Goal: Transaction & Acquisition: Purchase product/service

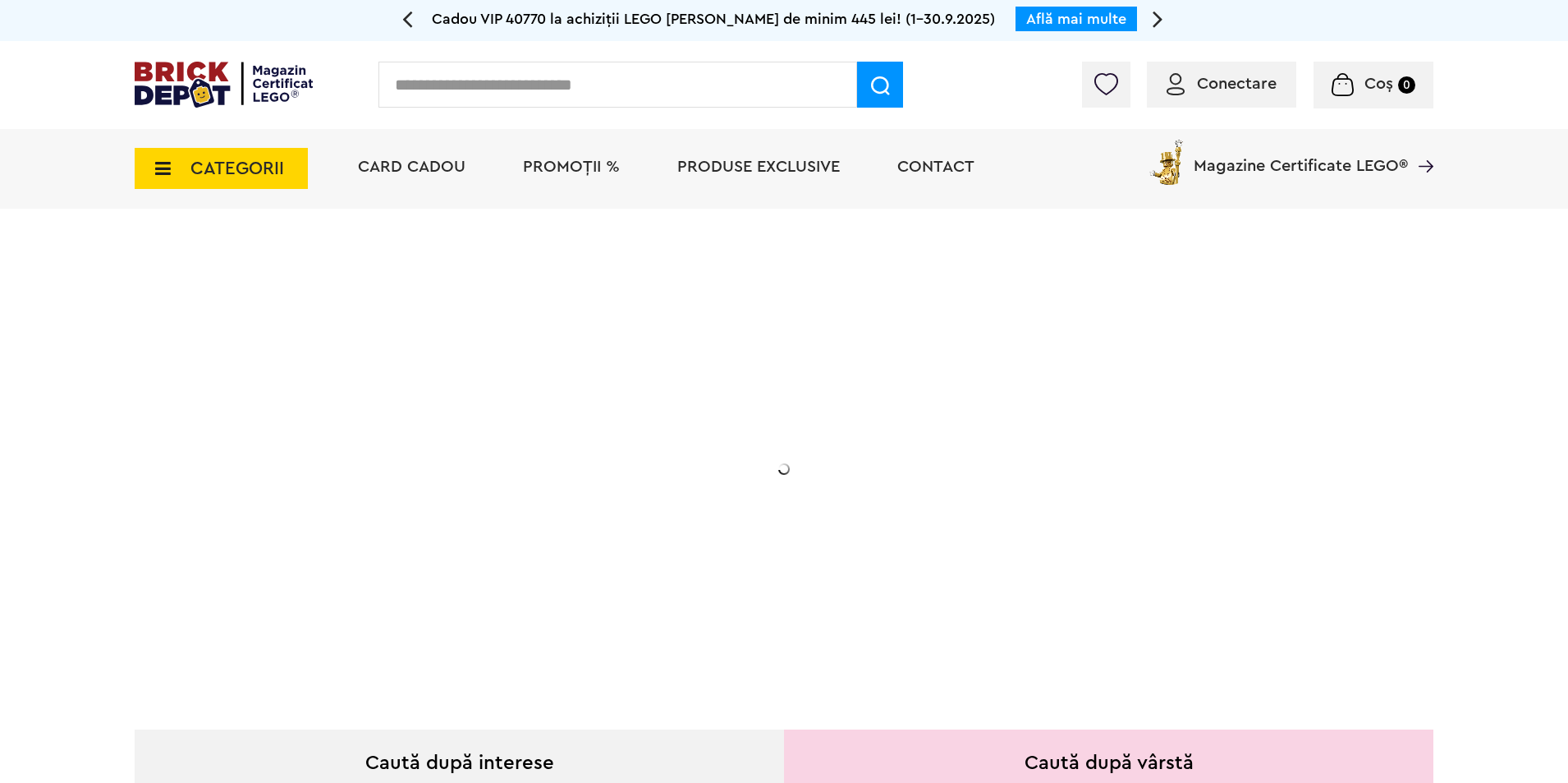
click at [1221, 84] on span "Conectare" at bounding box center [1237, 84] width 80 height 16
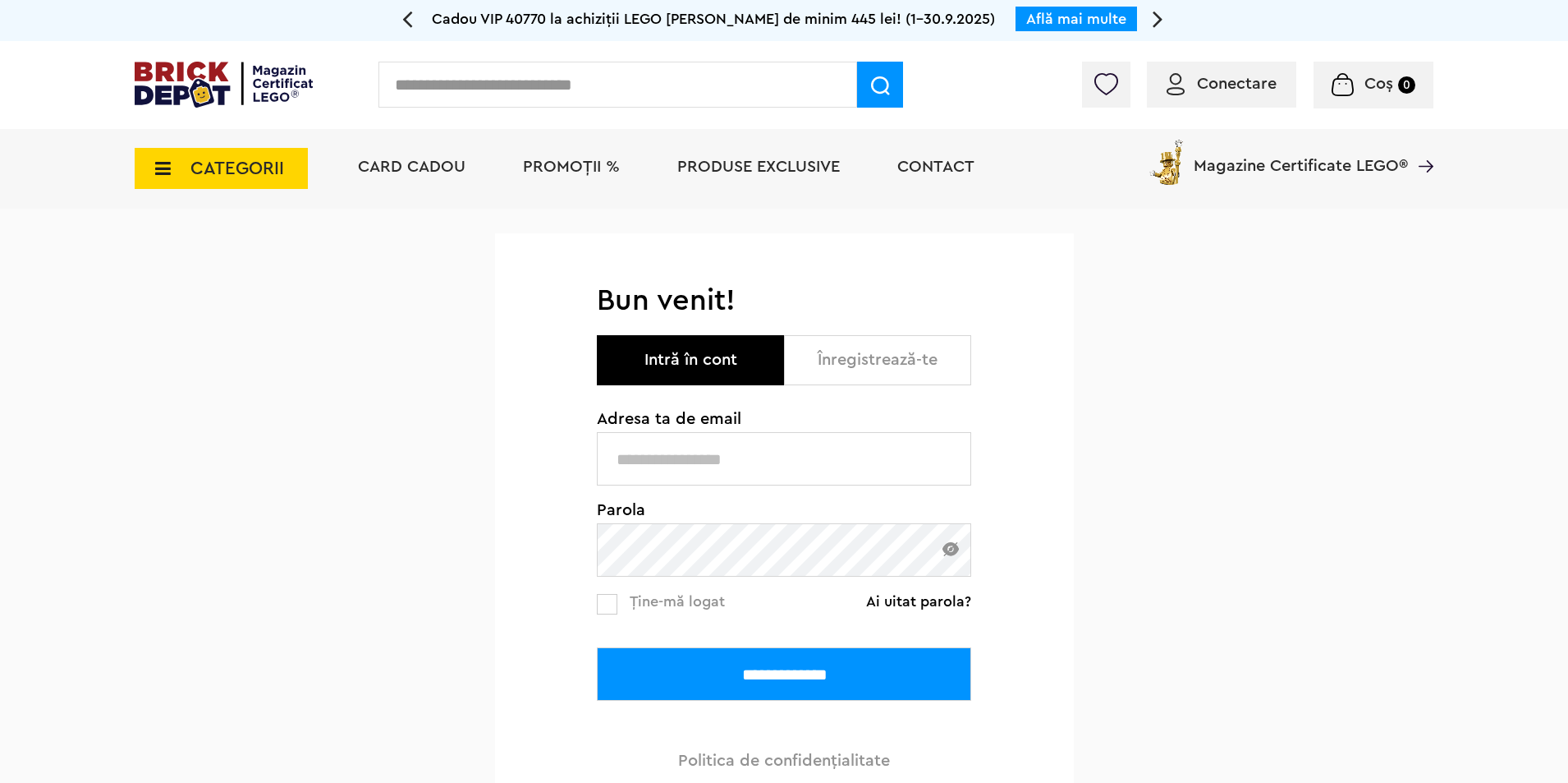
type input "**********"
click at [783, 670] on input "**********" at bounding box center [784, 673] width 374 height 53
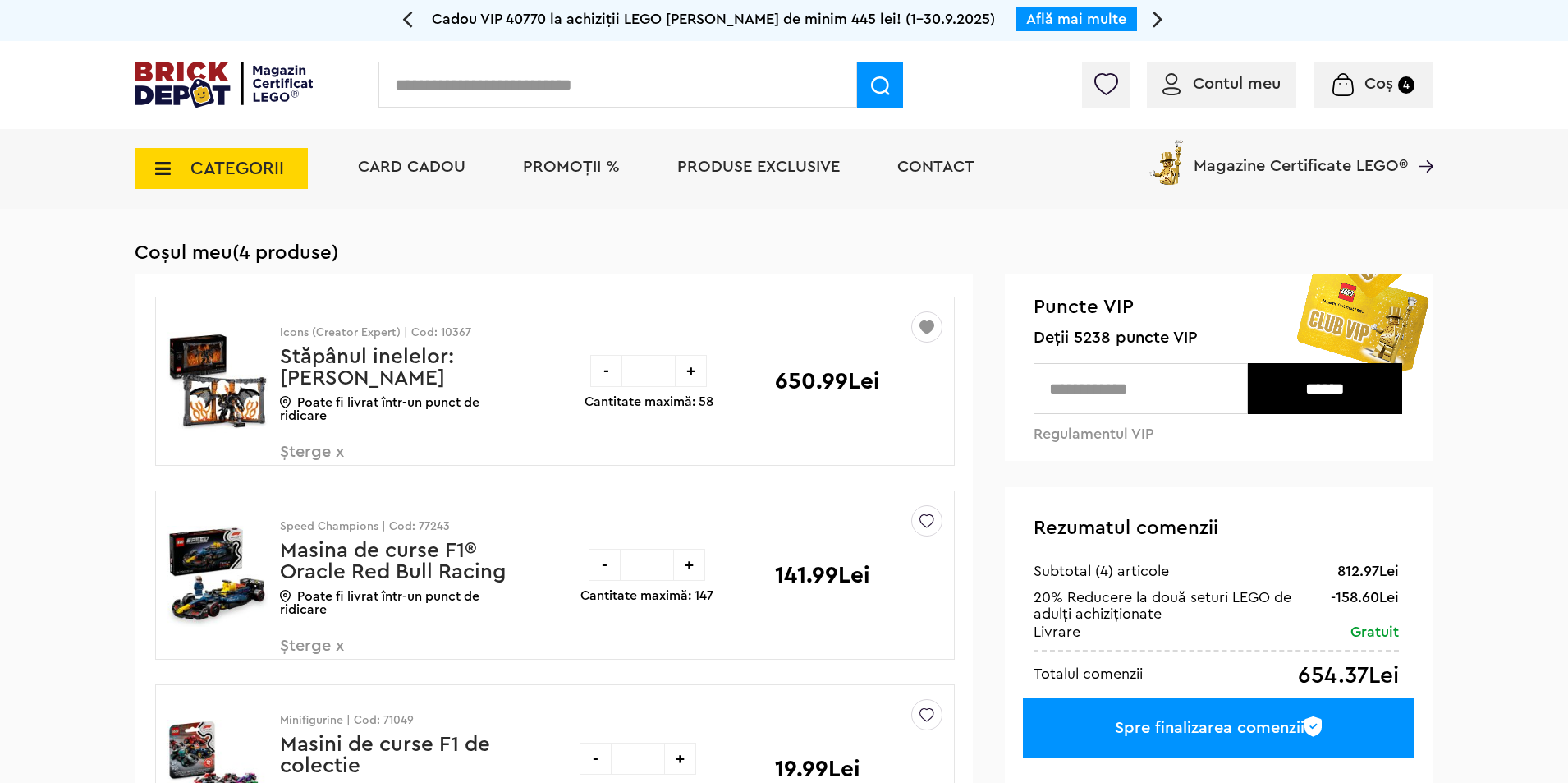
click at [572, 128] on div "Contul meu Contul meu Comenzile mele Date personale Adrese Parolă Listă dorințe…" at bounding box center [784, 85] width 1568 height 88
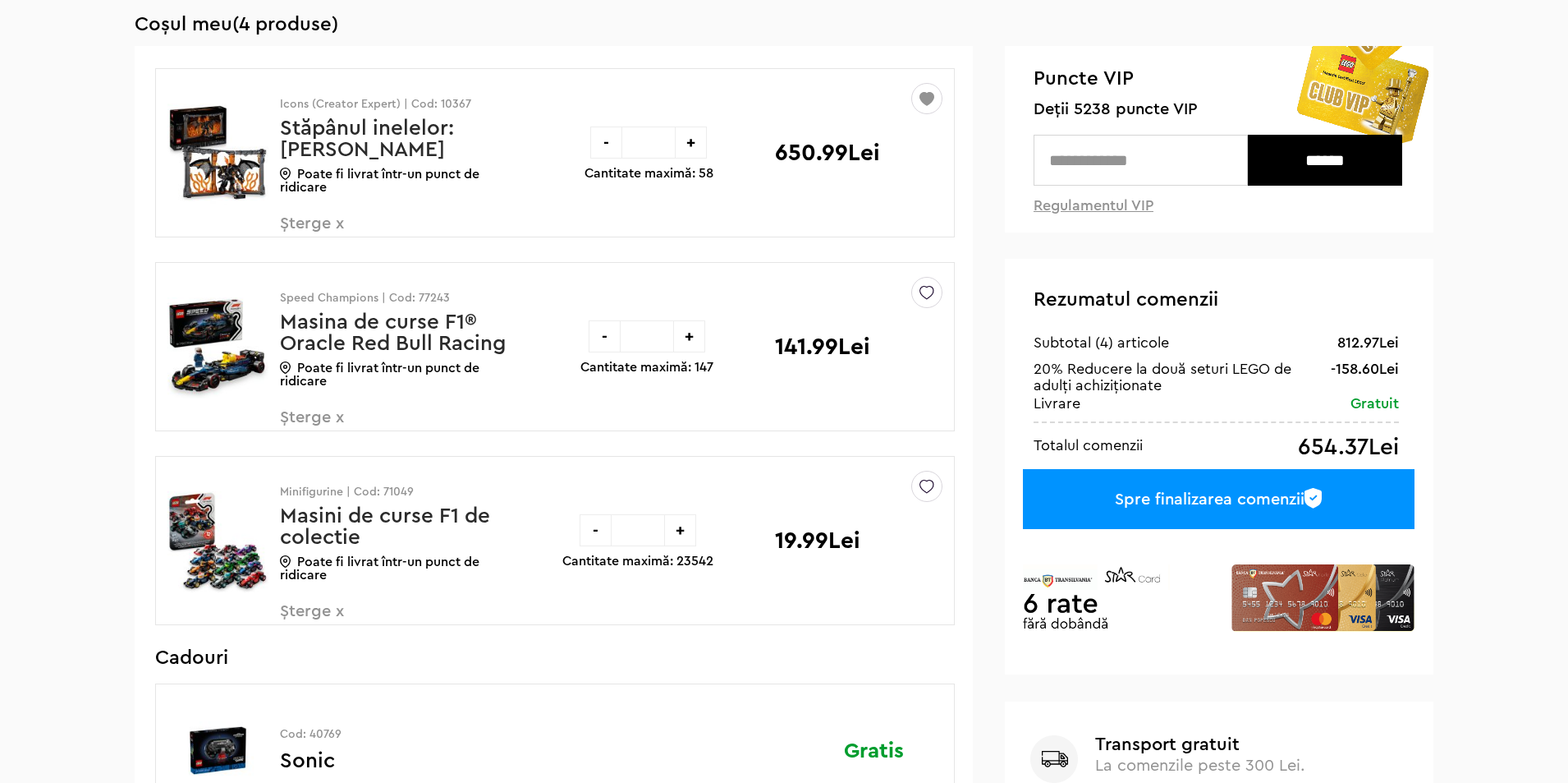
scroll to position [384, 0]
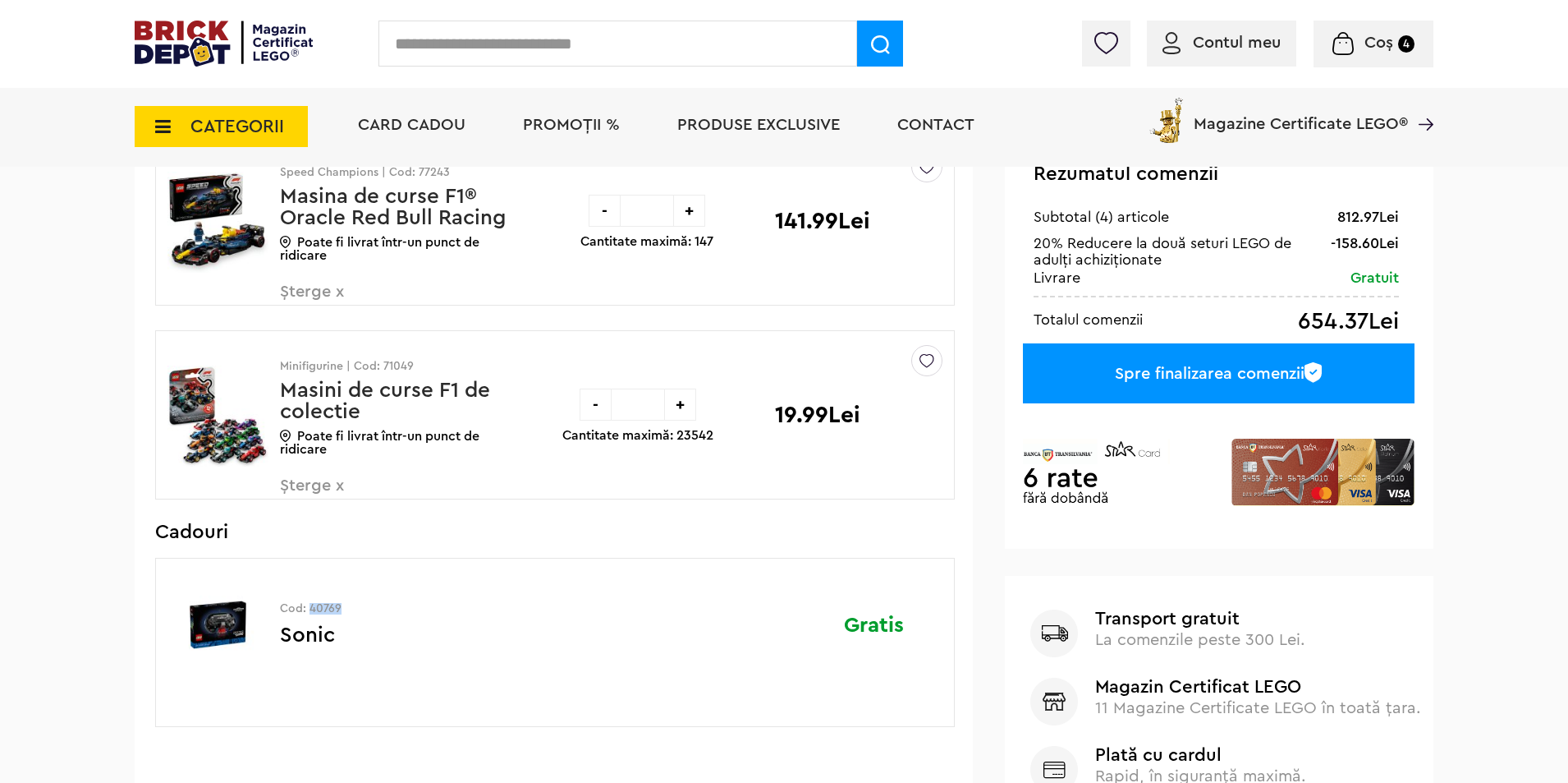
drag, startPoint x: 335, startPoint y: 611, endPoint x: 308, endPoint y: 615, distance: 27.3
click at [308, 614] on p "Cod: 40769" at bounding box center [397, 609] width 234 height 12
copy p "40769"
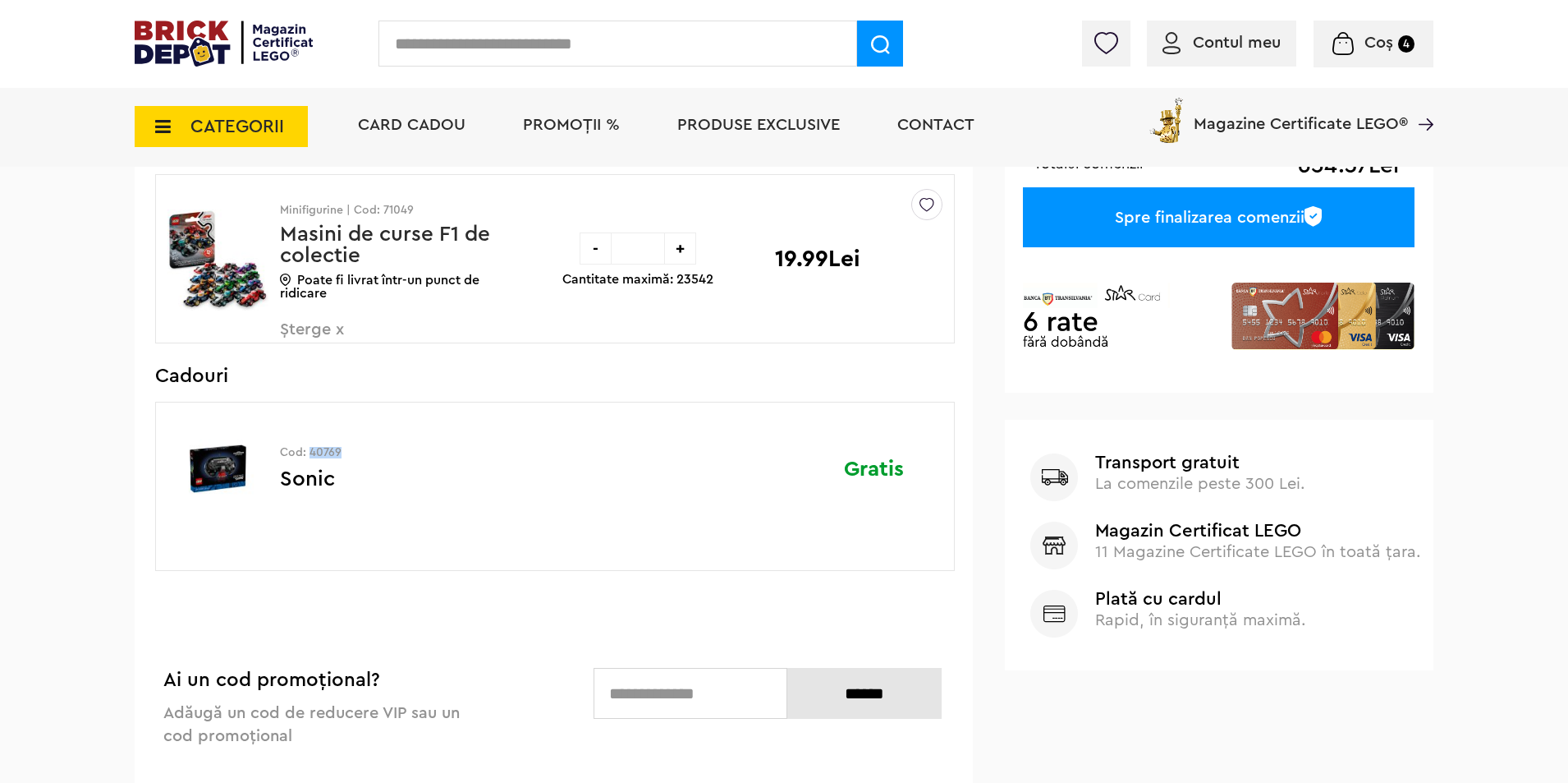
scroll to position [192, 0]
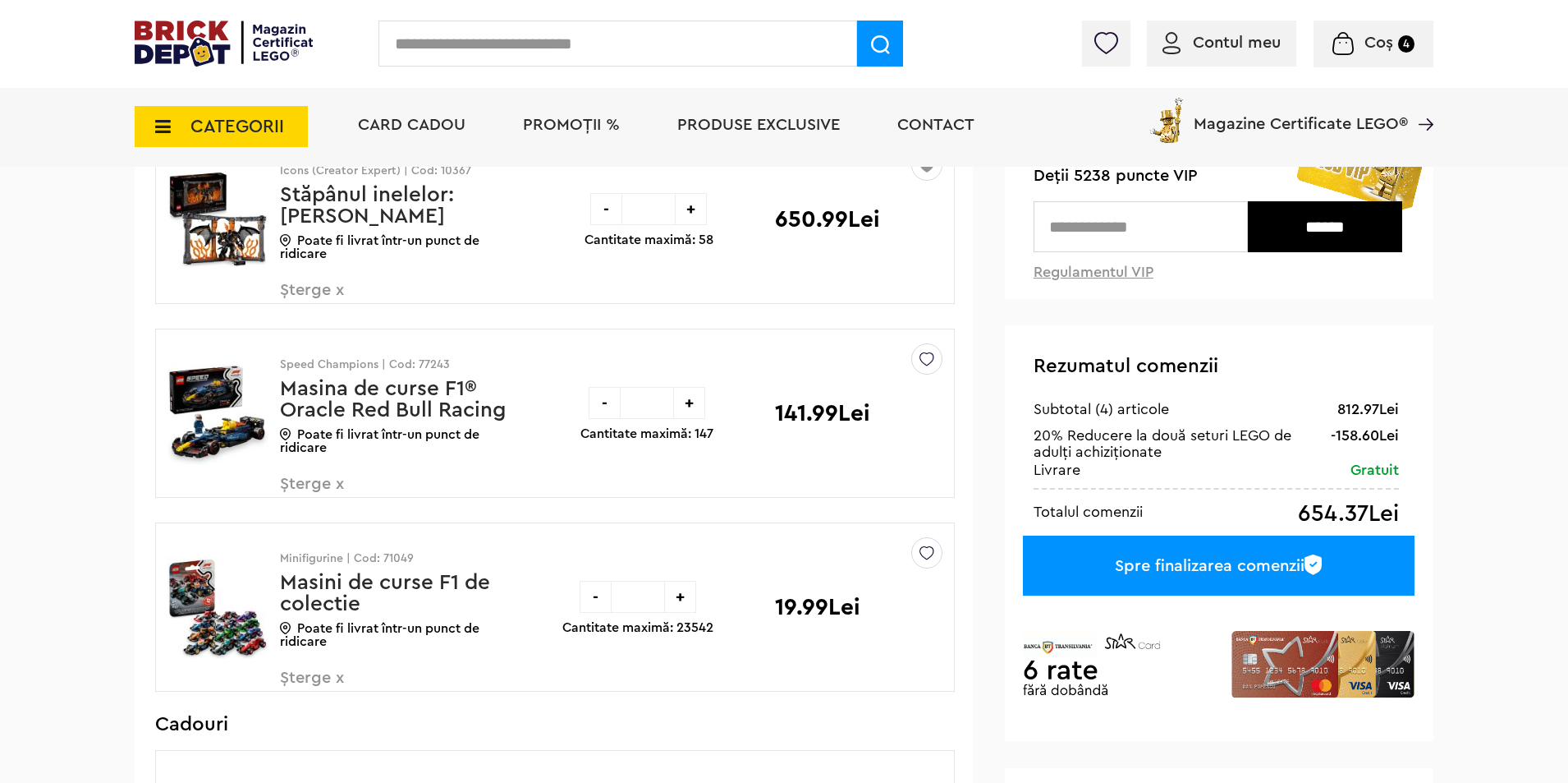
click at [165, 114] on span "CATEGORII" at bounding box center [222, 126] width 174 height 41
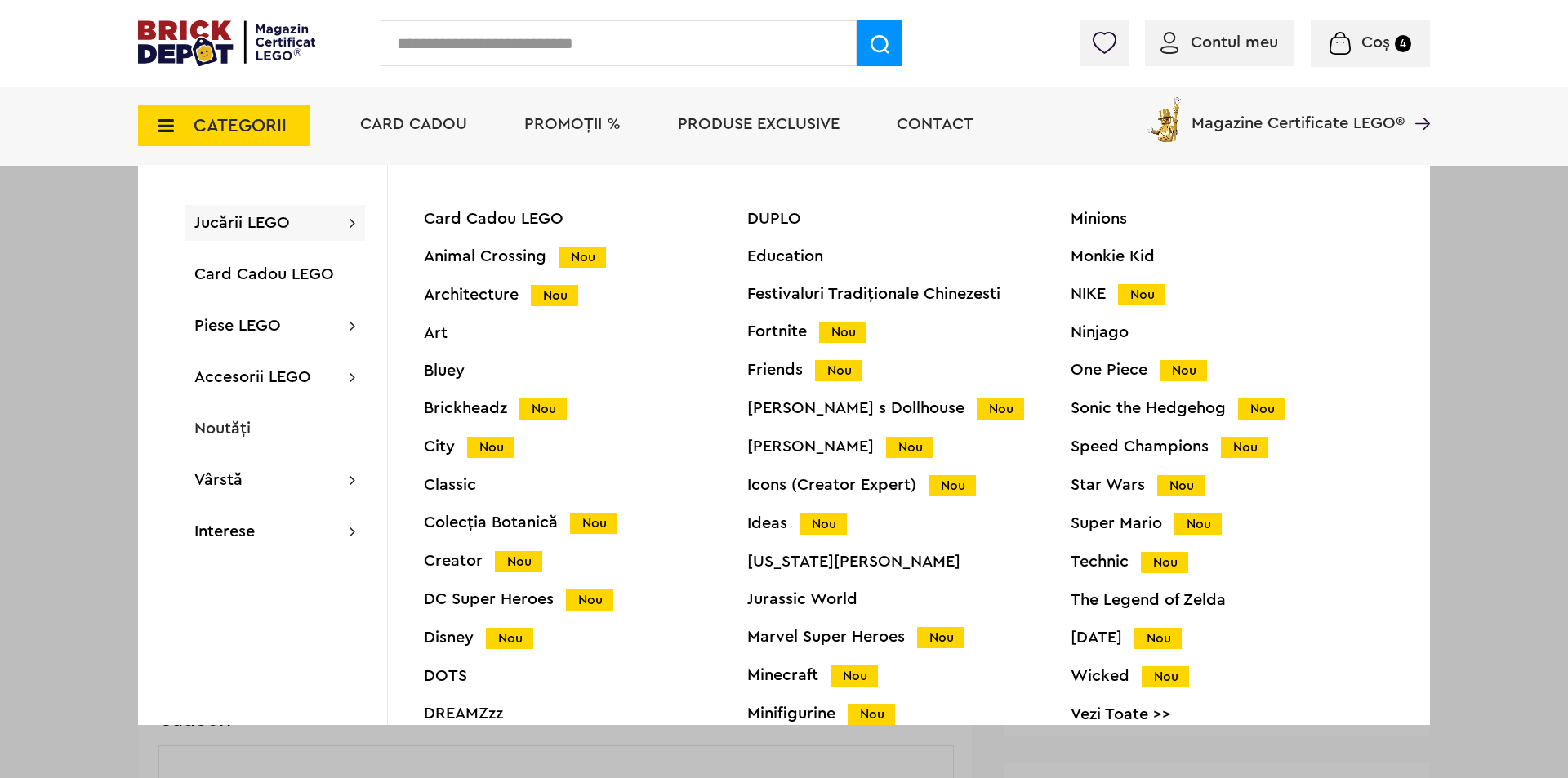
click at [1497, 402] on div at bounding box center [784, 389] width 1568 height 778
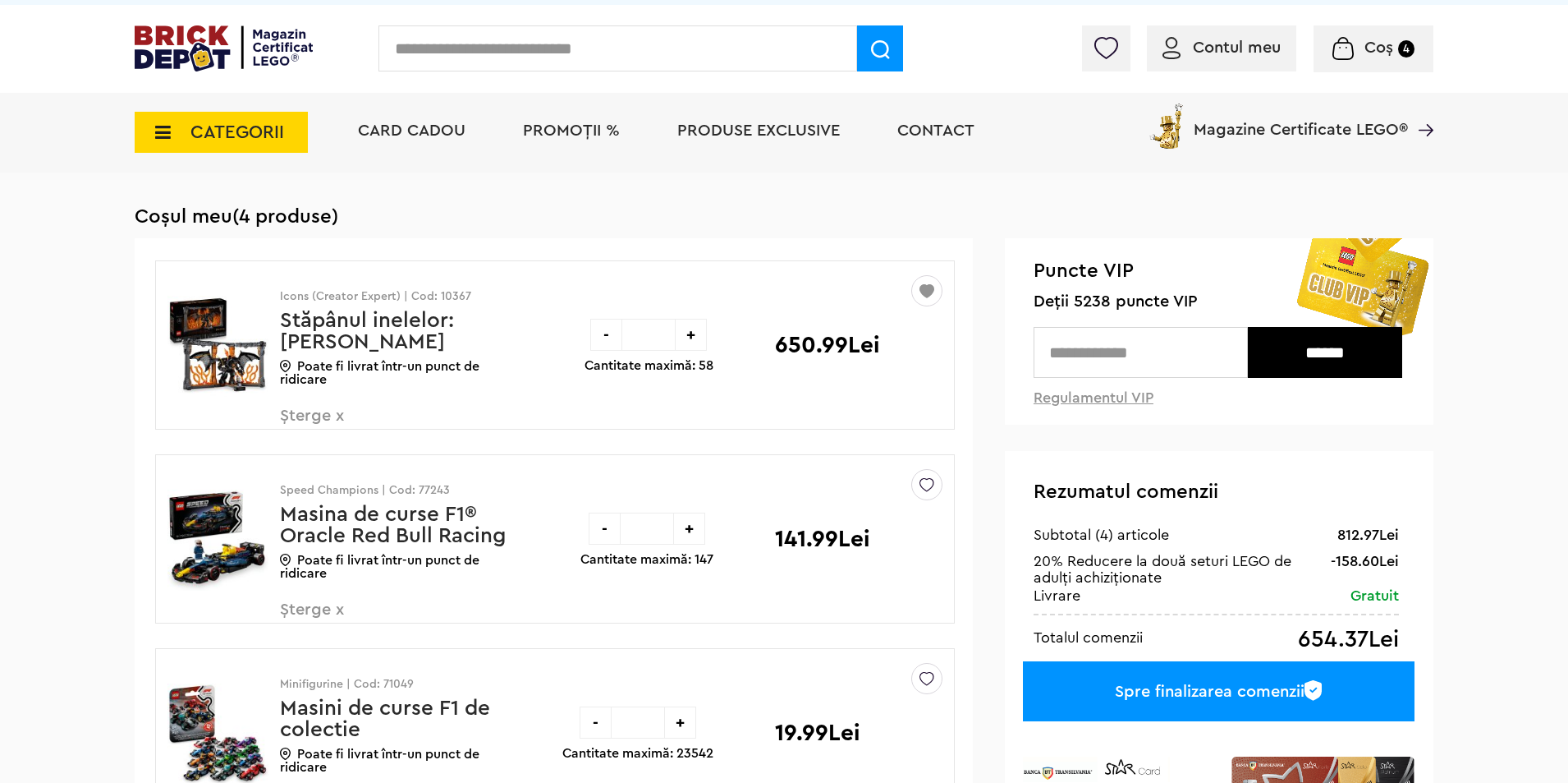
scroll to position [0, 0]
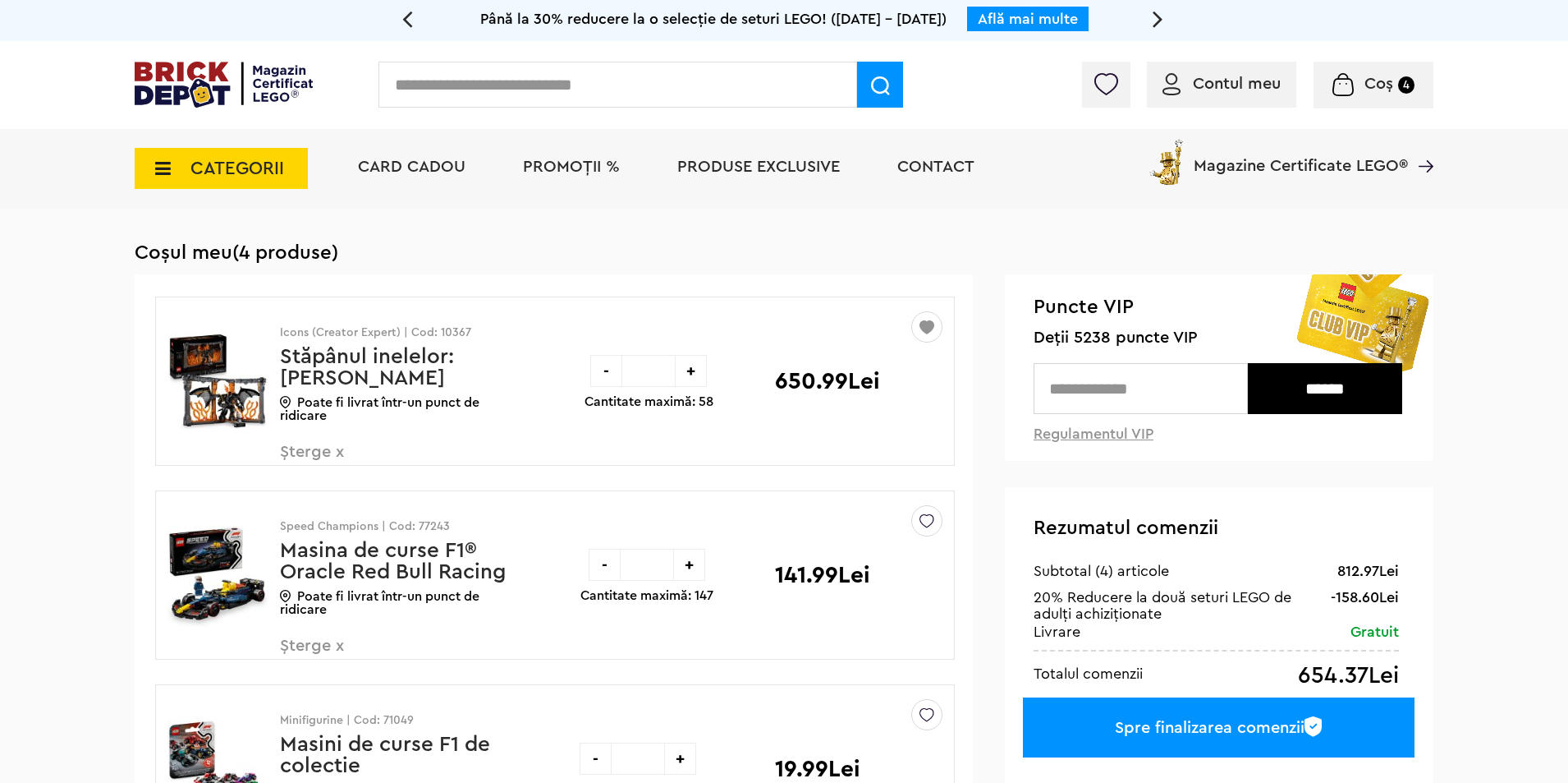
click at [1122, 396] on input "text" at bounding box center [1141, 389] width 215 height 51
type input "*"
type input "****"
click at [1326, 382] on input "******" at bounding box center [1325, 389] width 155 height 51
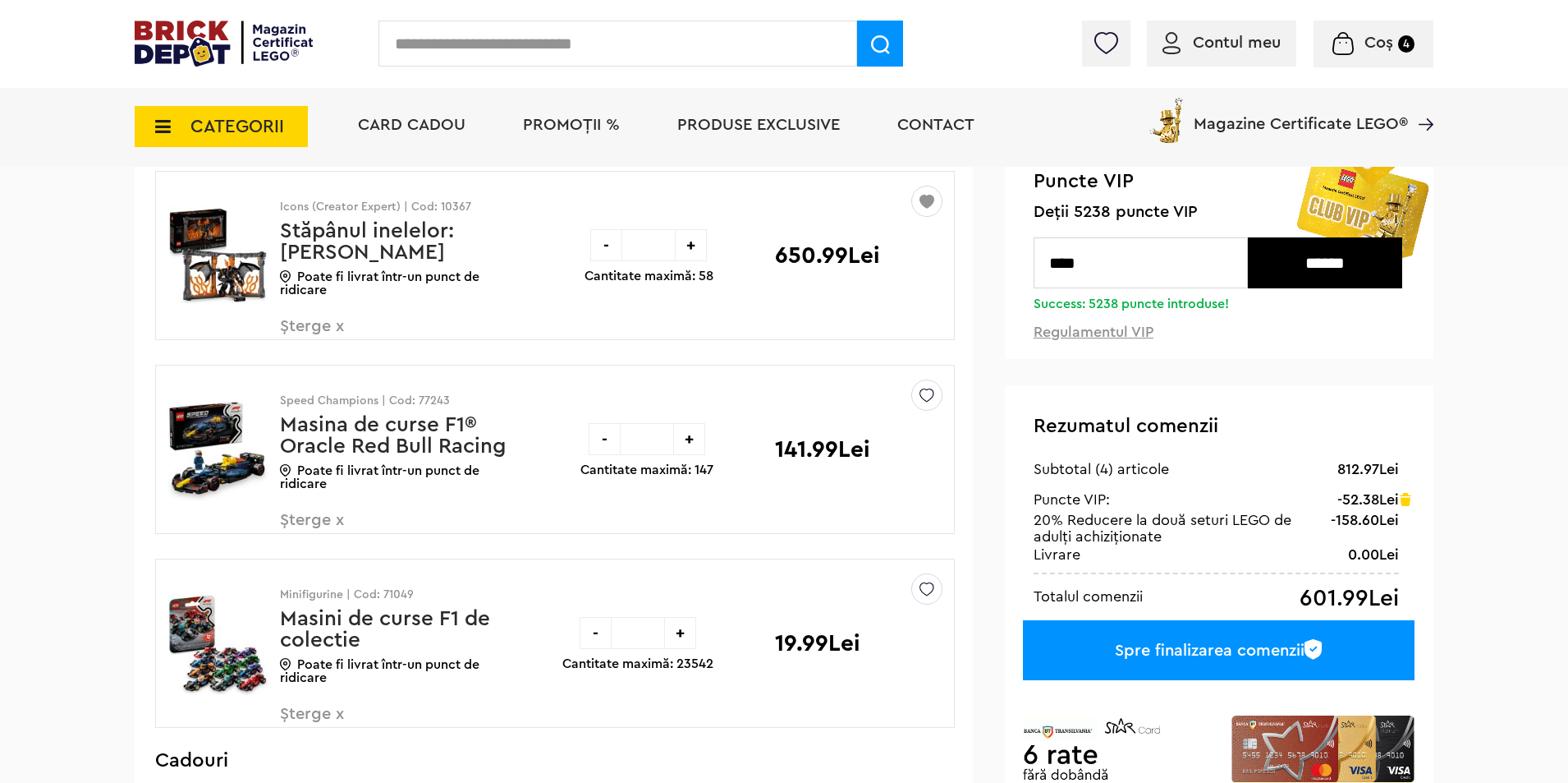
scroll to position [192, 0]
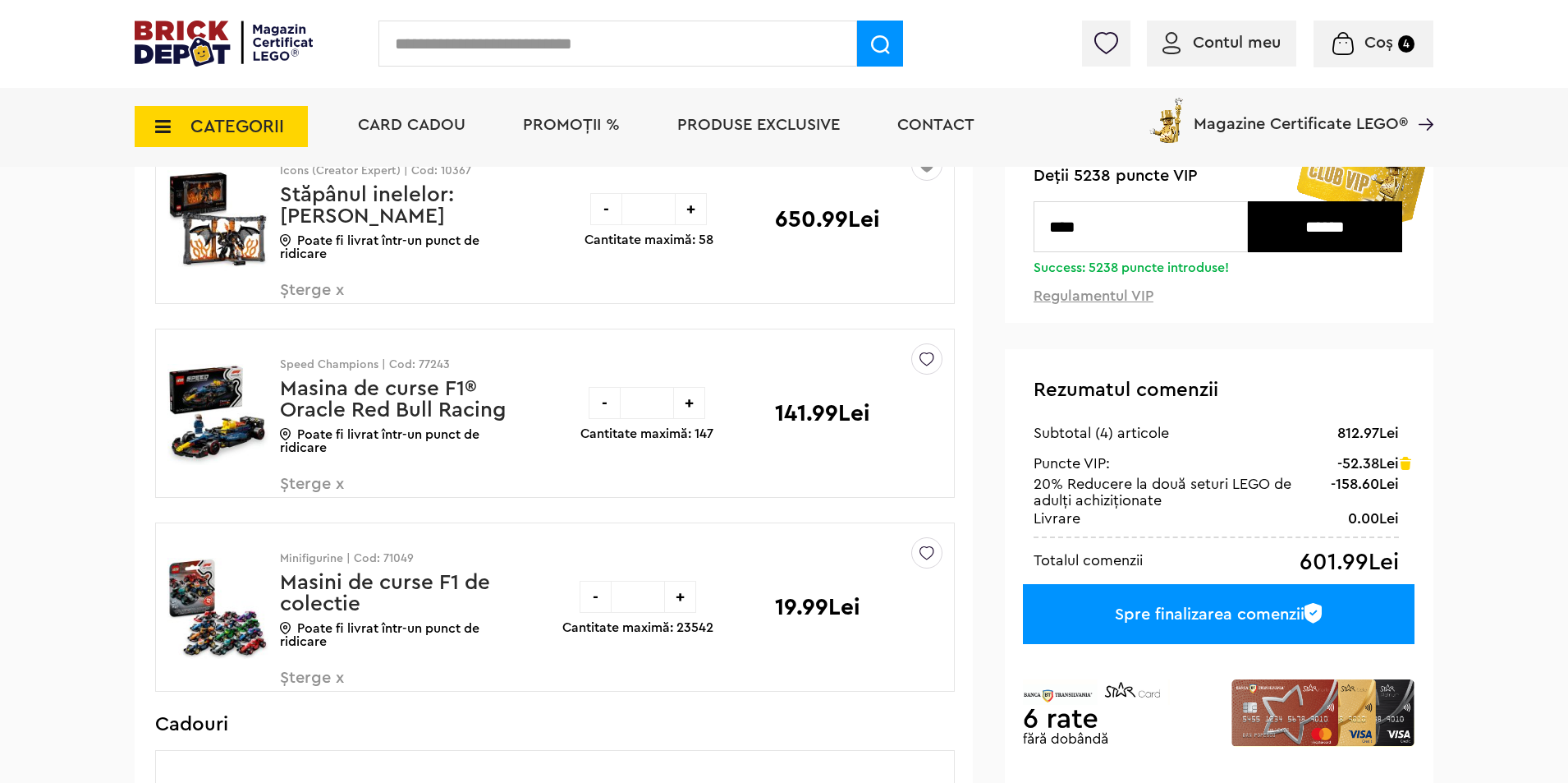
click at [1256, 616] on div "Spre finalizarea comenzii" at bounding box center [1219, 614] width 391 height 60
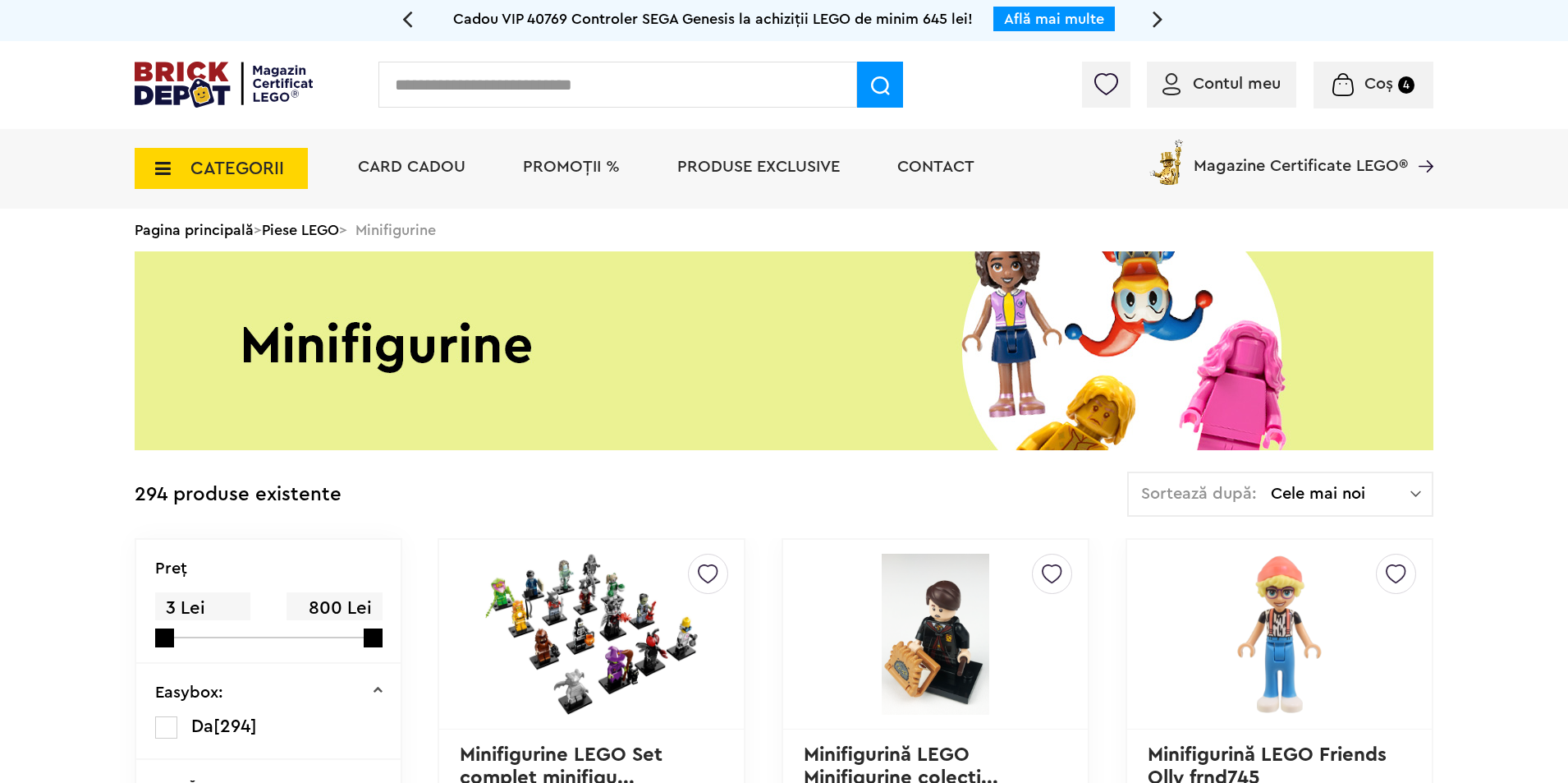
click at [162, 170] on icon at bounding box center [159, 169] width 26 height 18
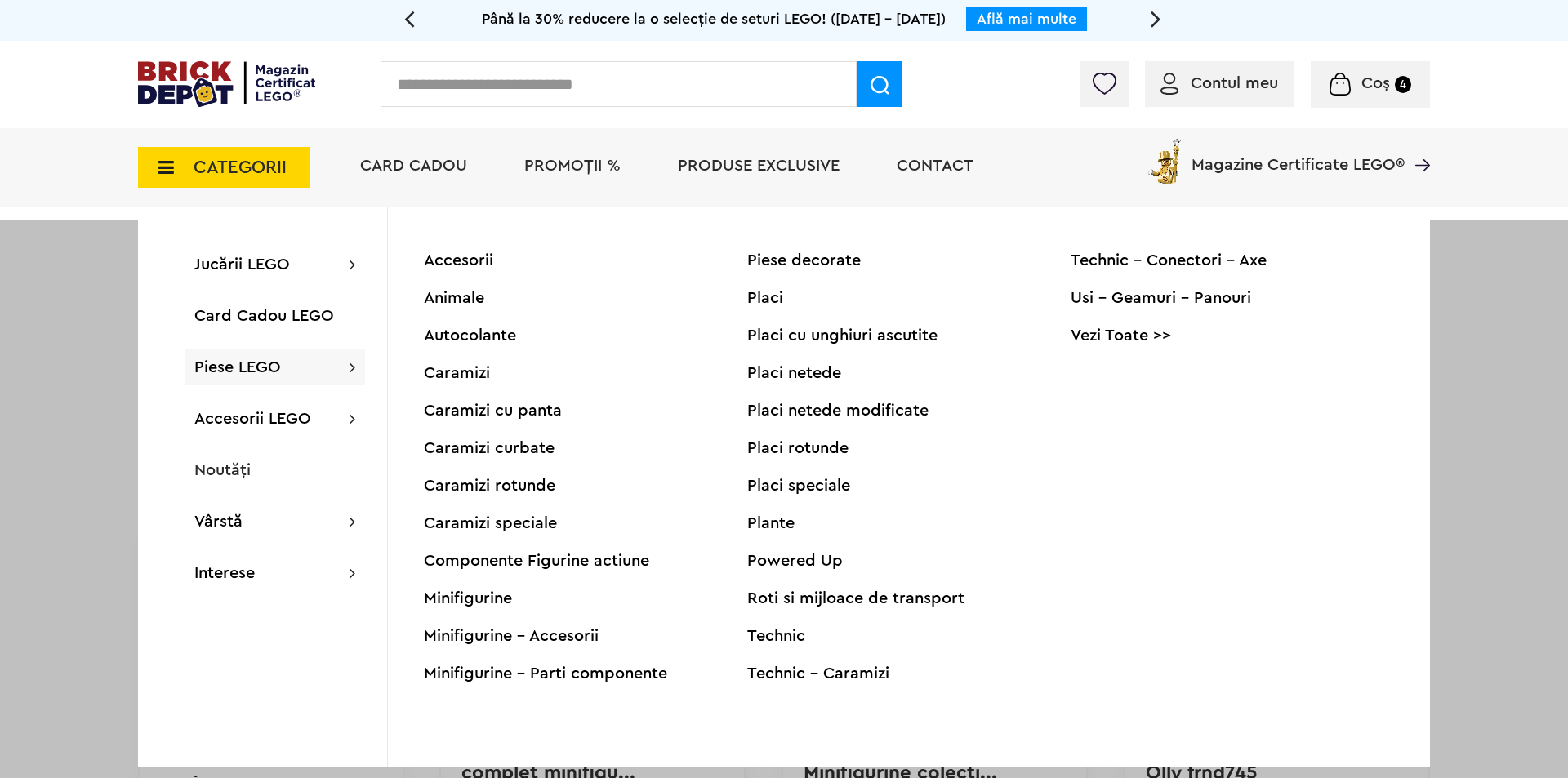
click at [477, 601] on div "Minifigurine" at bounding box center [586, 598] width 324 height 16
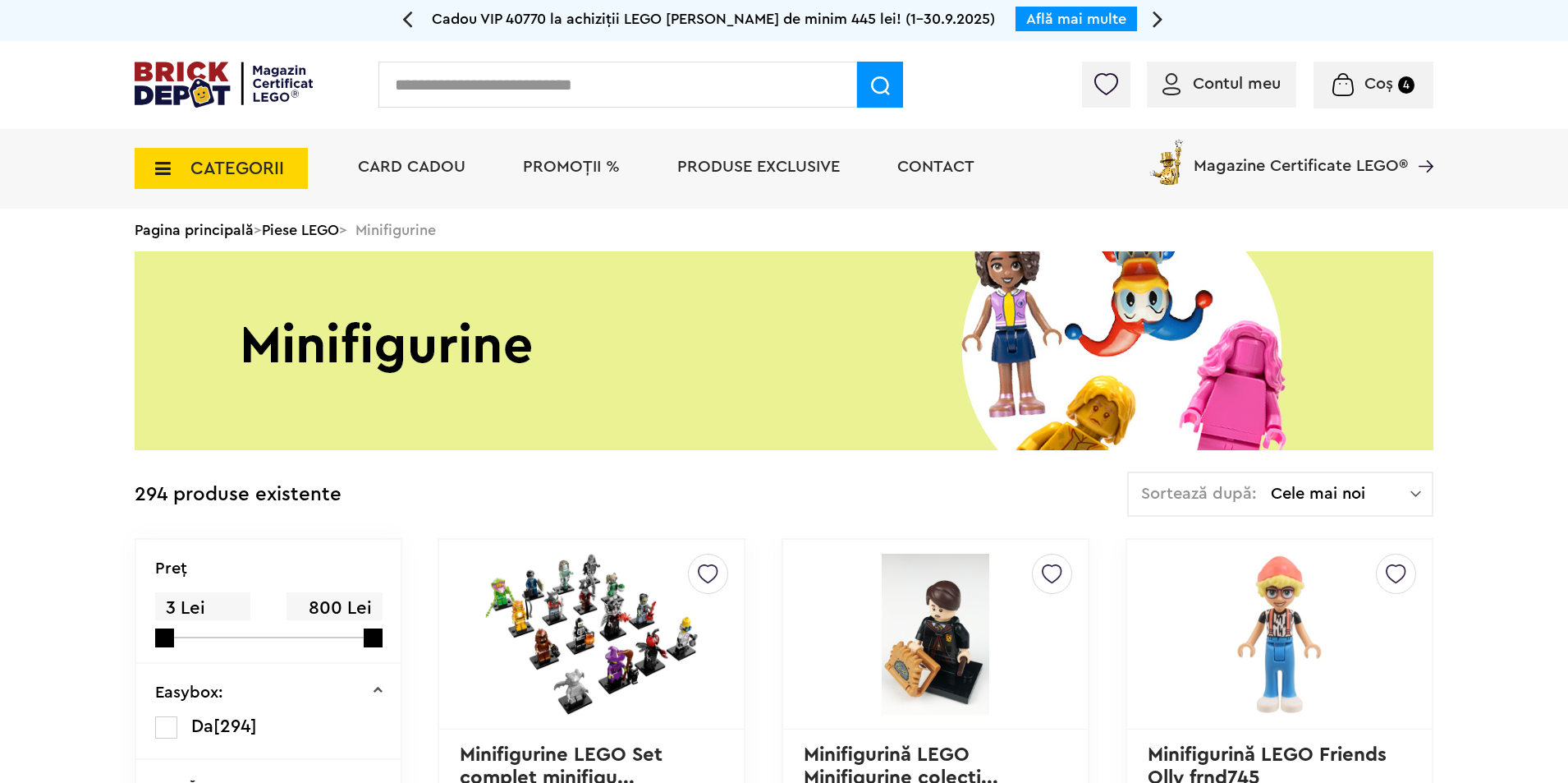
click at [1308, 495] on span "Cele mai noi" at bounding box center [1341, 493] width 140 height 16
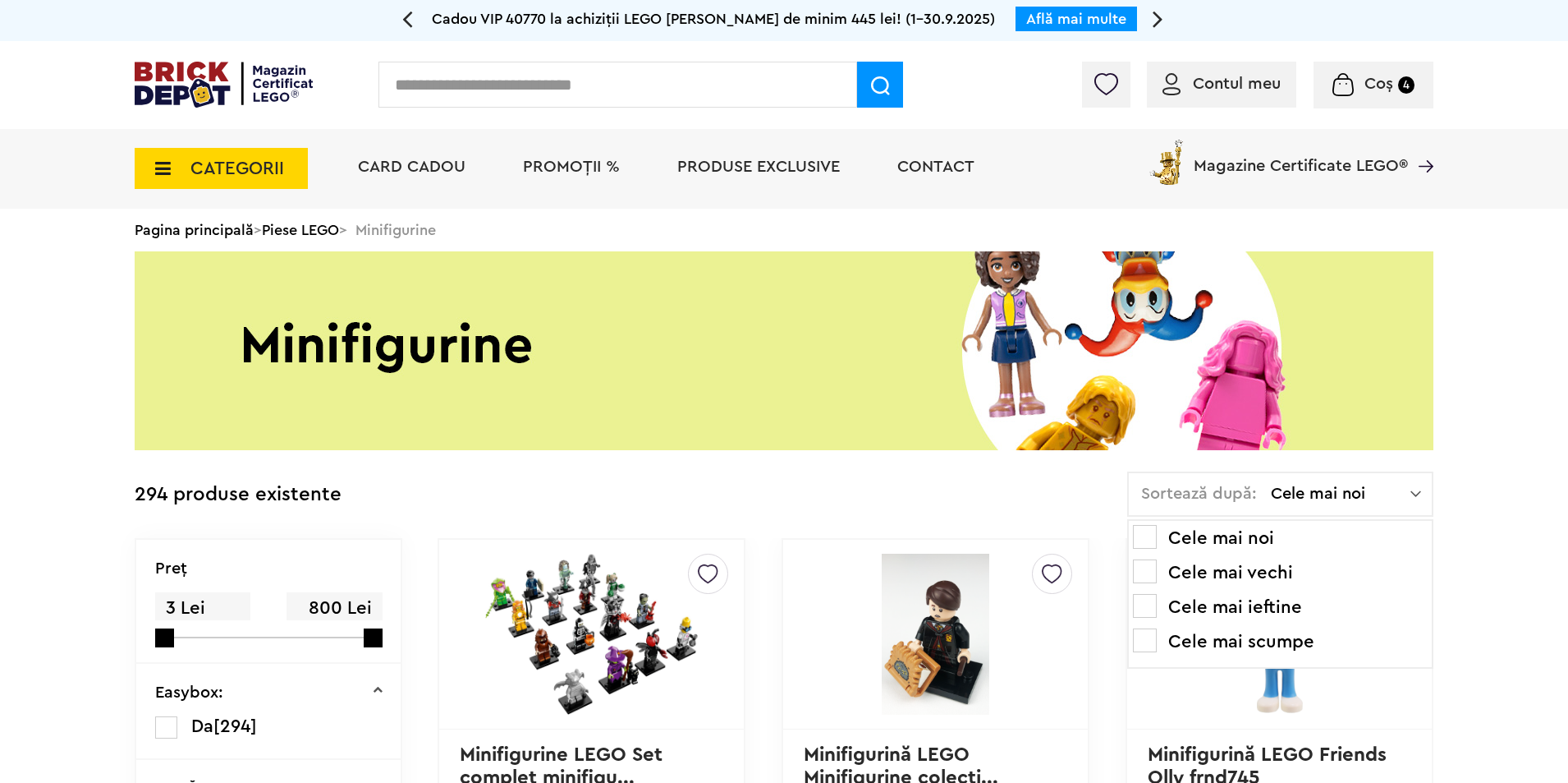
click at [1239, 610] on li "Cele mai ieftine" at bounding box center [1280, 607] width 294 height 26
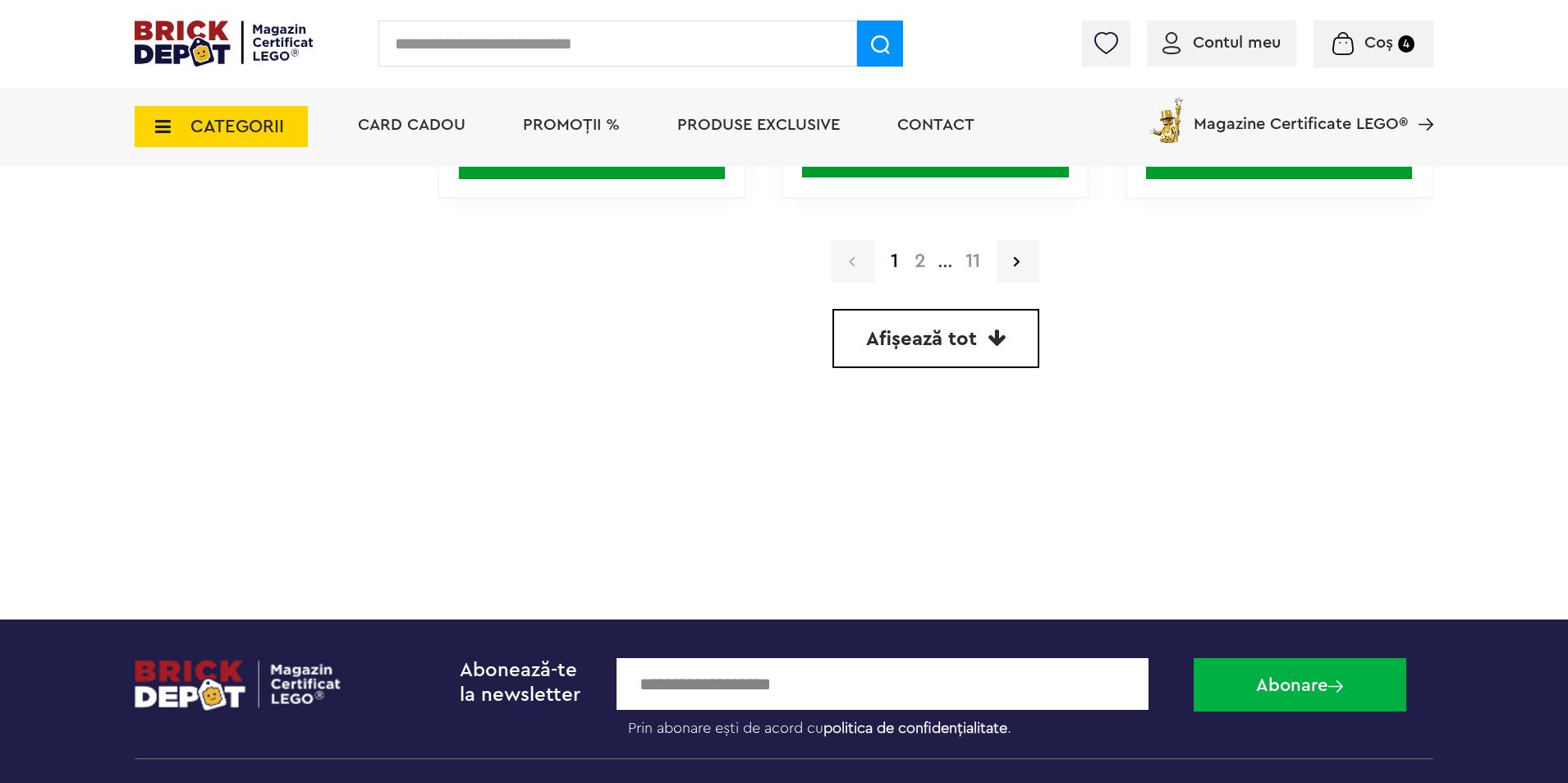
scroll to position [4985, 0]
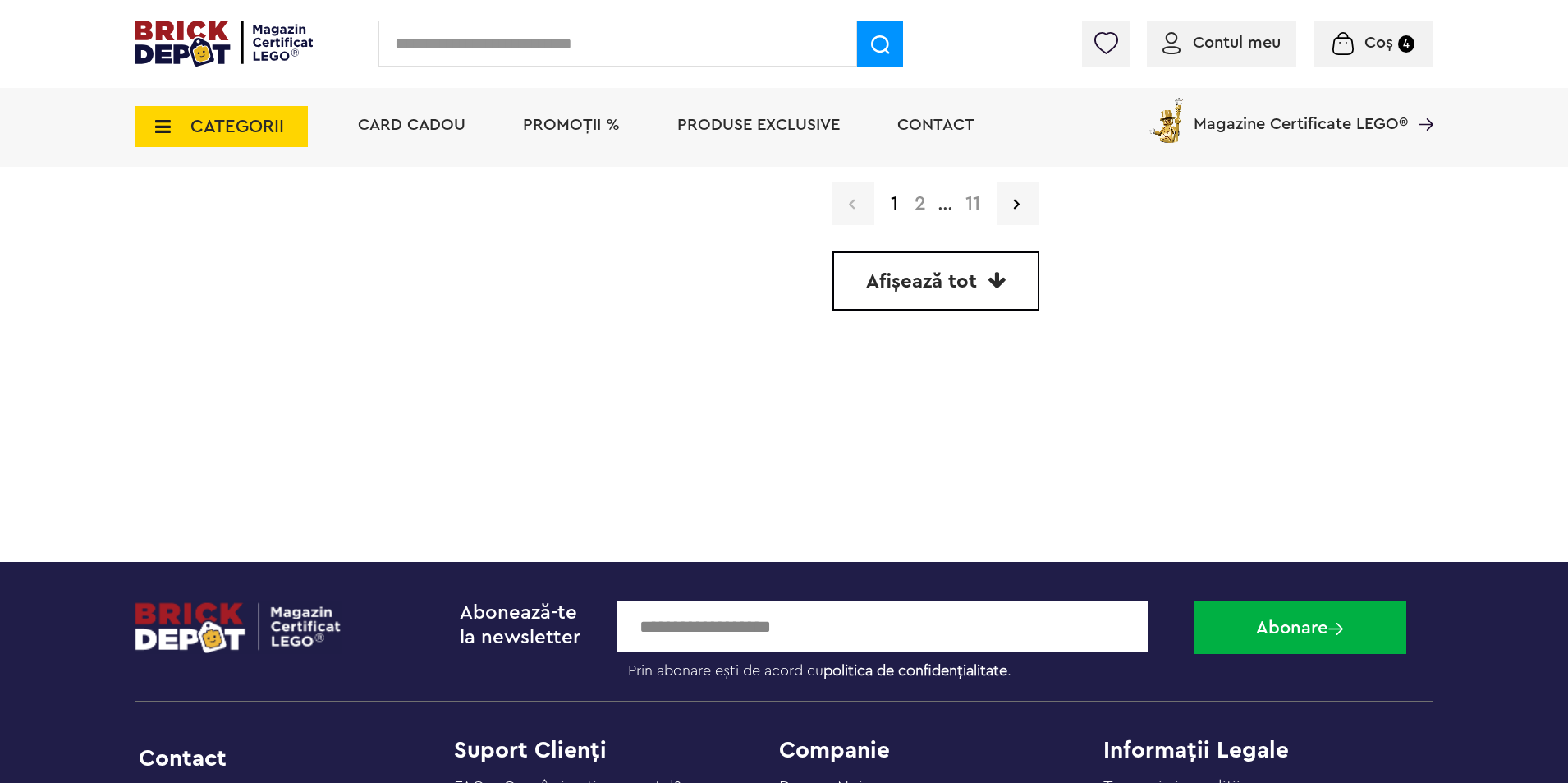
click at [921, 203] on link "2" at bounding box center [920, 204] width 28 height 20
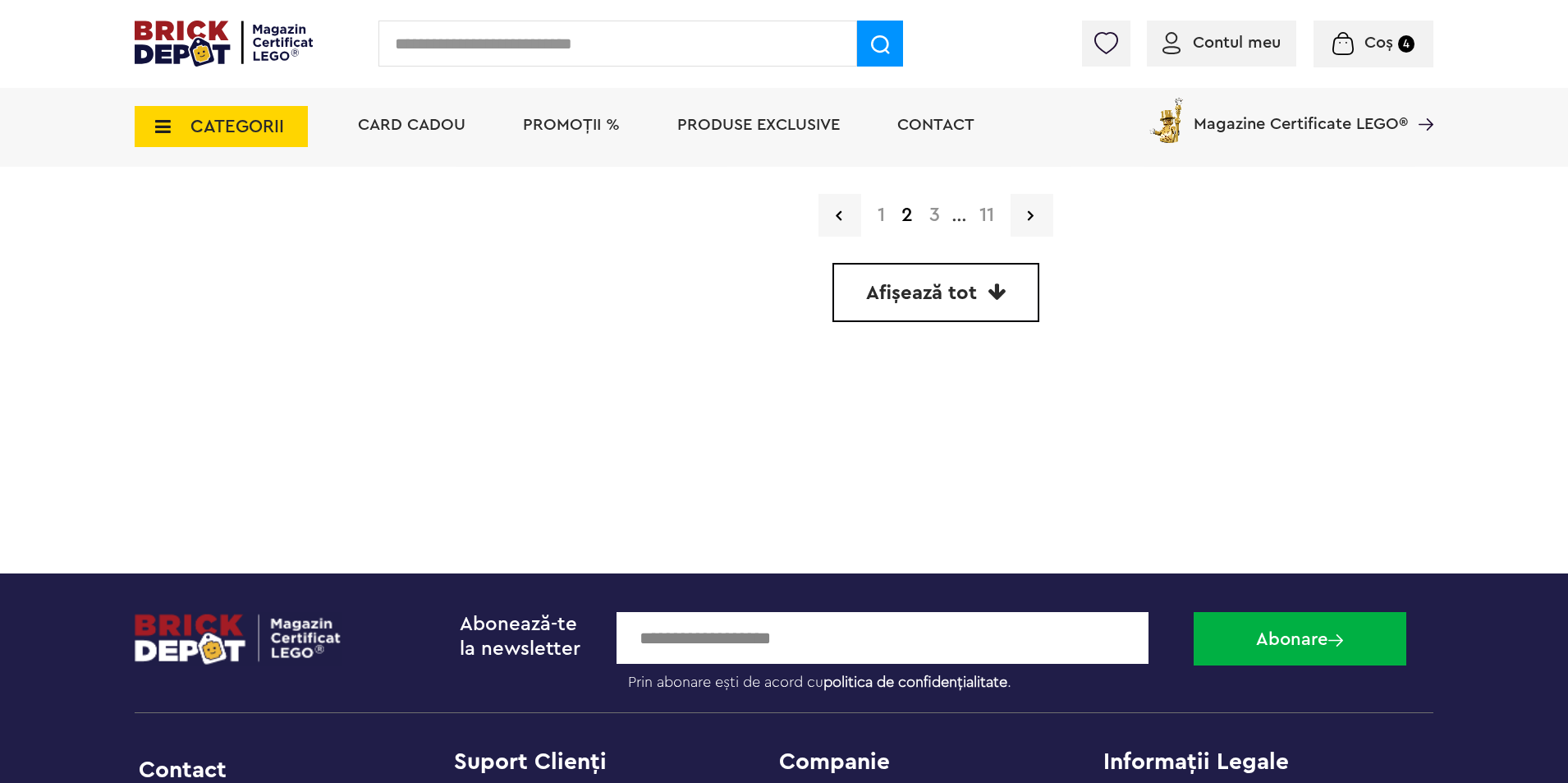
scroll to position [4985, 0]
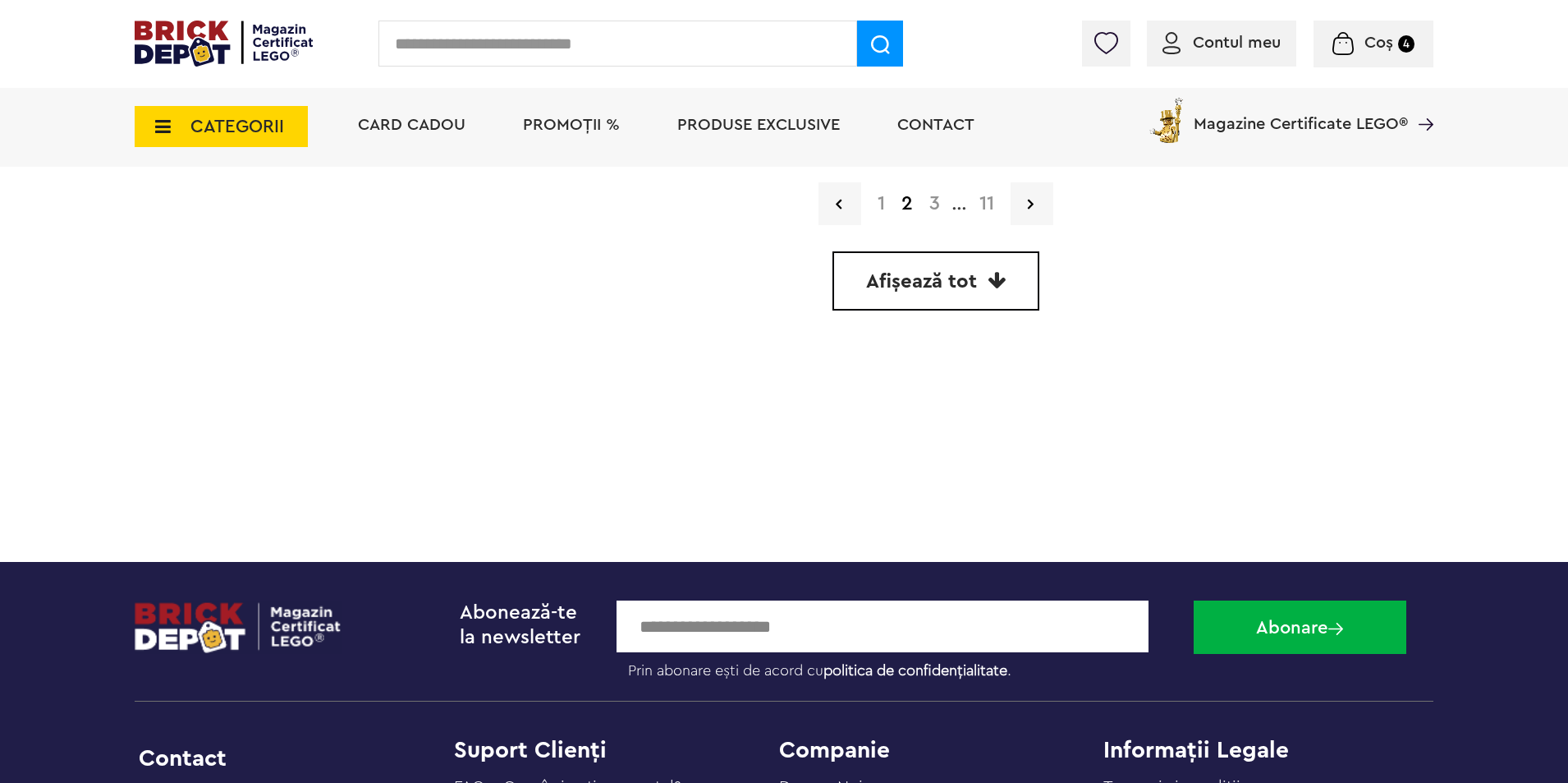
click at [932, 209] on link "3" at bounding box center [934, 204] width 27 height 20
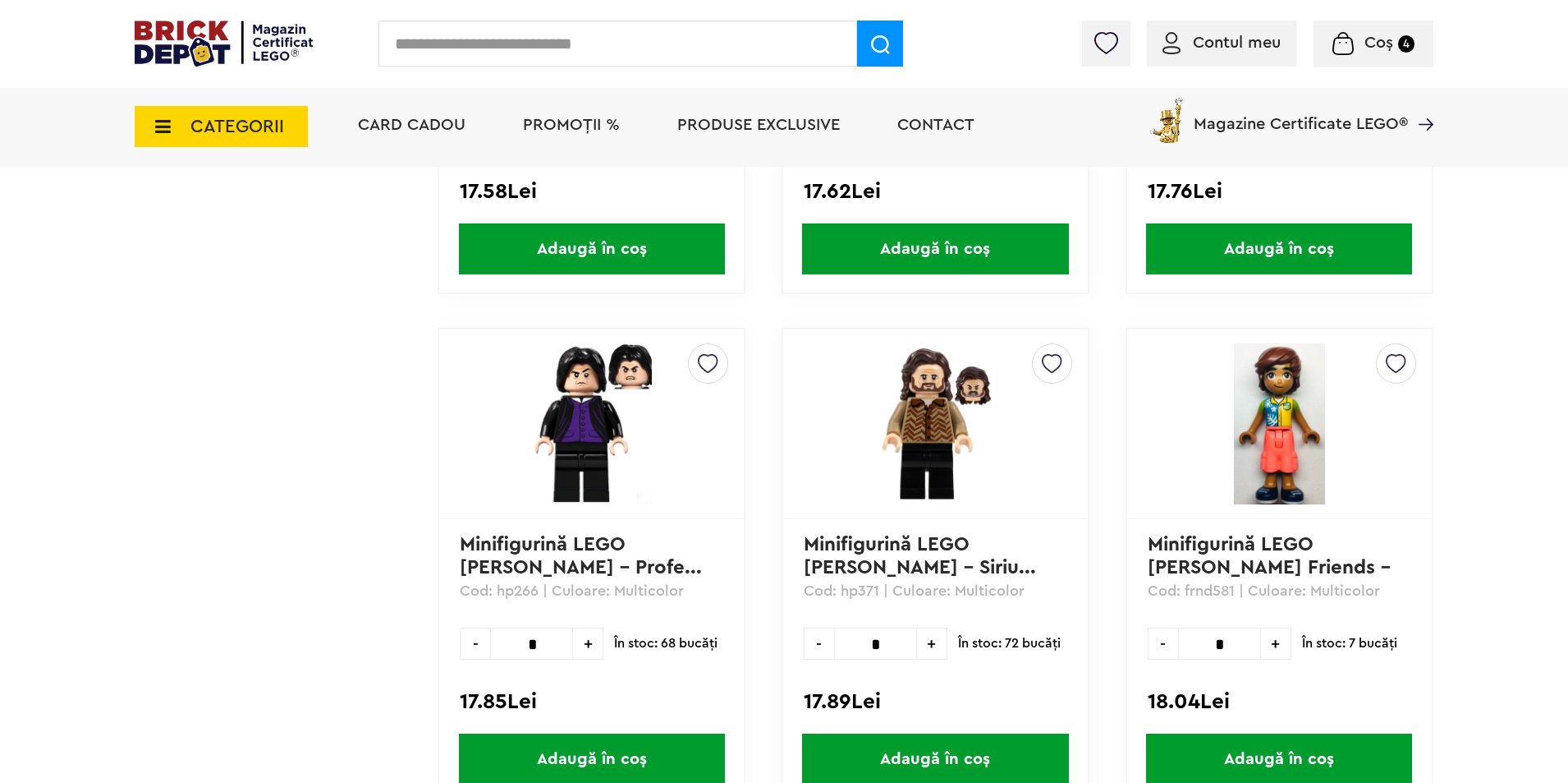
scroll to position [3260, 0]
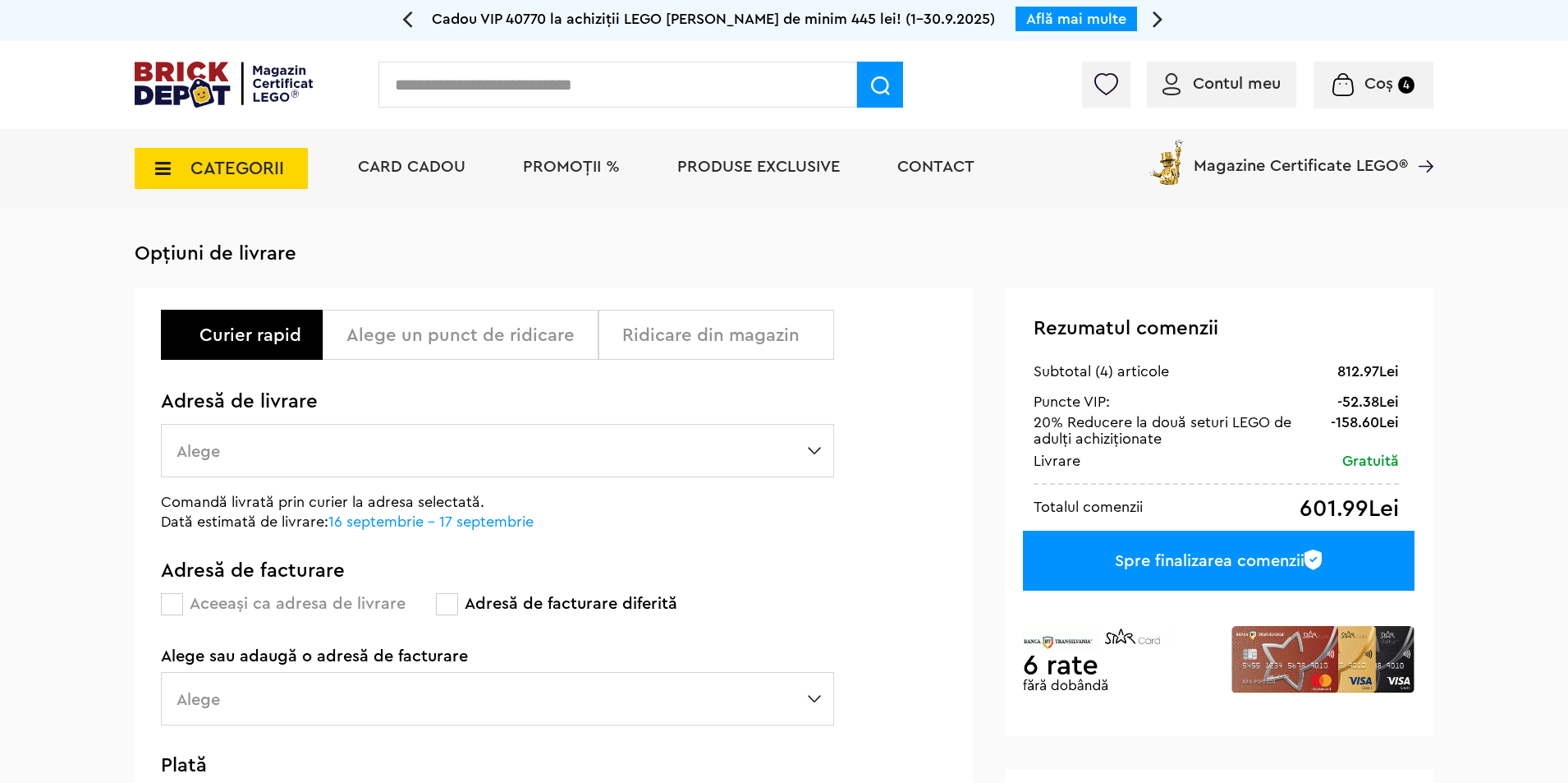
click at [486, 446] on label "Alege" at bounding box center [497, 450] width 674 height 53
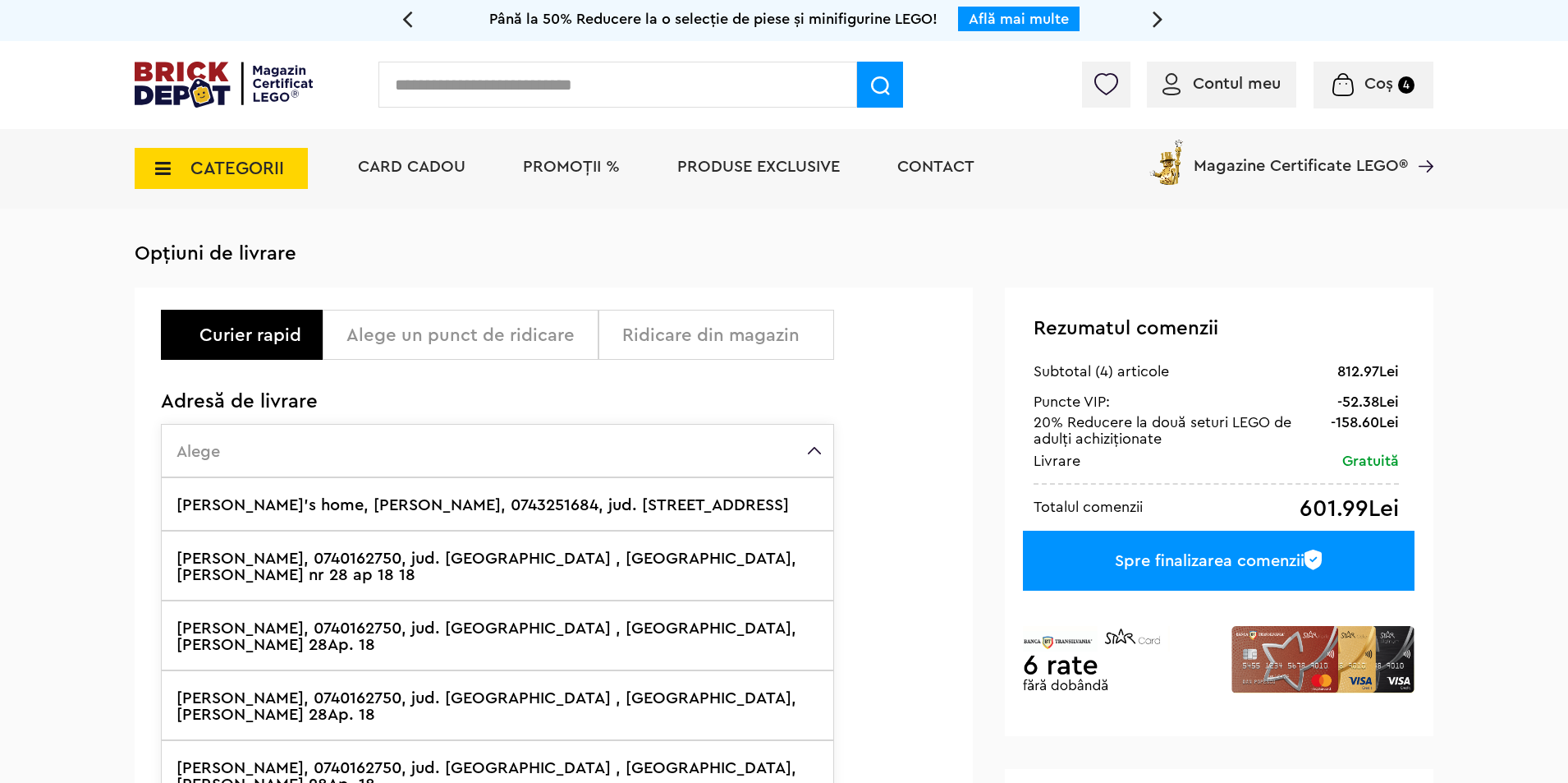
click at [323, 618] on label "[PERSON_NAME], 0740162750, jud. [GEOGRAPHIC_DATA] , [GEOGRAPHIC_DATA], [PERSON_…" at bounding box center [497, 635] width 674 height 70
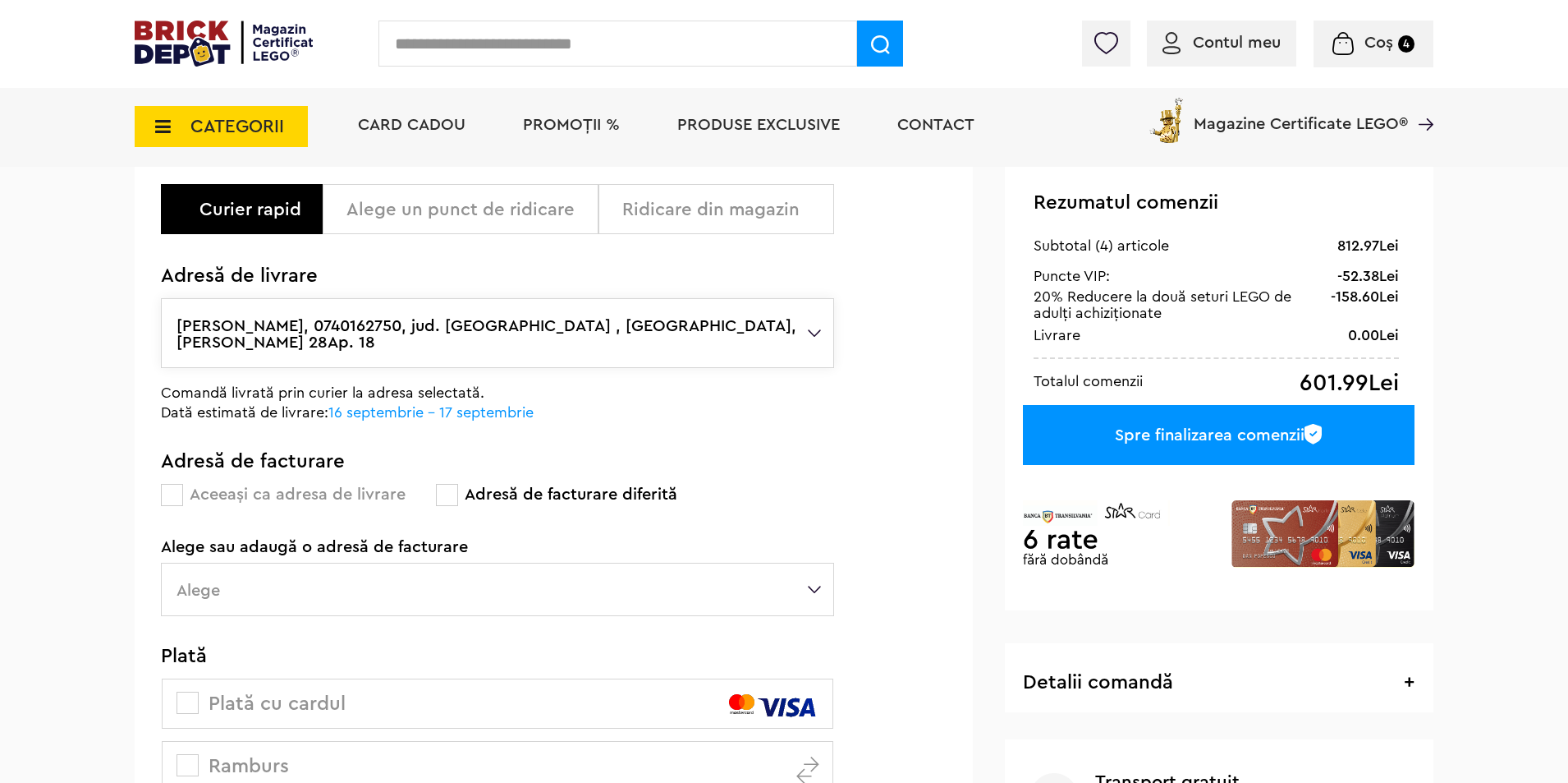
scroll to position [192, 0]
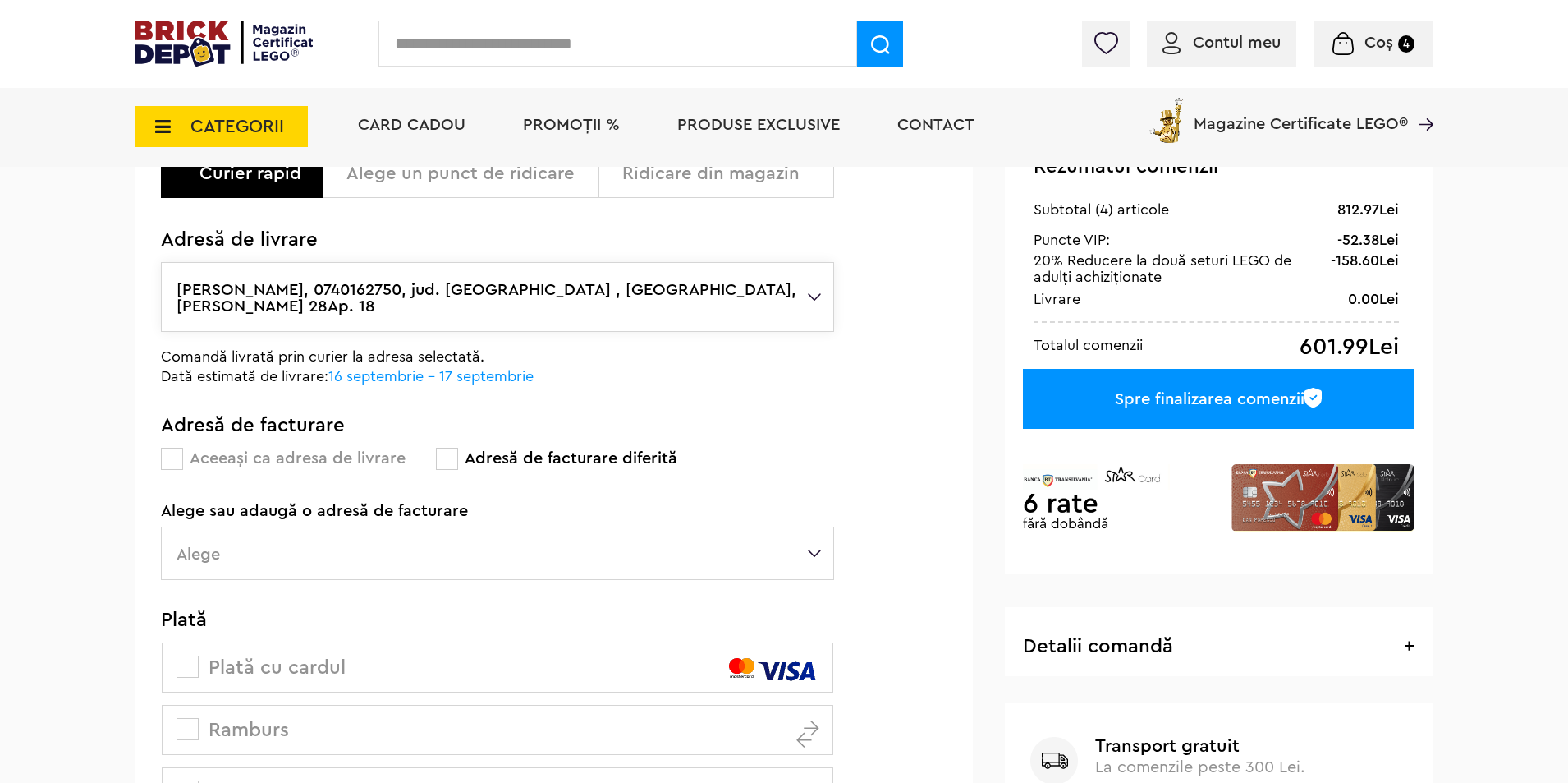
click at [179, 448] on span at bounding box center [172, 458] width 22 height 22
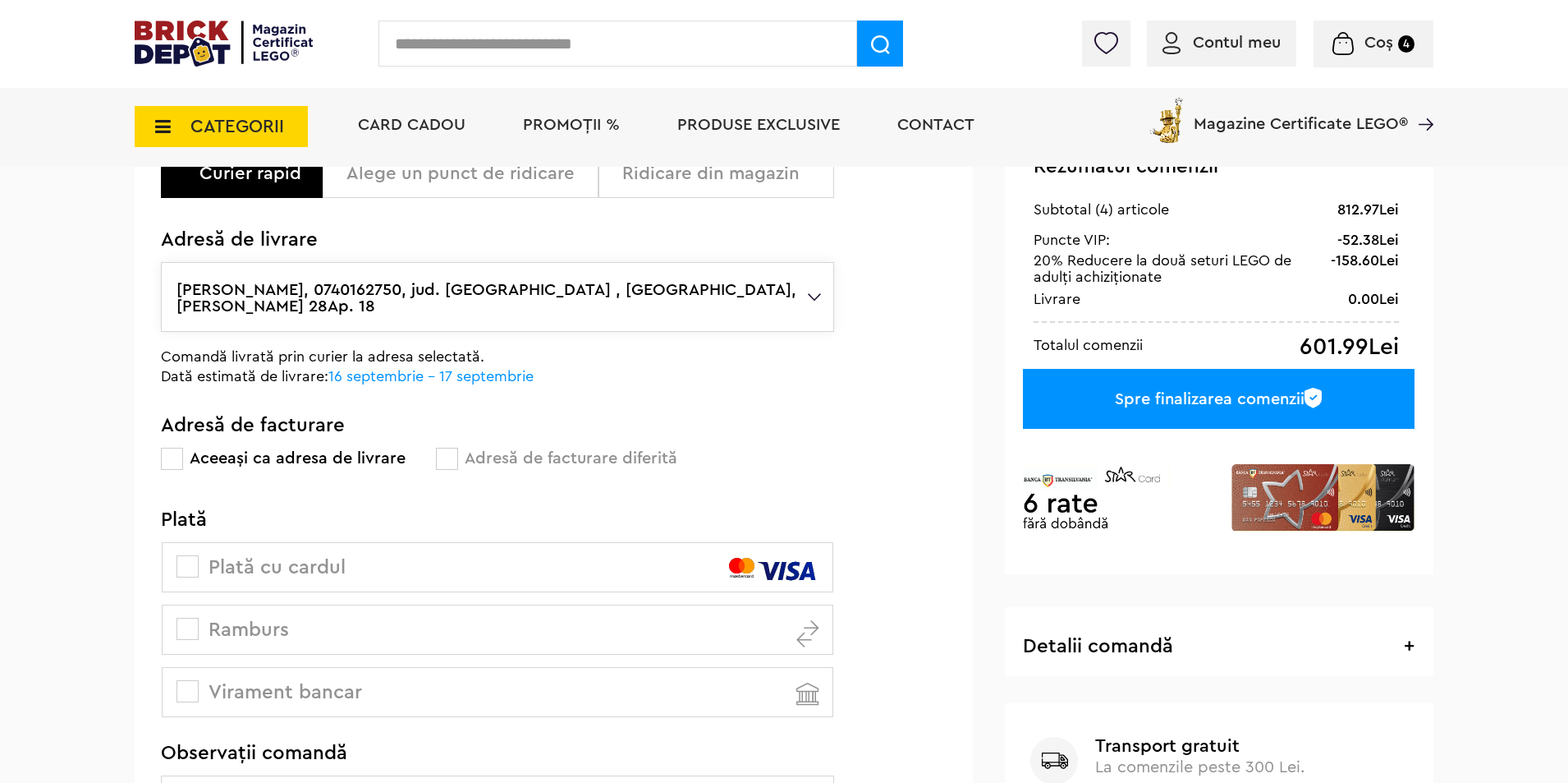
click at [193, 555] on span at bounding box center [188, 566] width 22 height 22
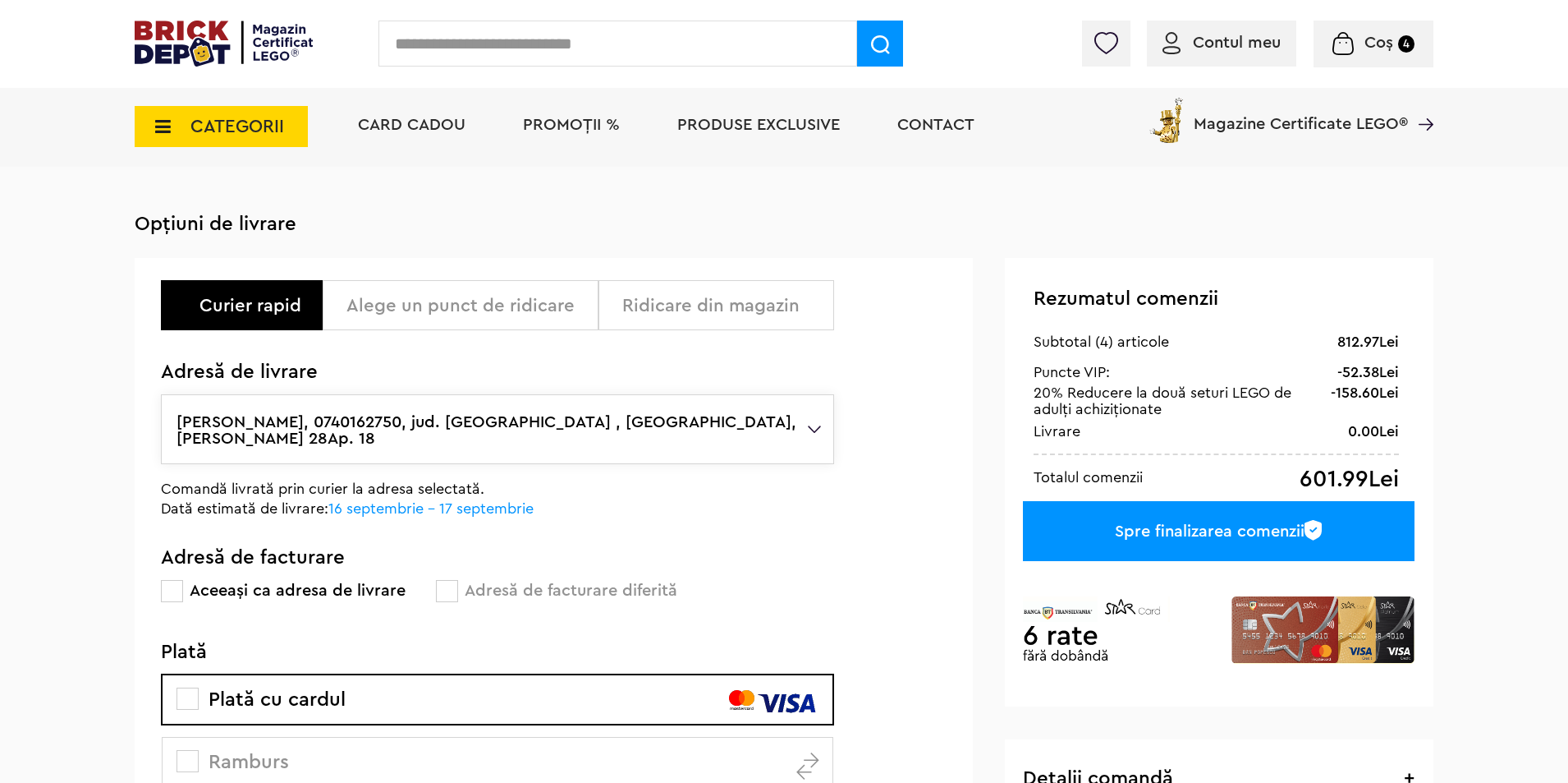
scroll to position [0, 0]
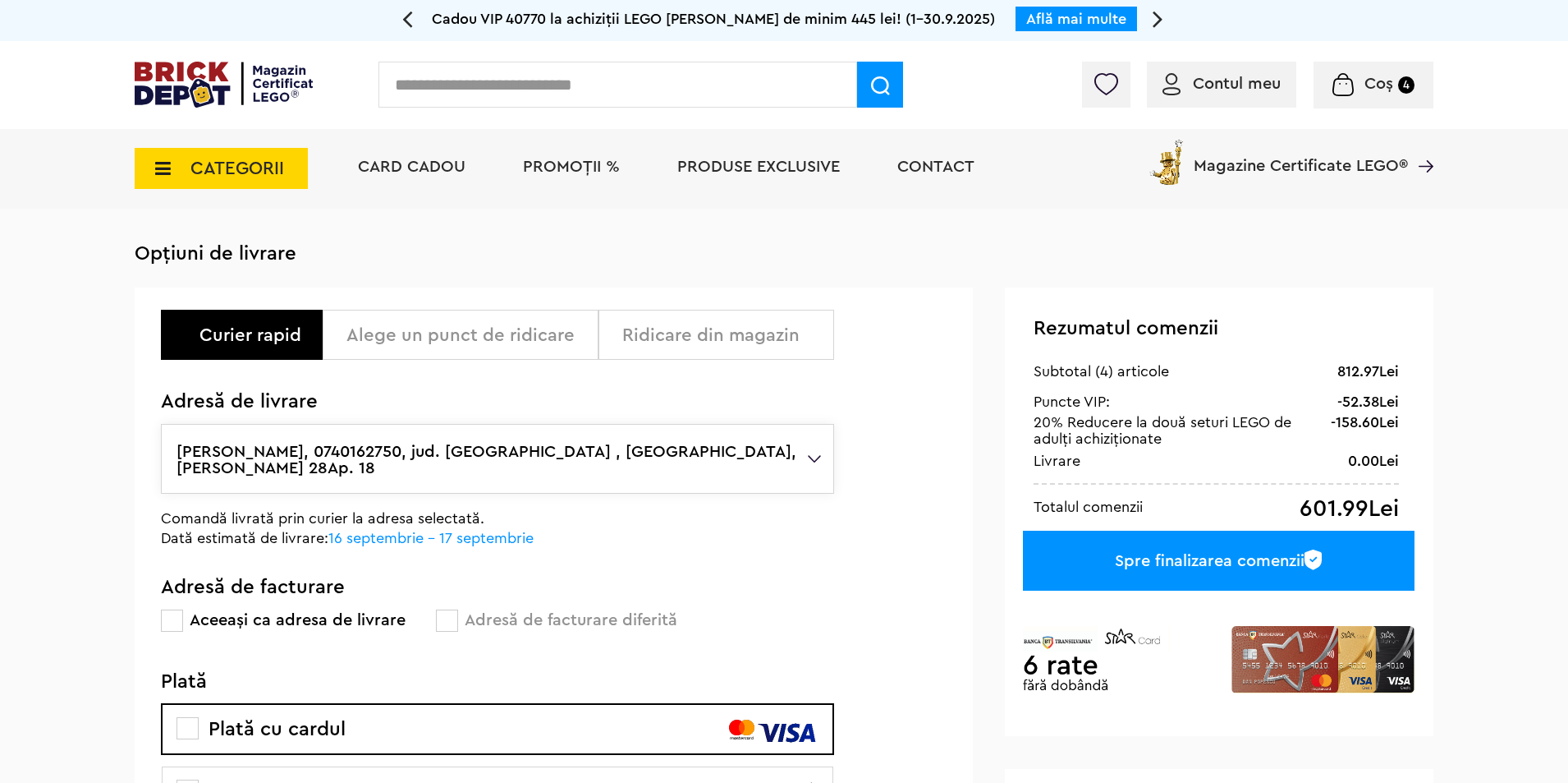
click at [1197, 558] on div "Spre finalizarea comenzii" at bounding box center [1219, 560] width 391 height 60
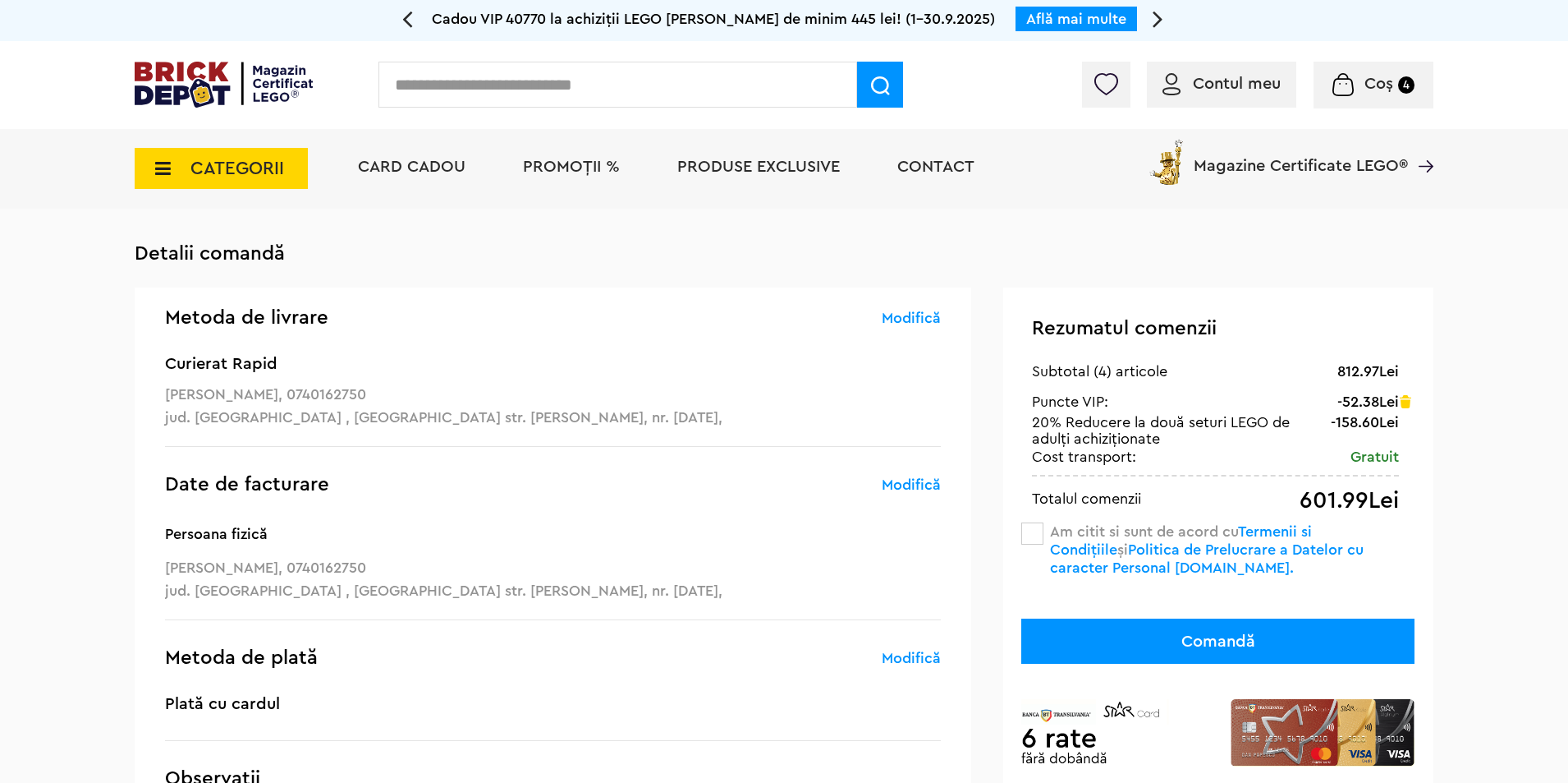
click at [1039, 527] on span at bounding box center [1032, 533] width 22 height 22
click at [1188, 639] on button "Comandă" at bounding box center [1218, 640] width 393 height 45
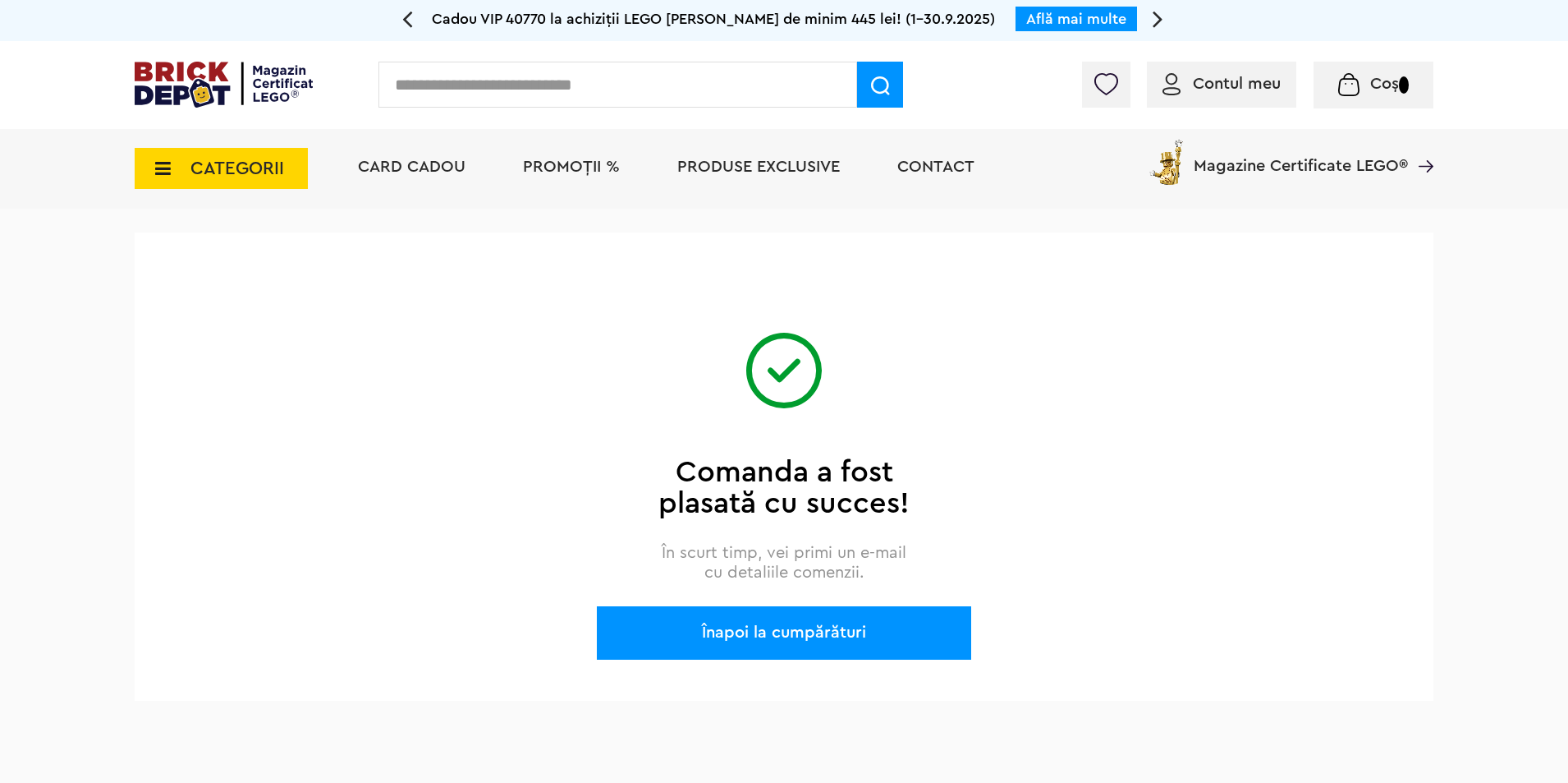
click at [1251, 90] on div at bounding box center [1308, 89] width 252 height 16
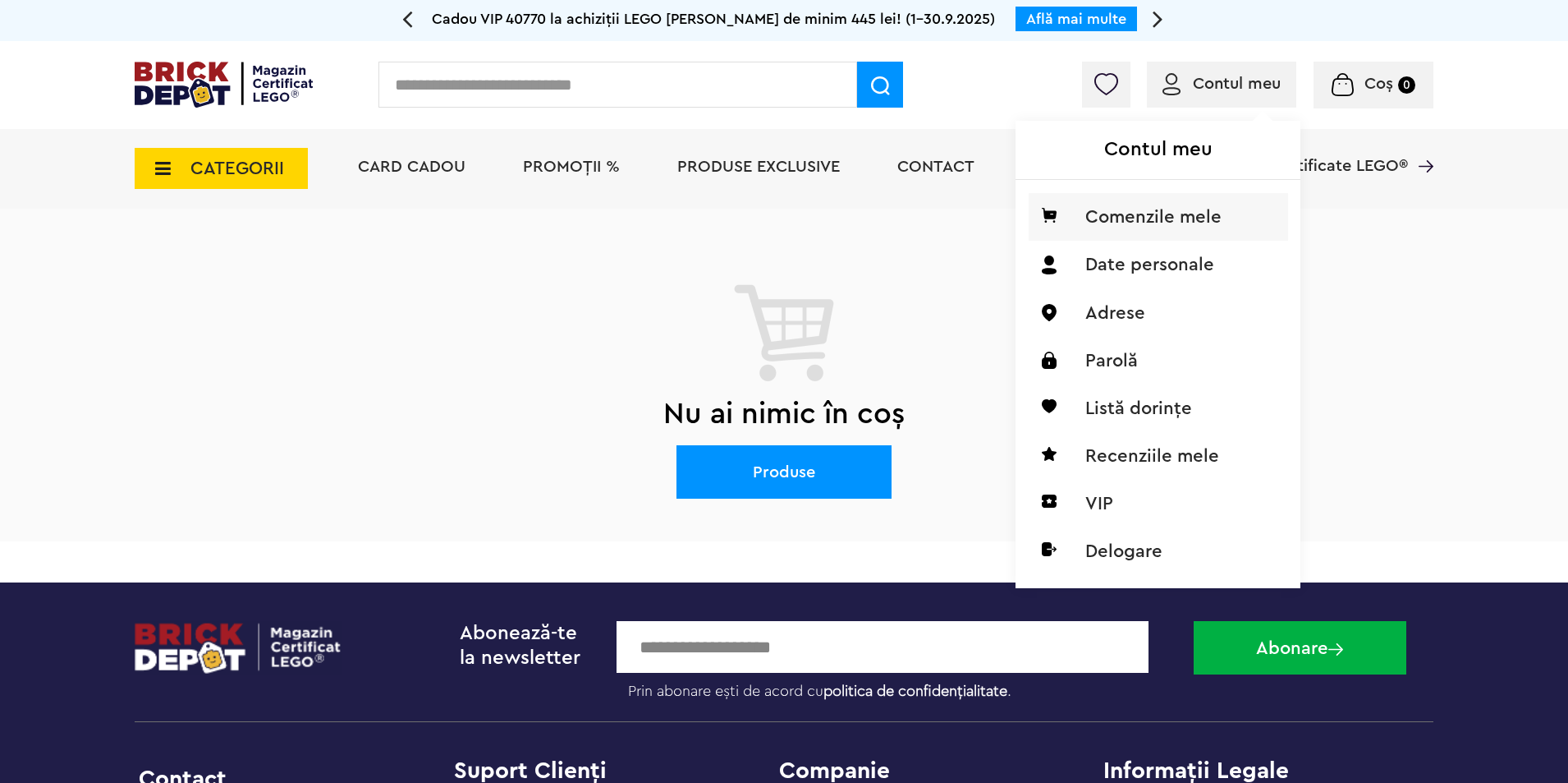
click at [1154, 229] on li "Comenzile mele" at bounding box center [1159, 217] width 260 height 48
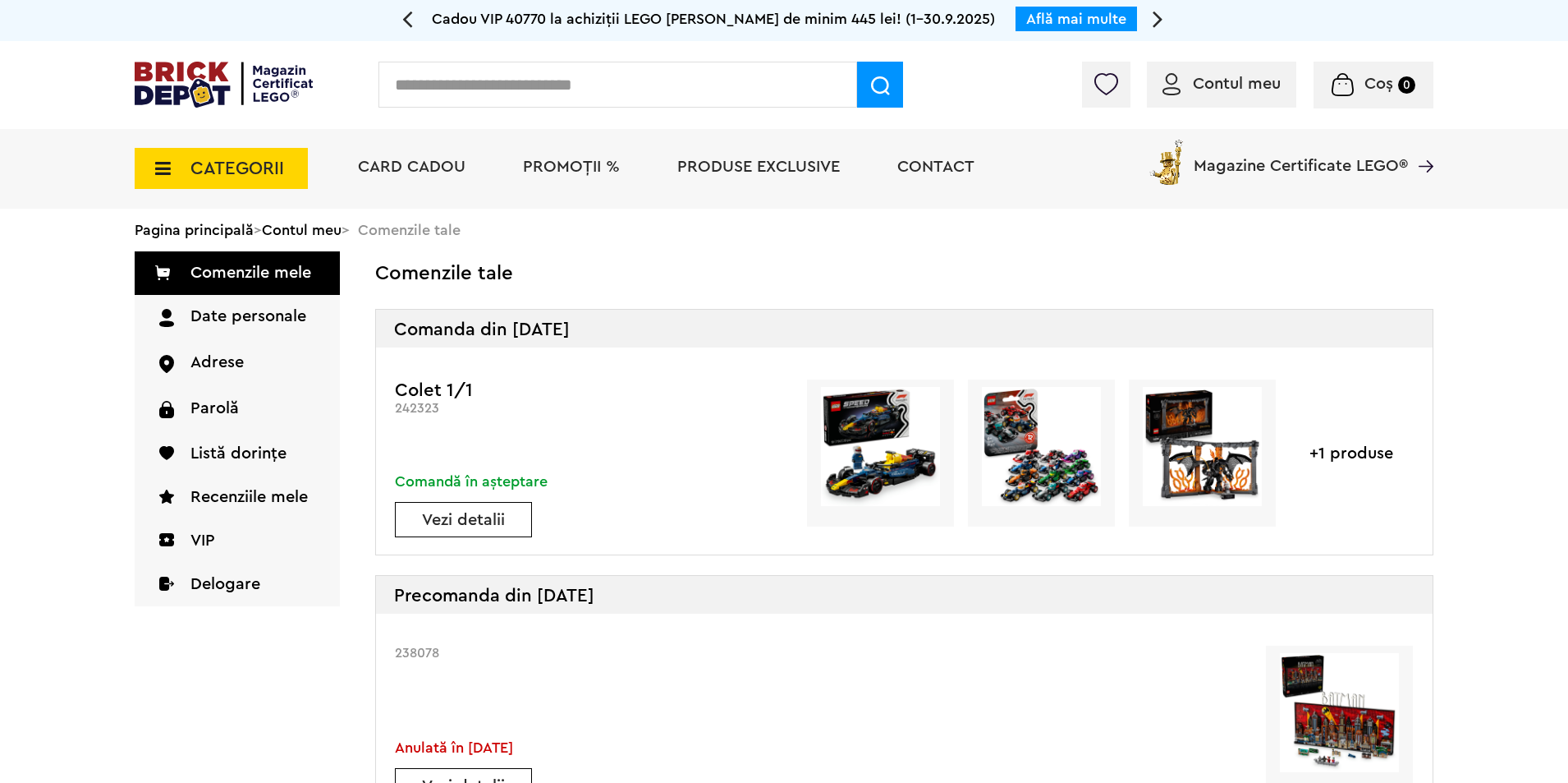
click at [512, 522] on link "Vezi detalii" at bounding box center [464, 520] width 136 height 16
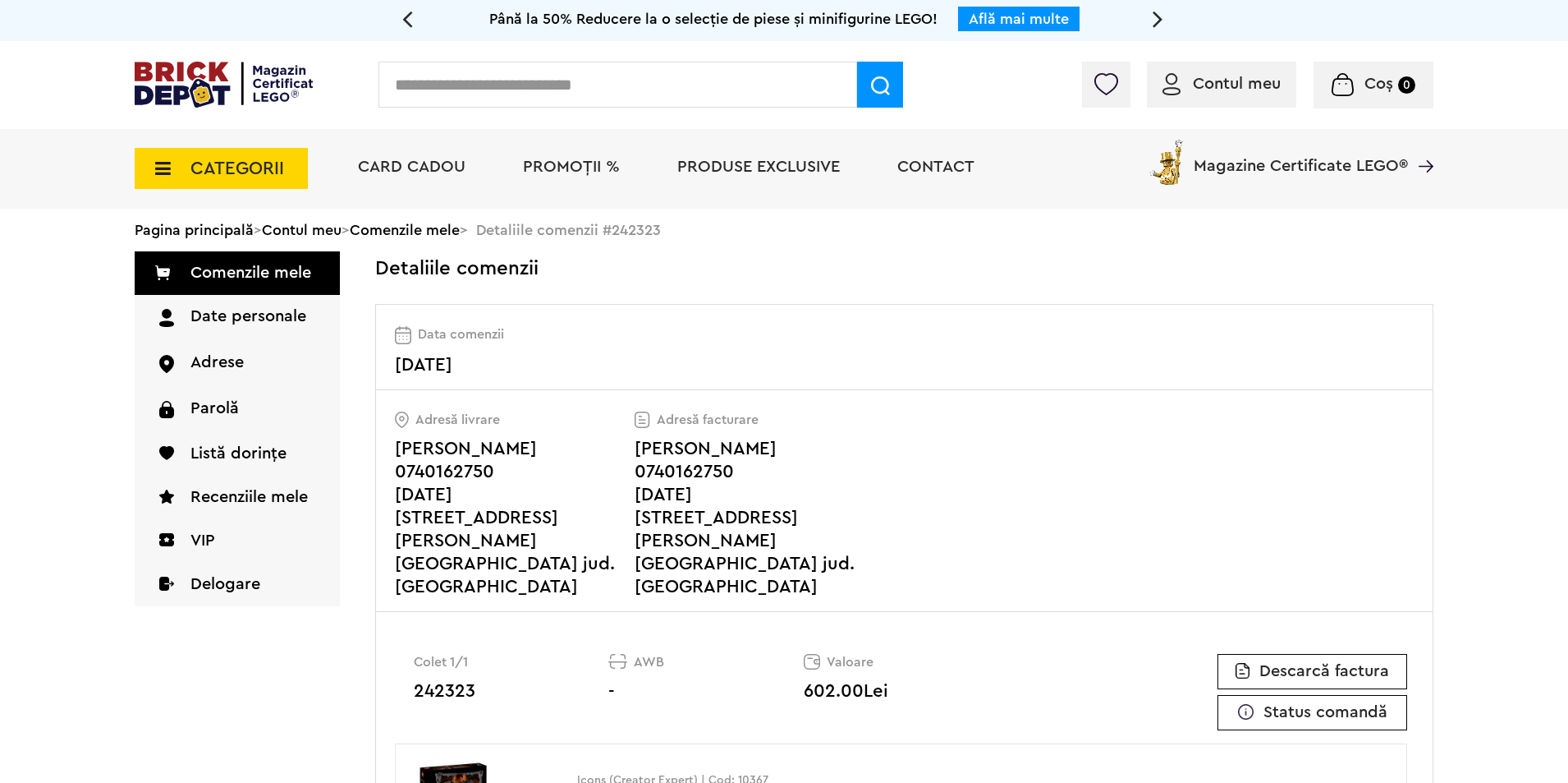
click at [552, 160] on span "PROMOȚII %" at bounding box center [571, 167] width 97 height 16
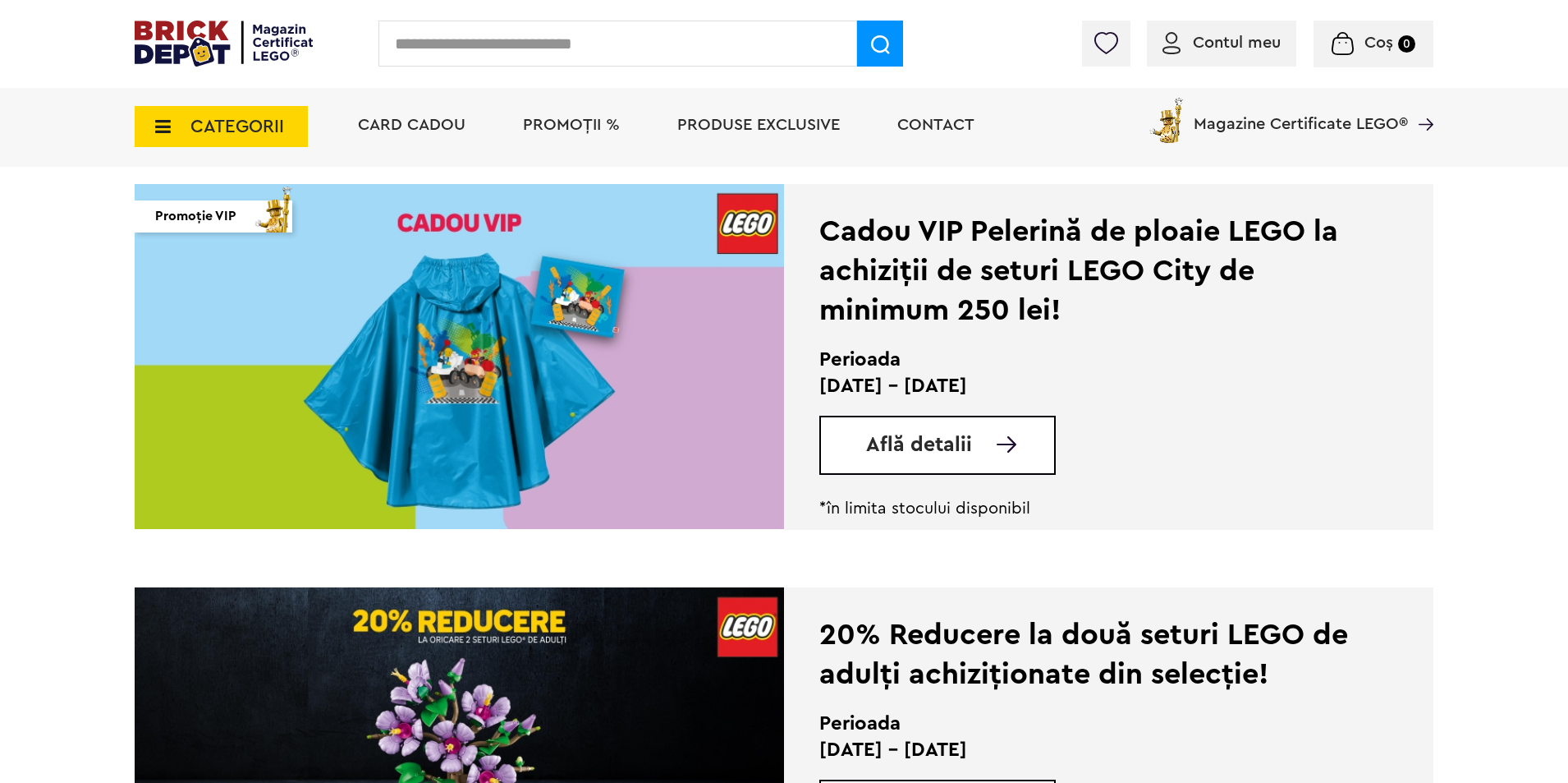
scroll to position [575, 0]
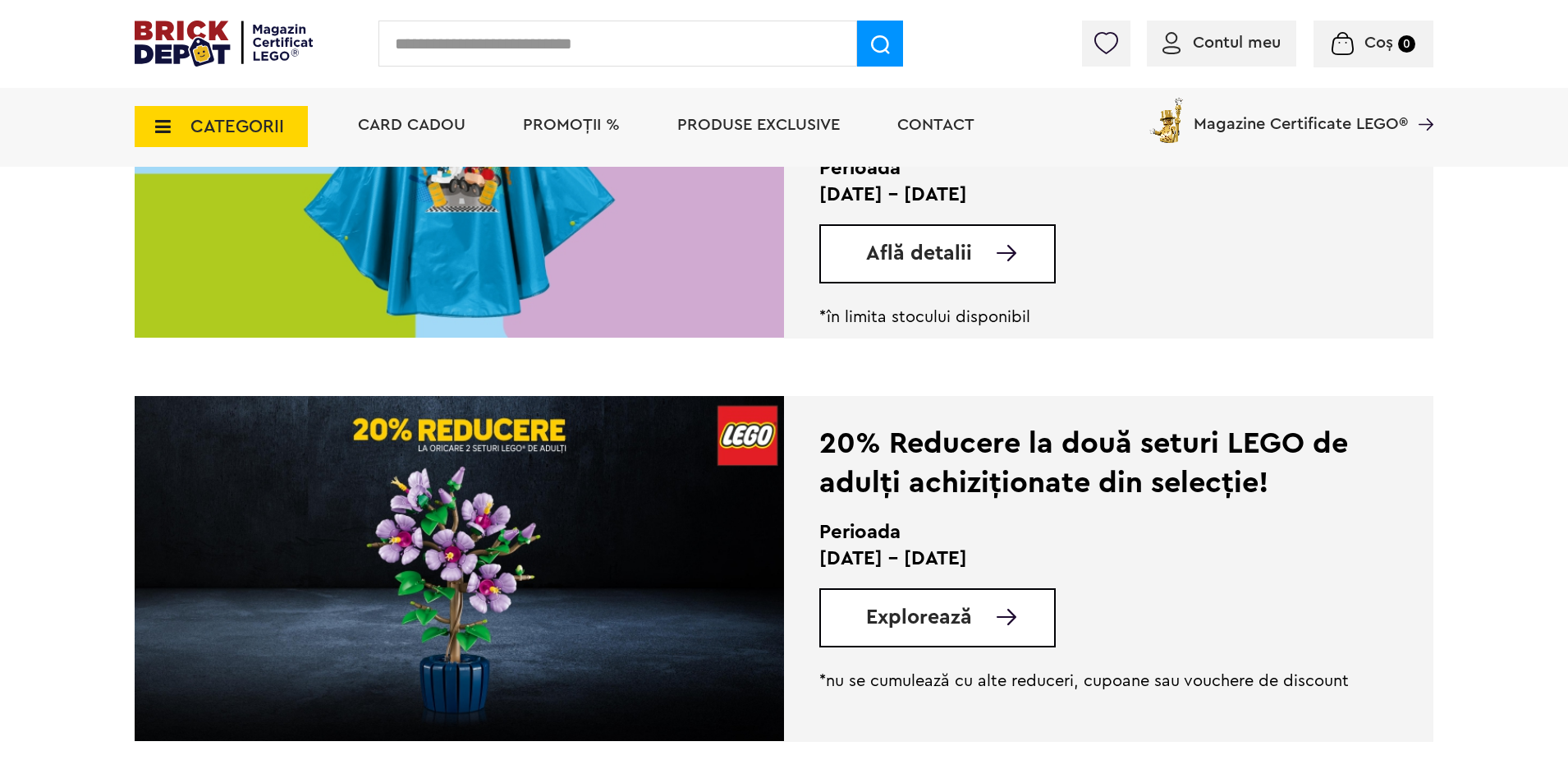
click at [588, 513] on img at bounding box center [459, 569] width 650 height 346
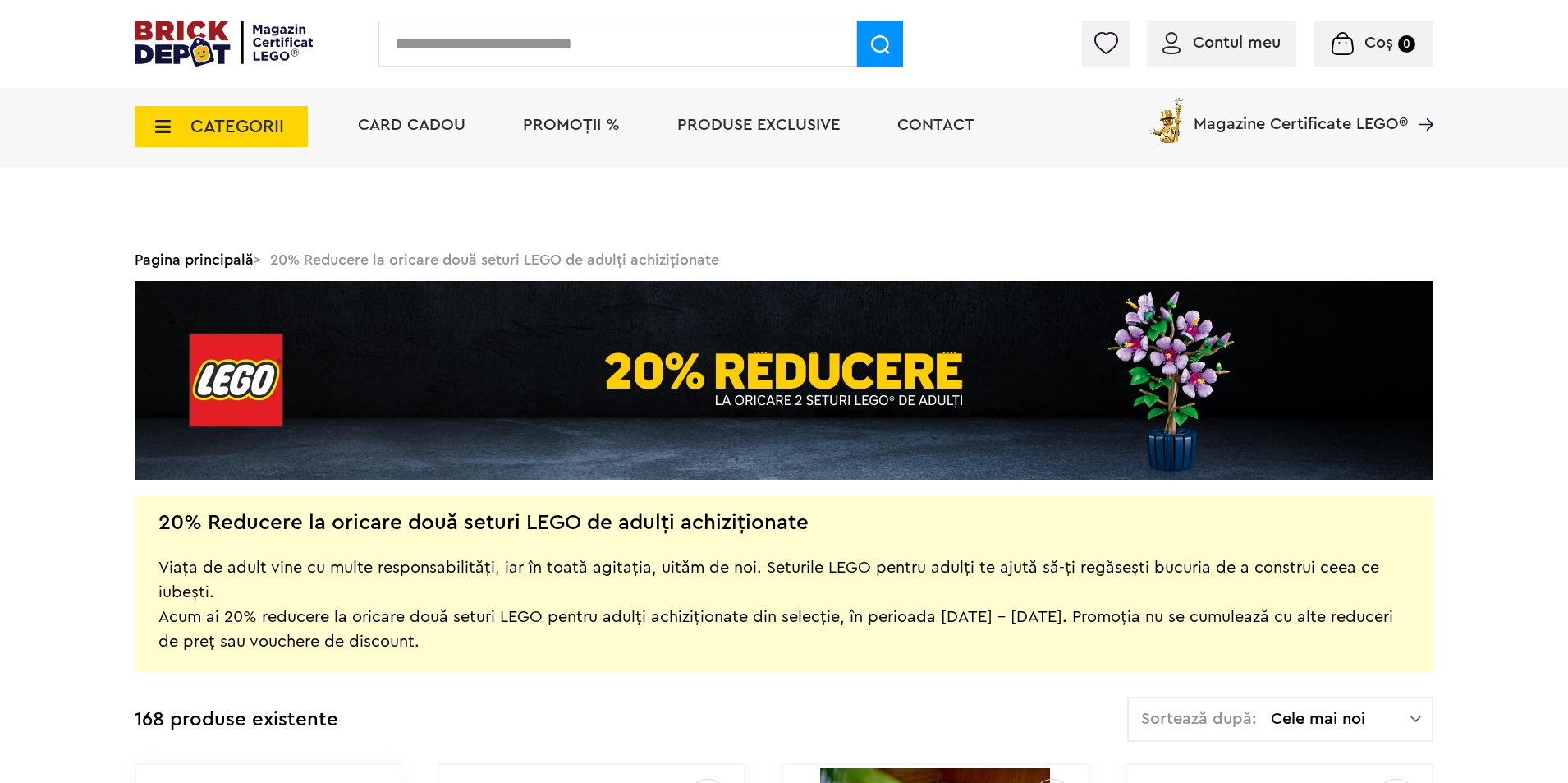
scroll to position [384, 0]
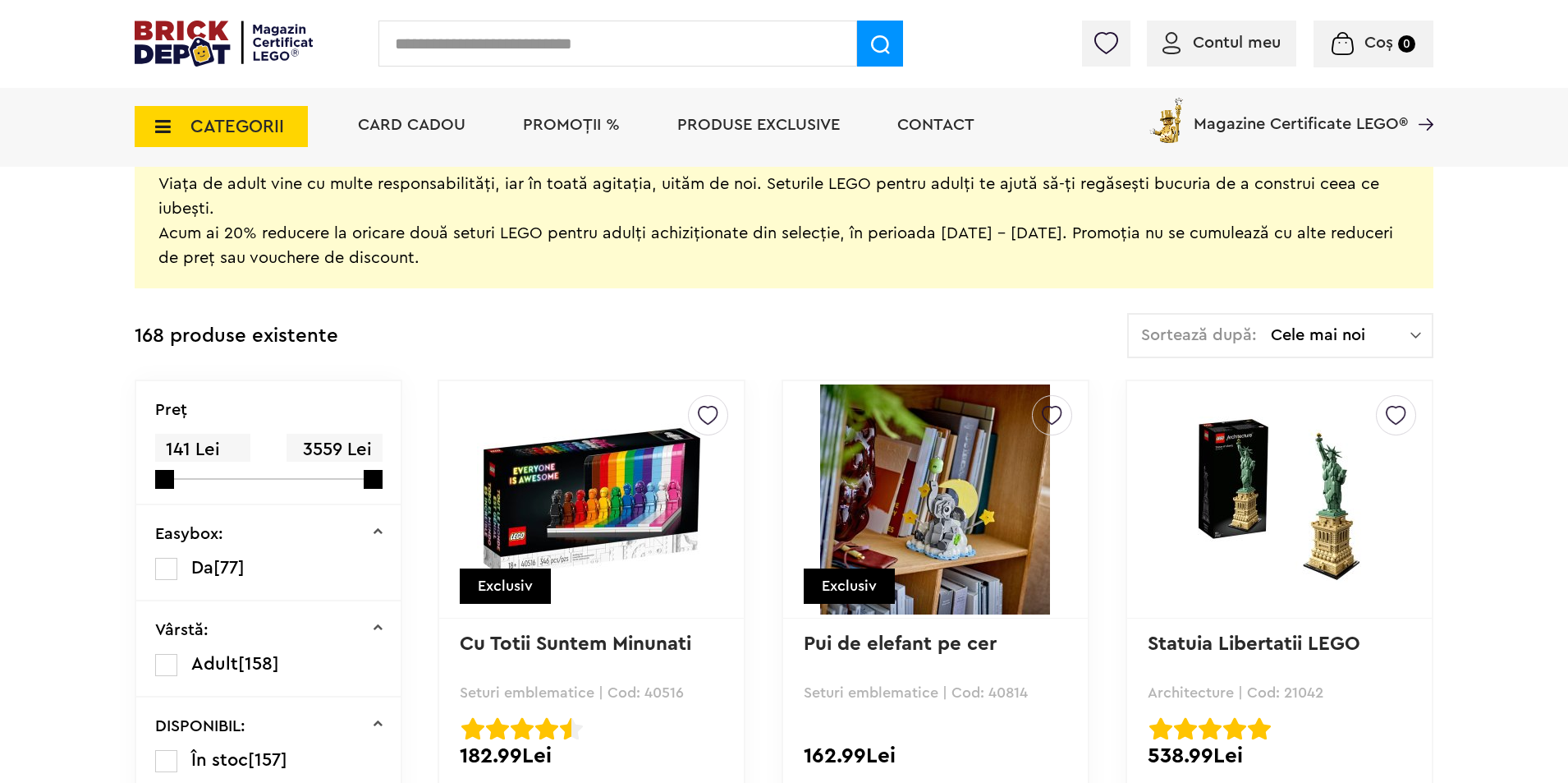
click at [1375, 333] on span "Cele mai noi" at bounding box center [1341, 335] width 140 height 16
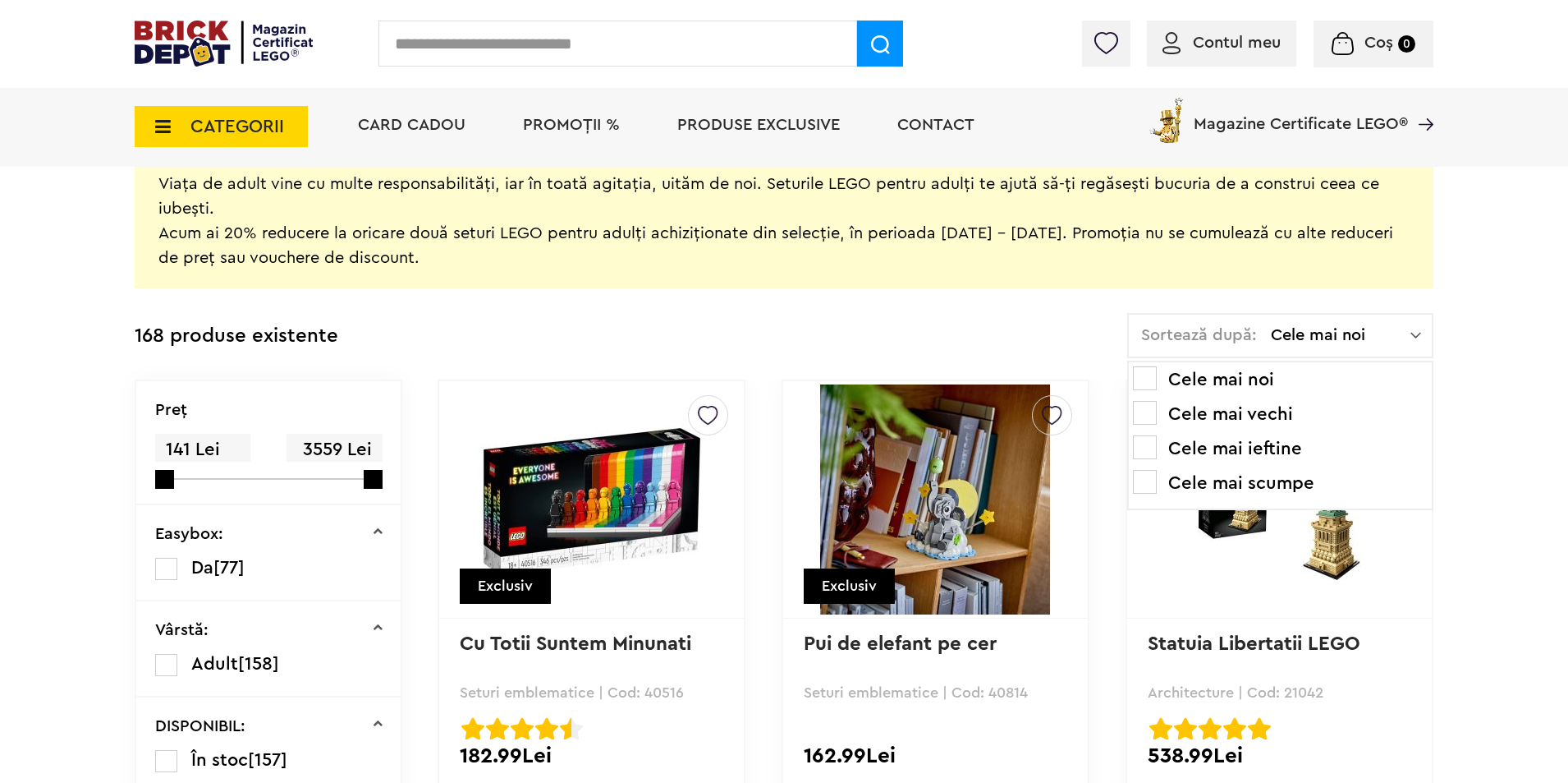
click at [1276, 453] on li "Cele mai ieftine" at bounding box center [1280, 448] width 294 height 26
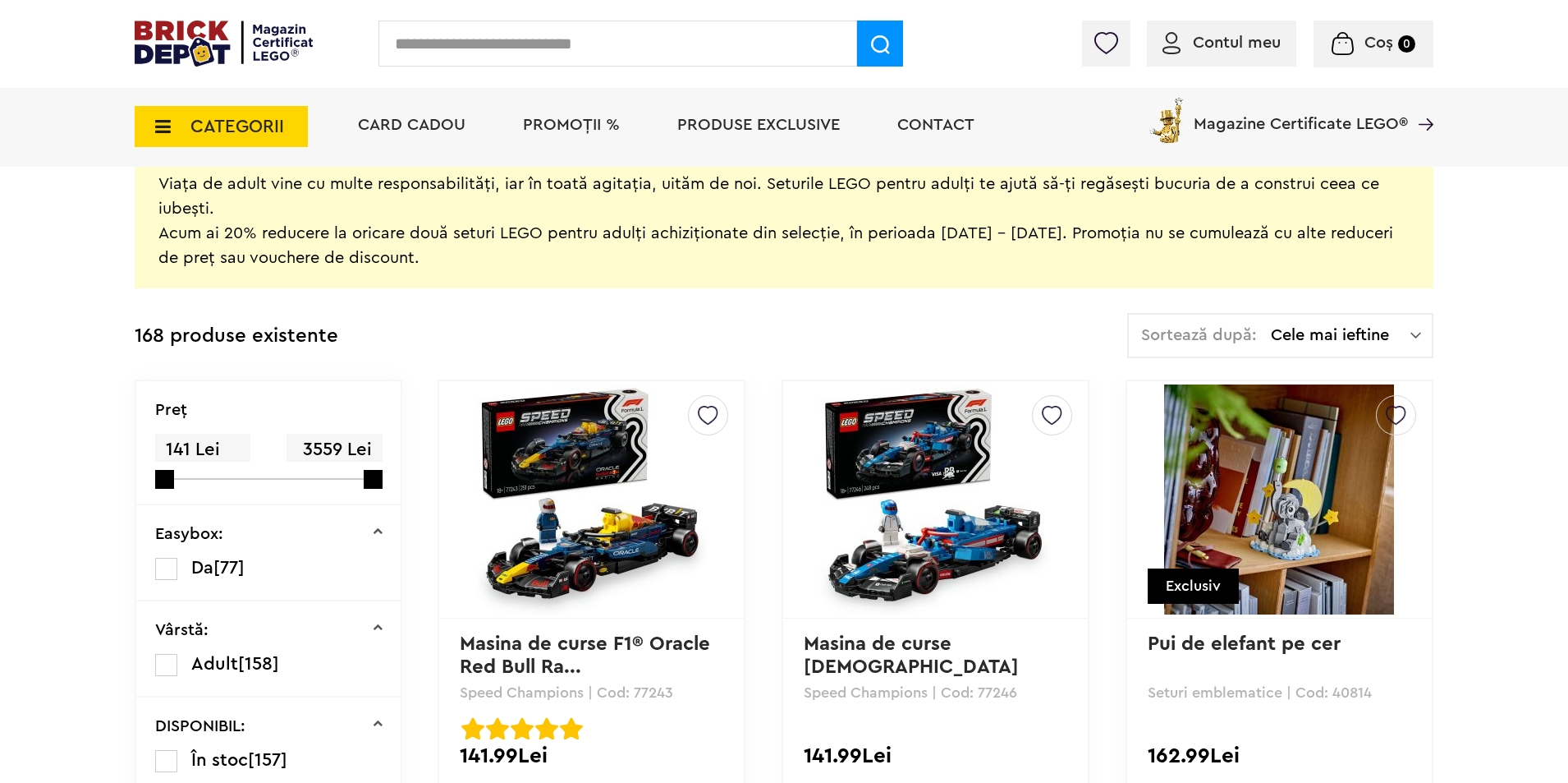
scroll to position [575, 0]
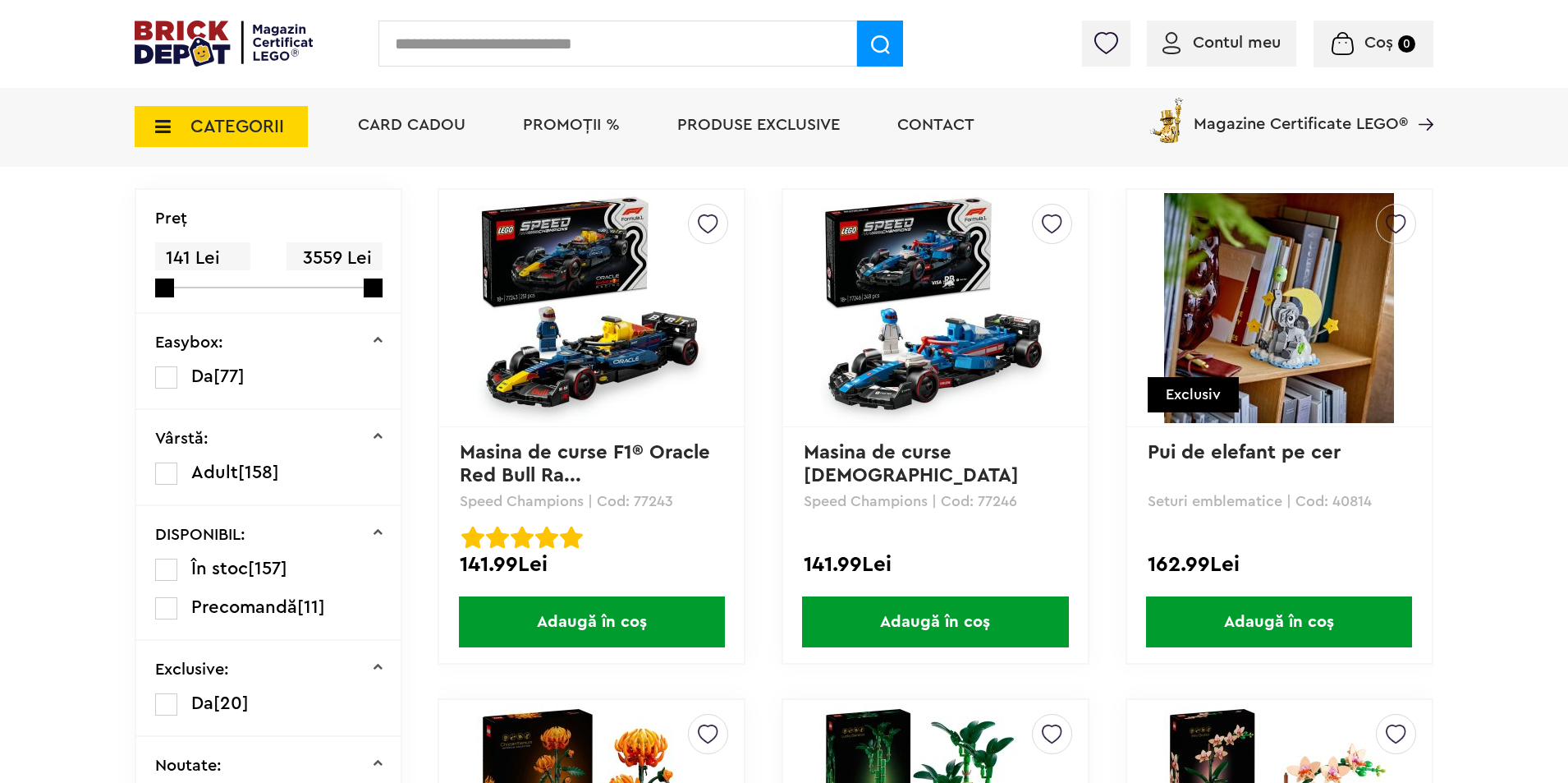
click at [929, 618] on span "Adaugă în coș" at bounding box center [935, 621] width 266 height 51
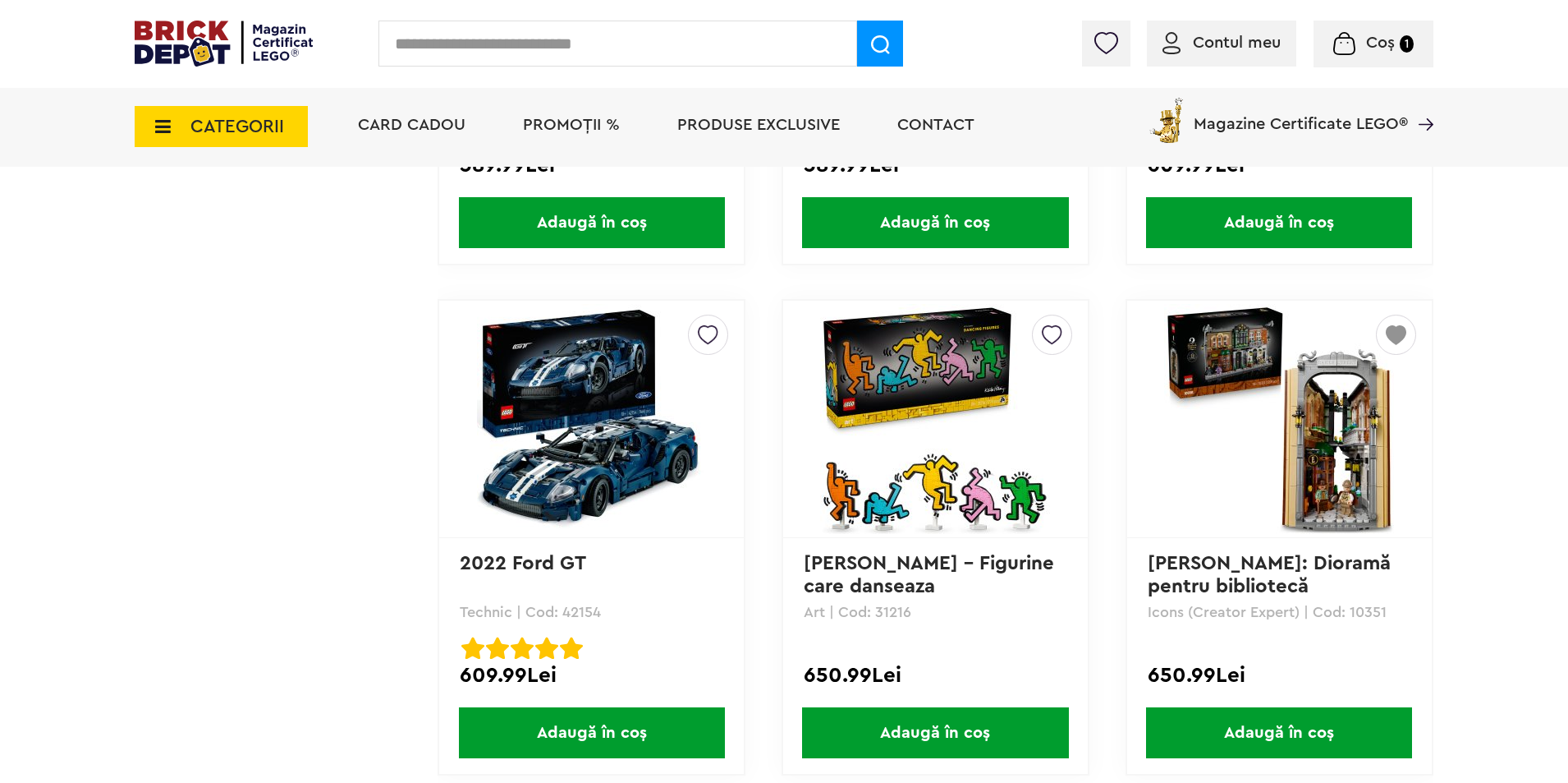
scroll to position [13228, 0]
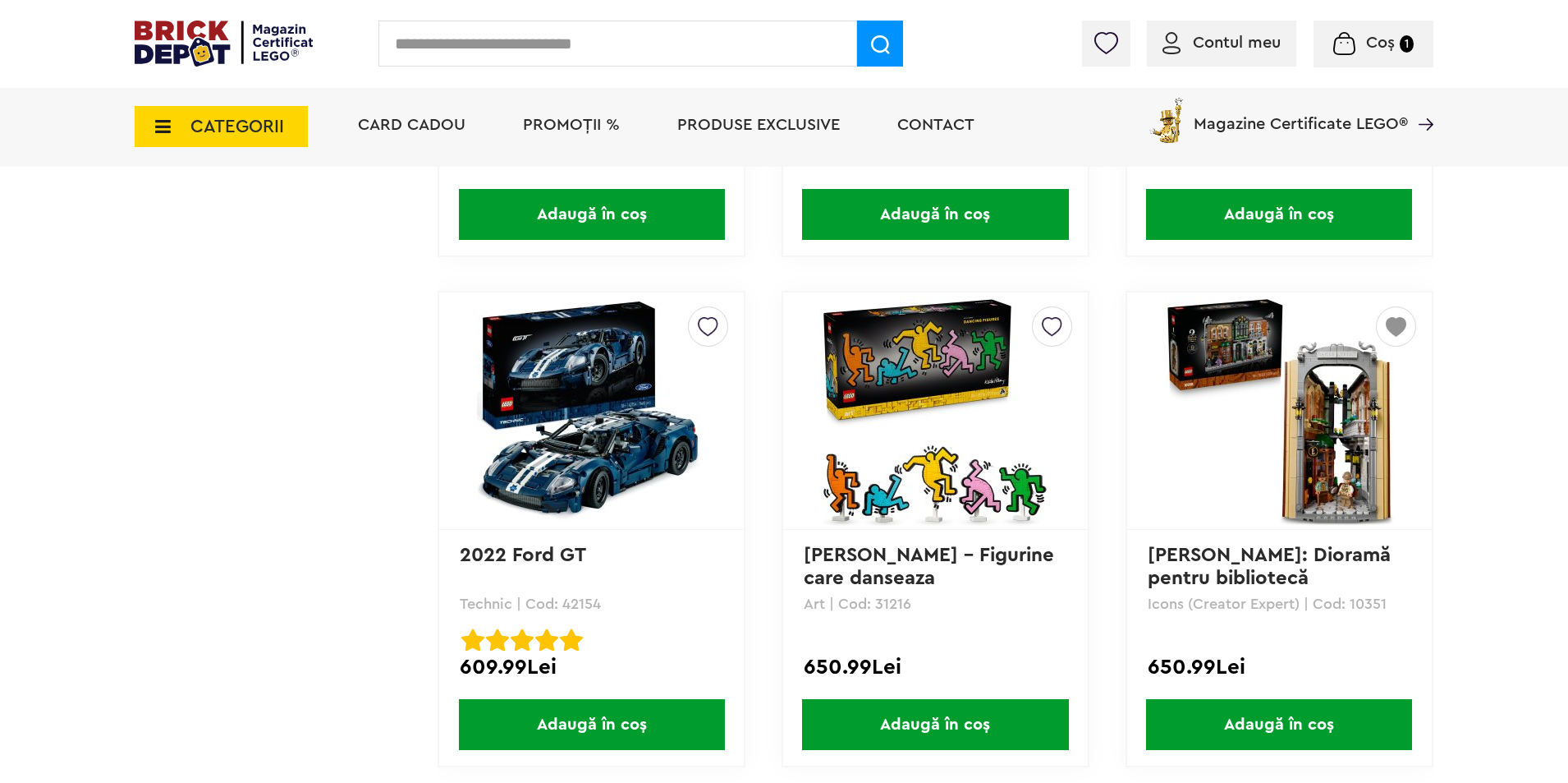
click at [1231, 723] on span "Adaugă în coș" at bounding box center [1279, 724] width 266 height 51
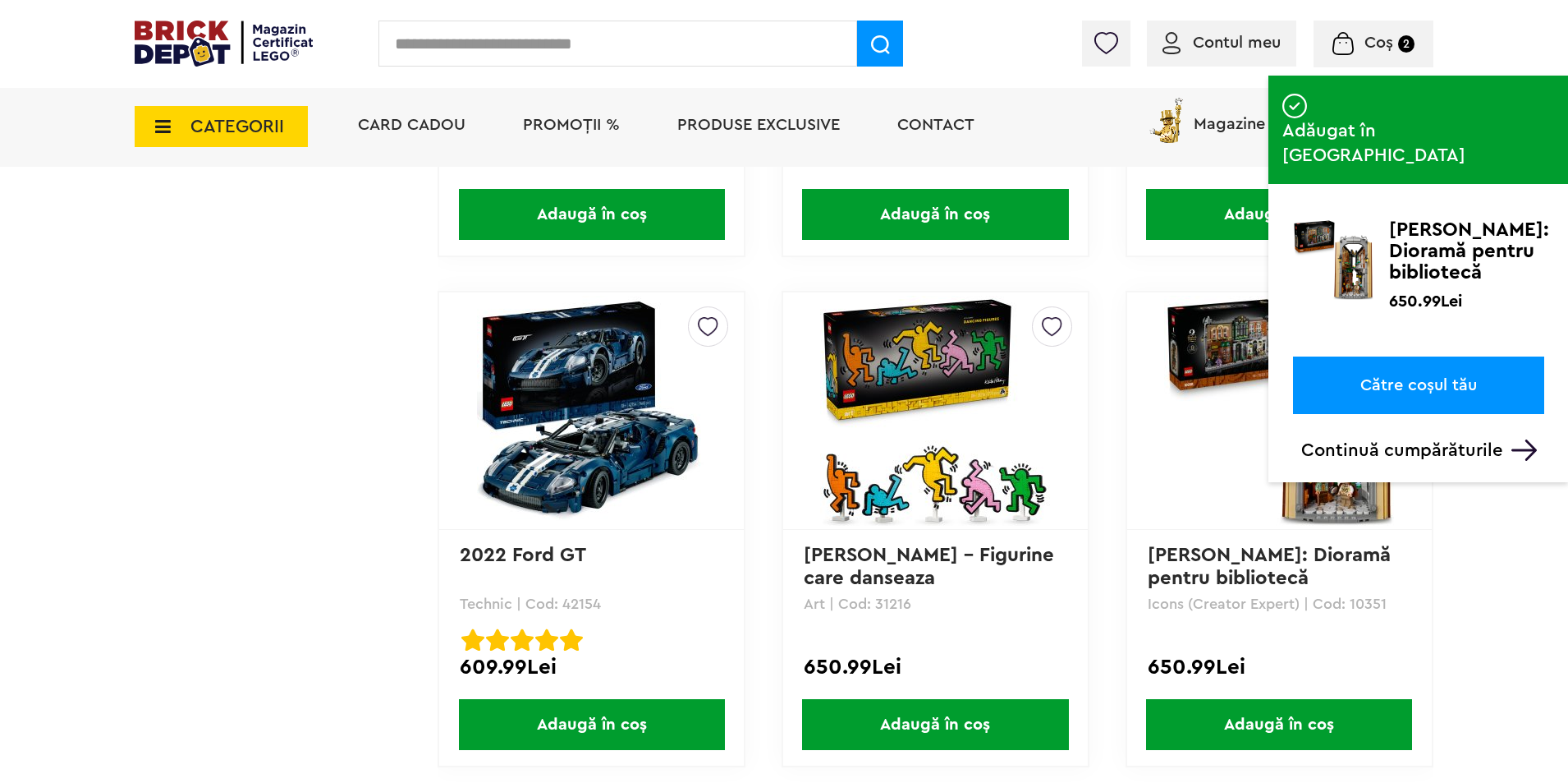
click at [166, 134] on icon at bounding box center [159, 127] width 26 height 18
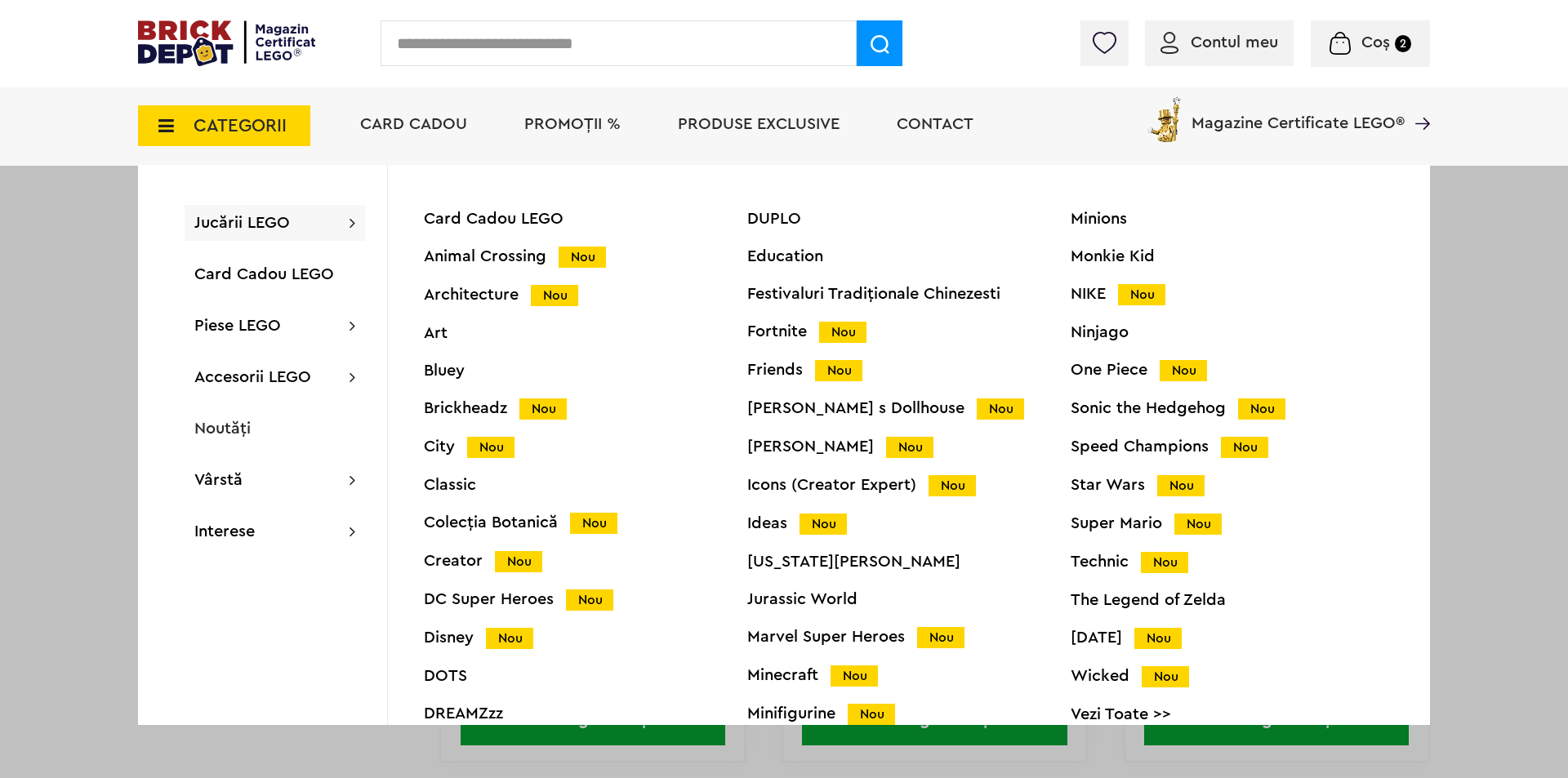
click at [777, 714] on div "Minifigurine Nou" at bounding box center [909, 713] width 324 height 17
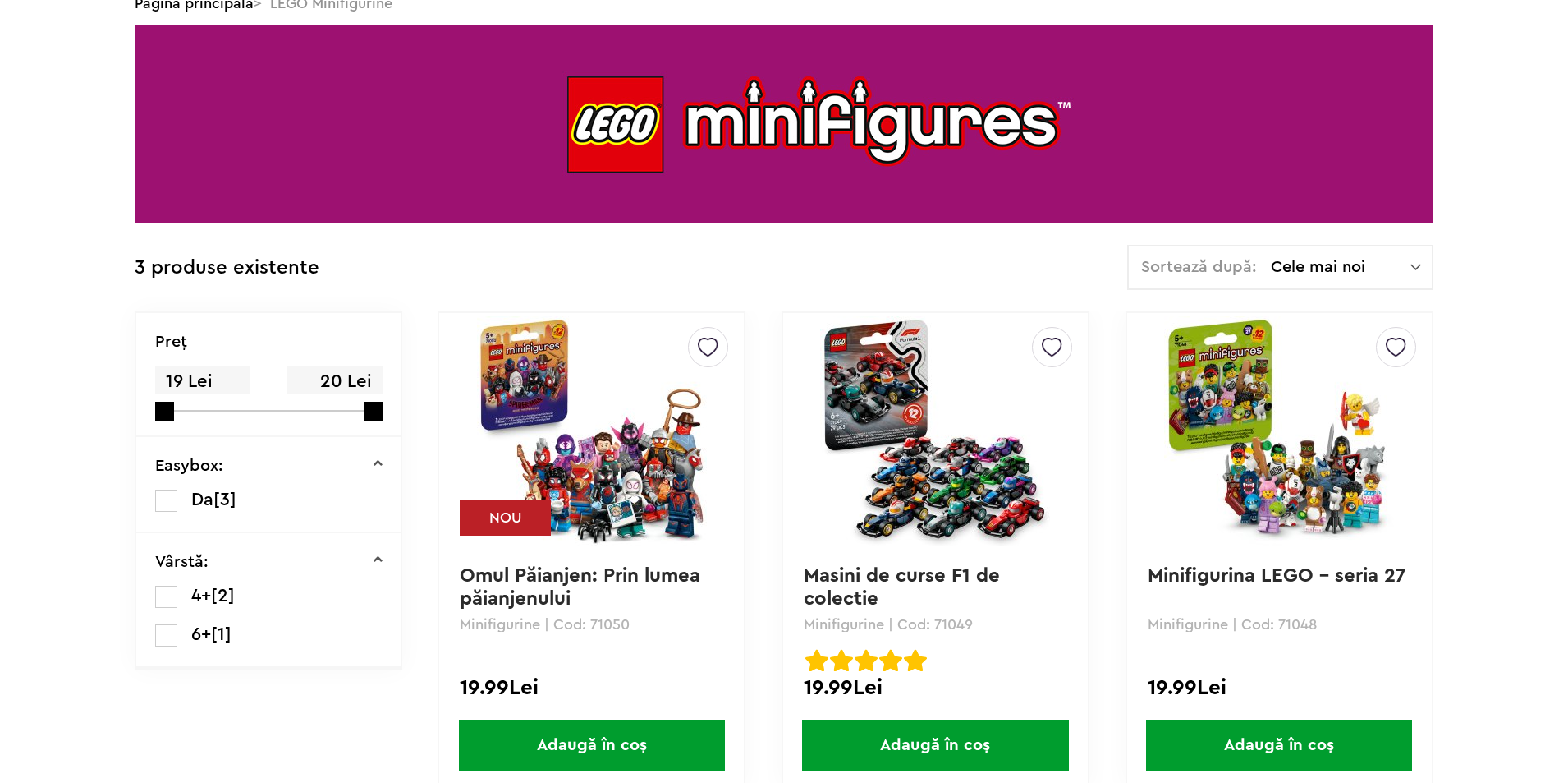
scroll to position [384, 0]
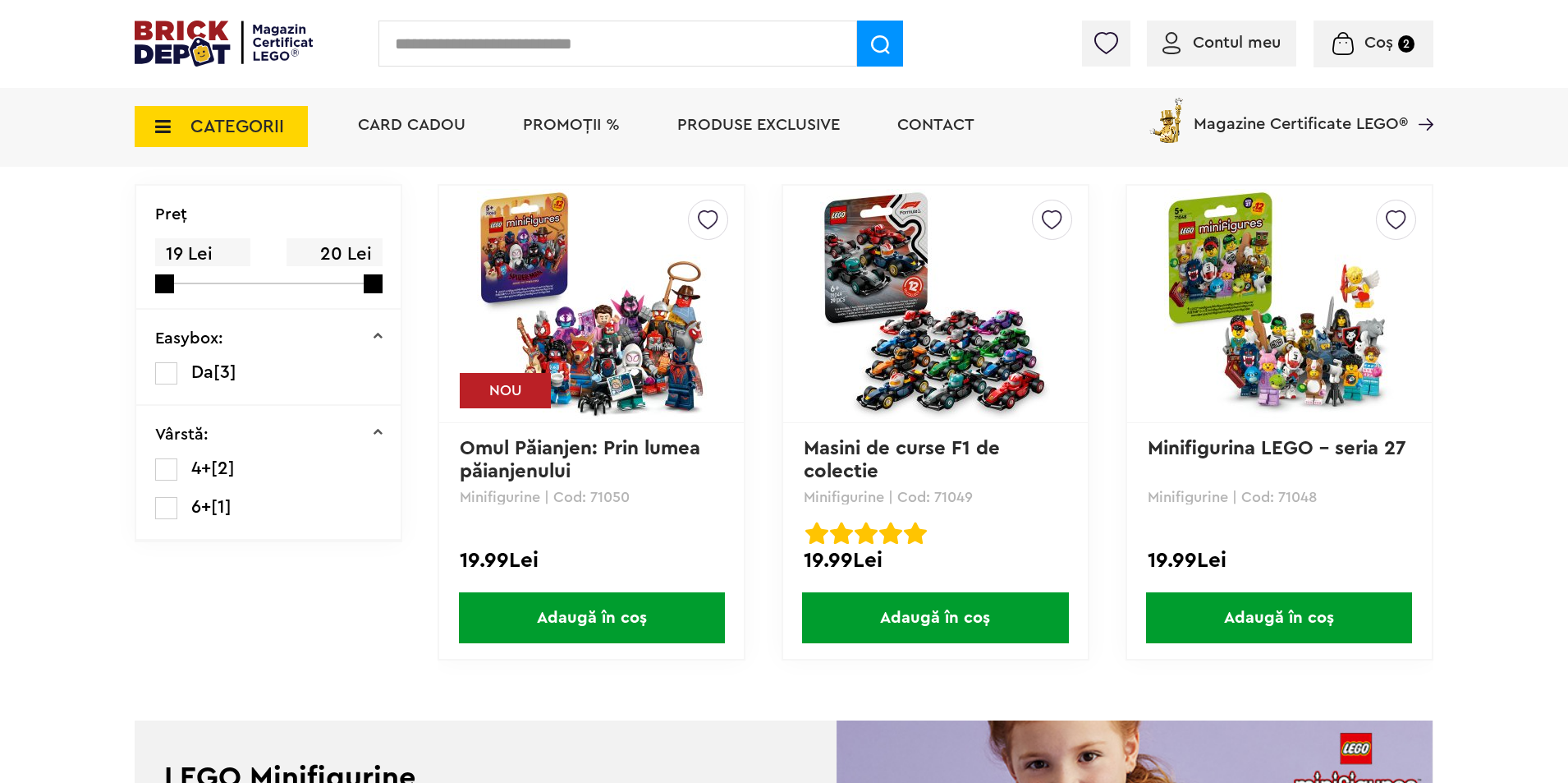
click at [926, 617] on span "Adaugă în coș" at bounding box center [935, 617] width 266 height 51
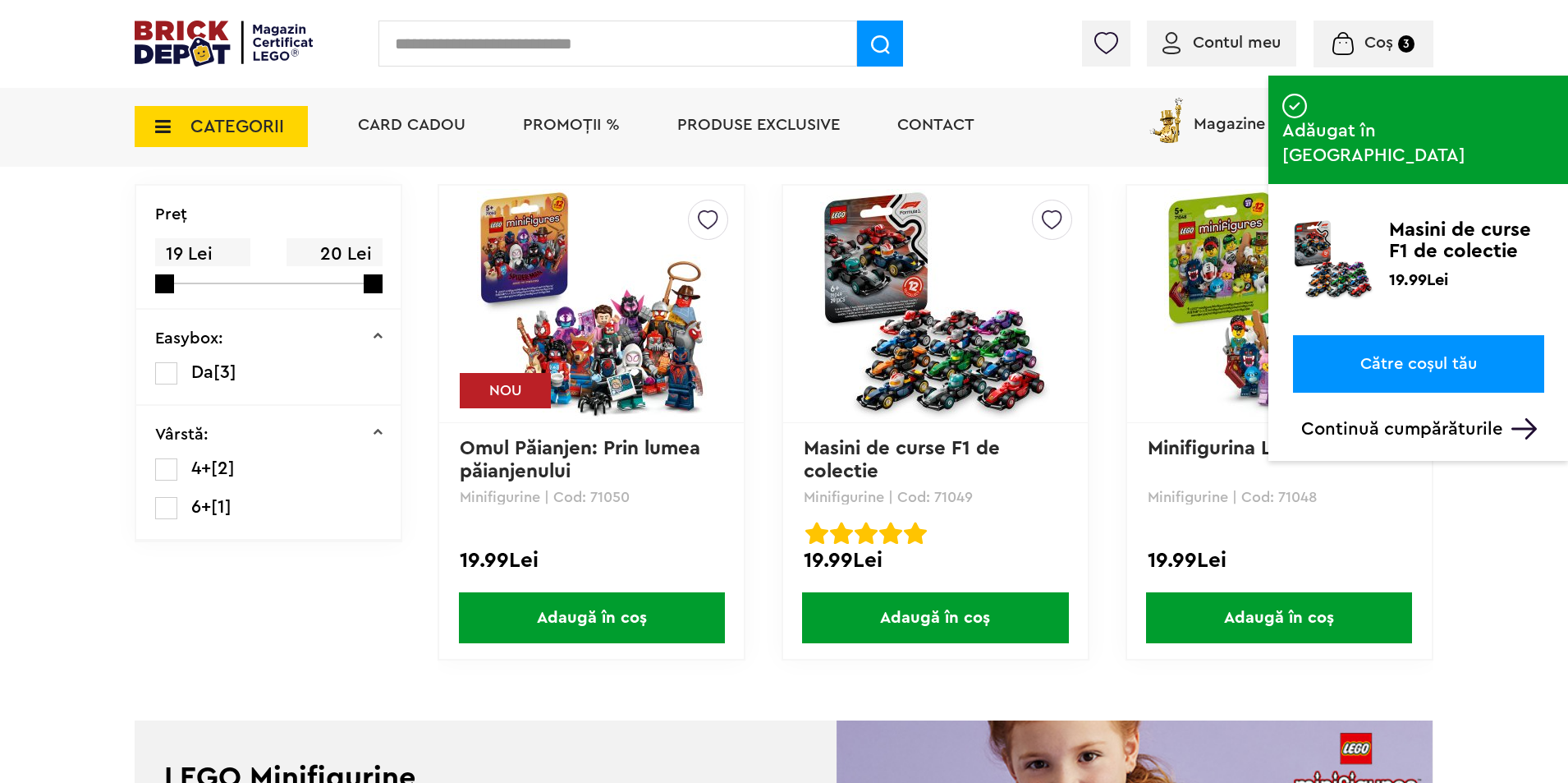
click at [1350, 49] on img at bounding box center [1342, 43] width 21 height 23
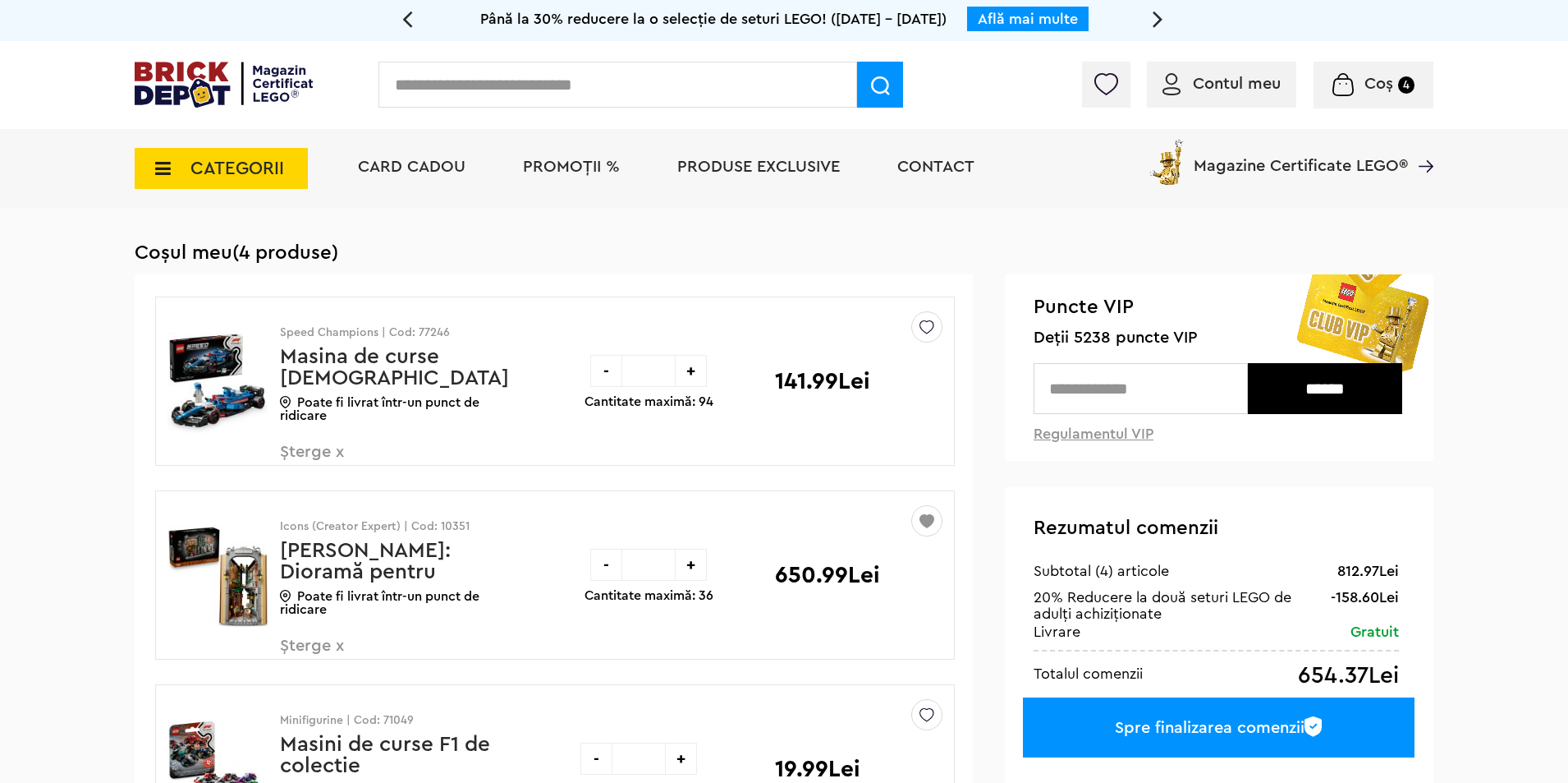
click at [549, 164] on span "PROMOȚII %" at bounding box center [571, 167] width 97 height 16
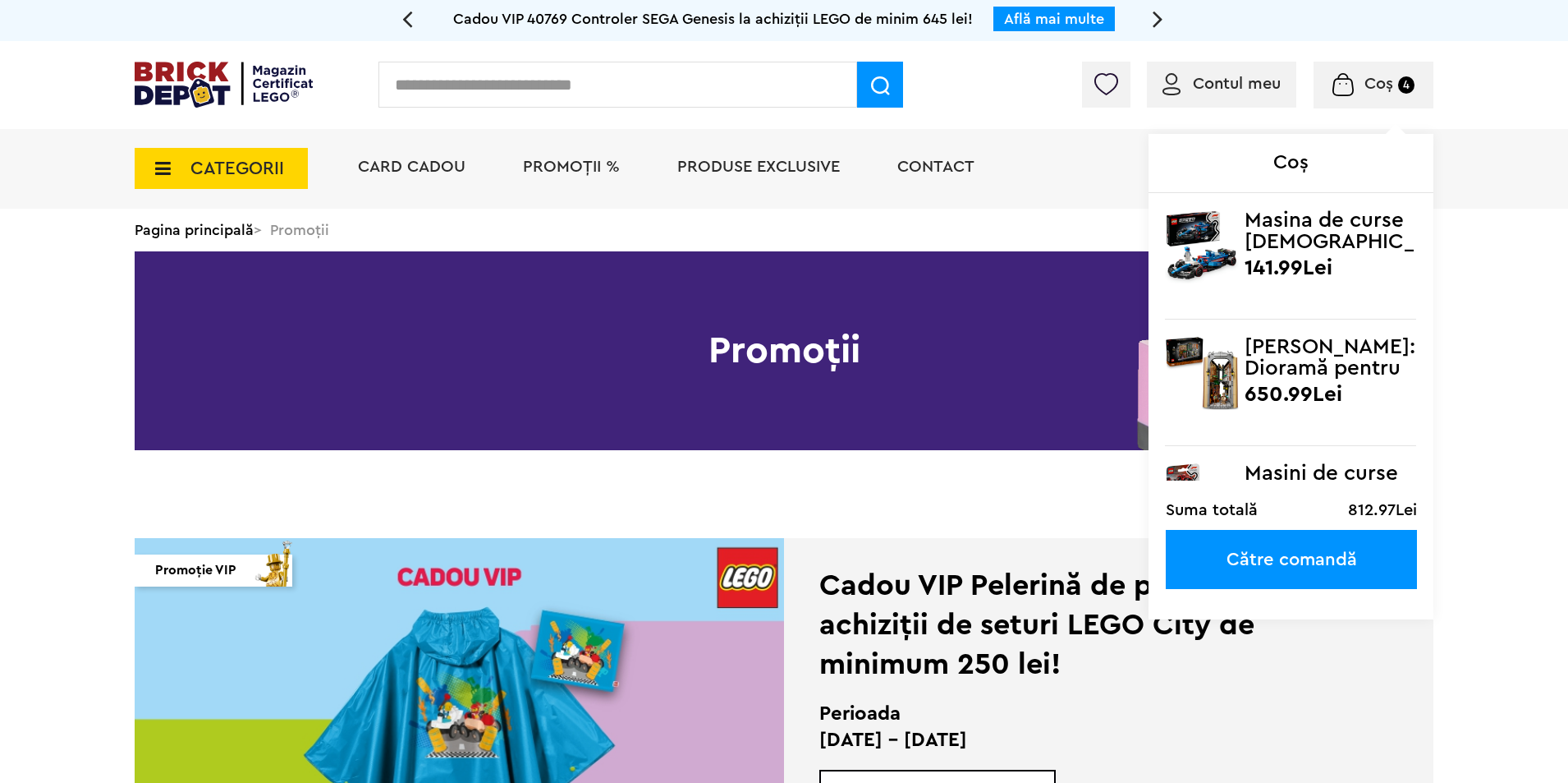
click at [1350, 80] on img at bounding box center [1342, 84] width 21 height 23
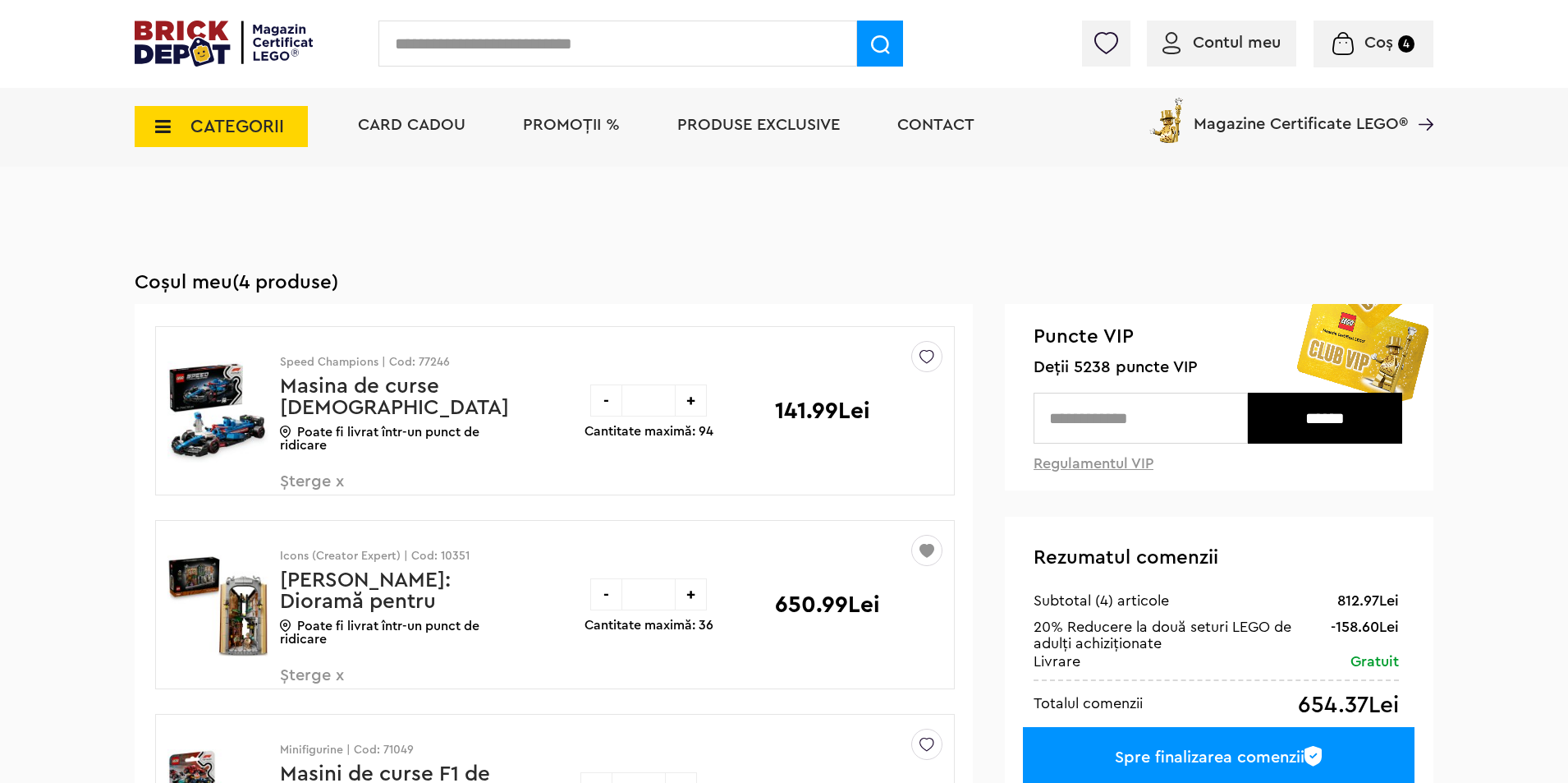
scroll to position [192, 0]
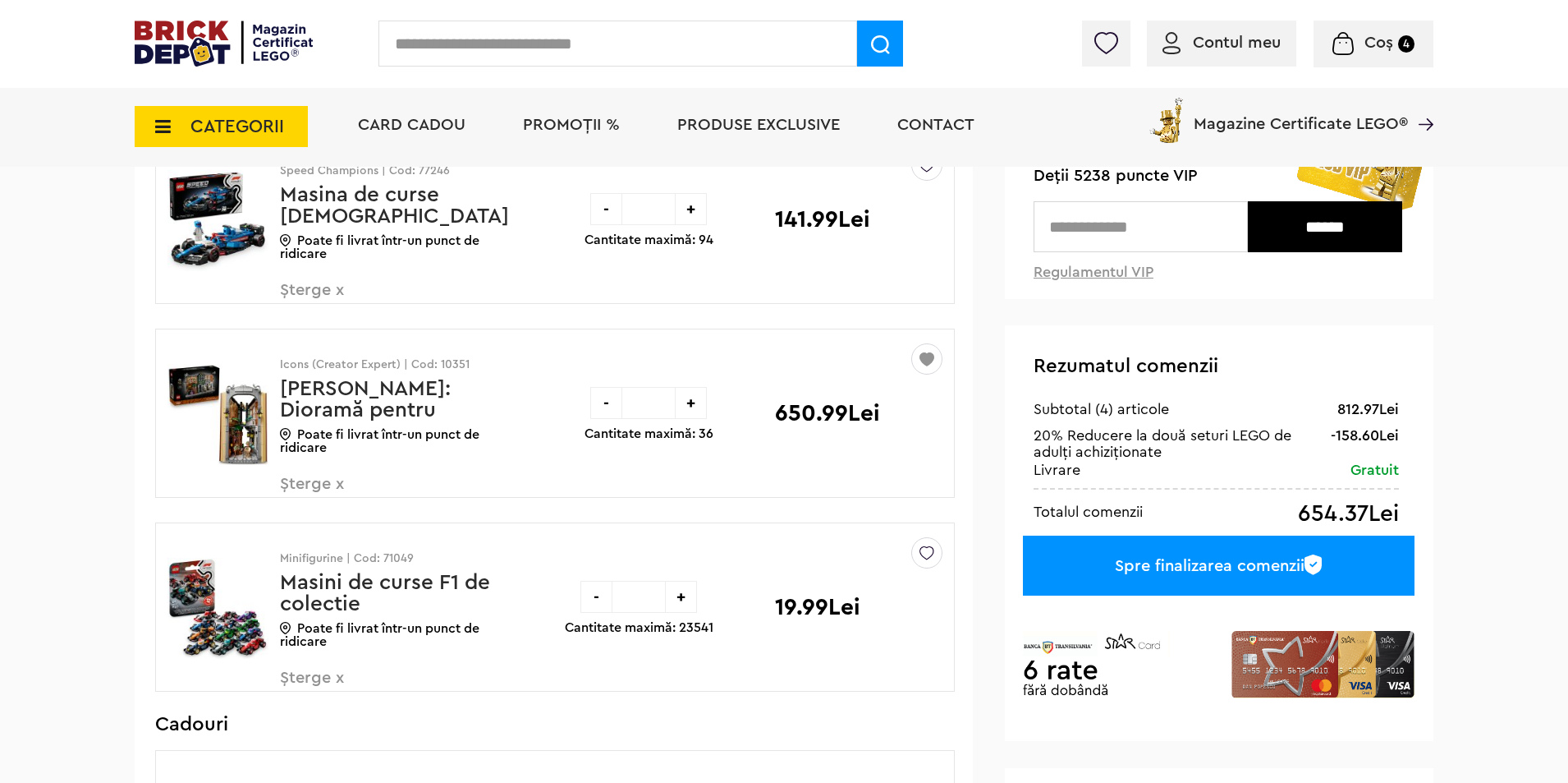
click at [1121, 558] on div "Spre finalizarea comenzii" at bounding box center [1219, 565] width 391 height 60
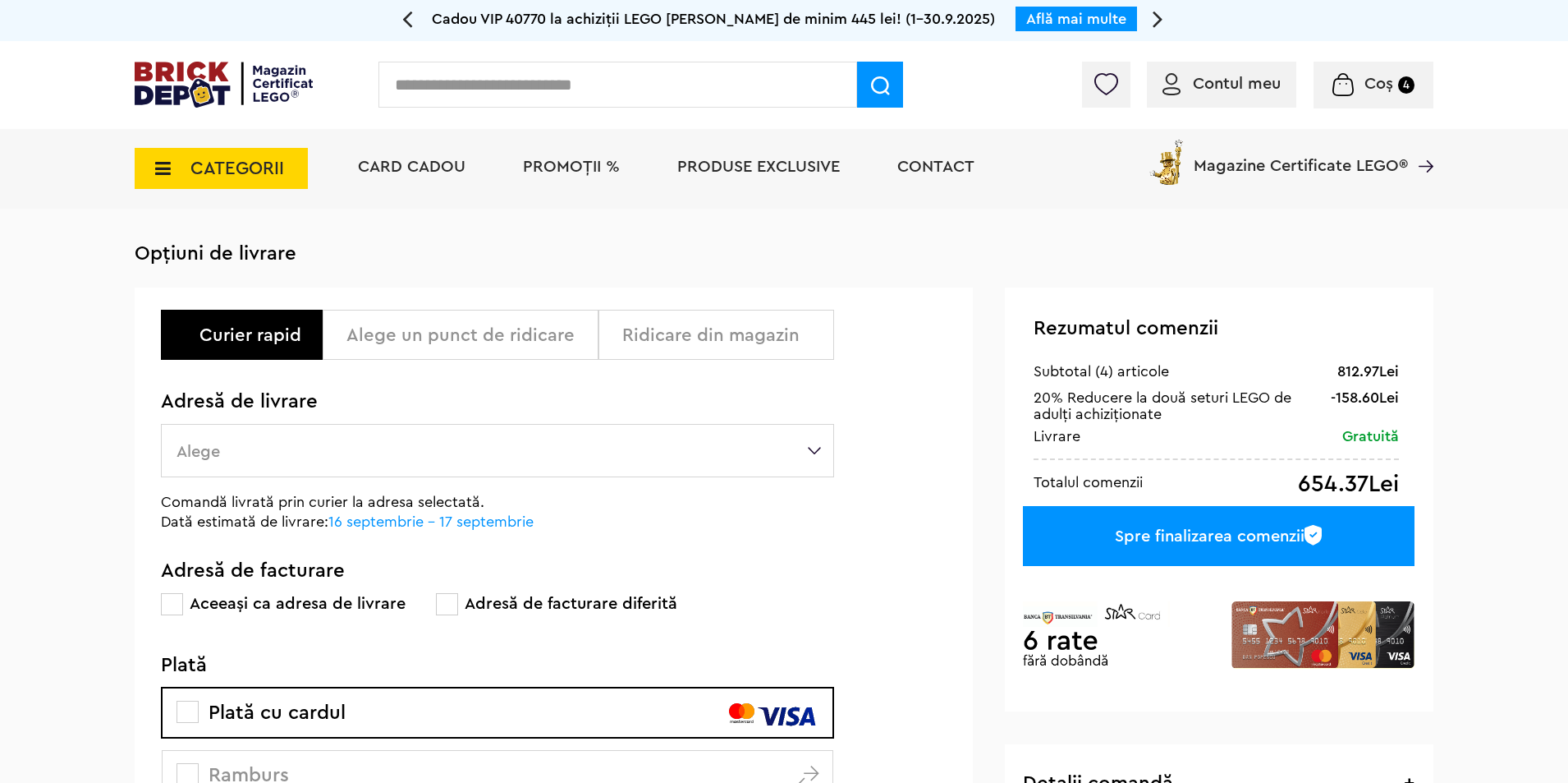
click at [541, 456] on label "Alege" at bounding box center [497, 450] width 674 height 53
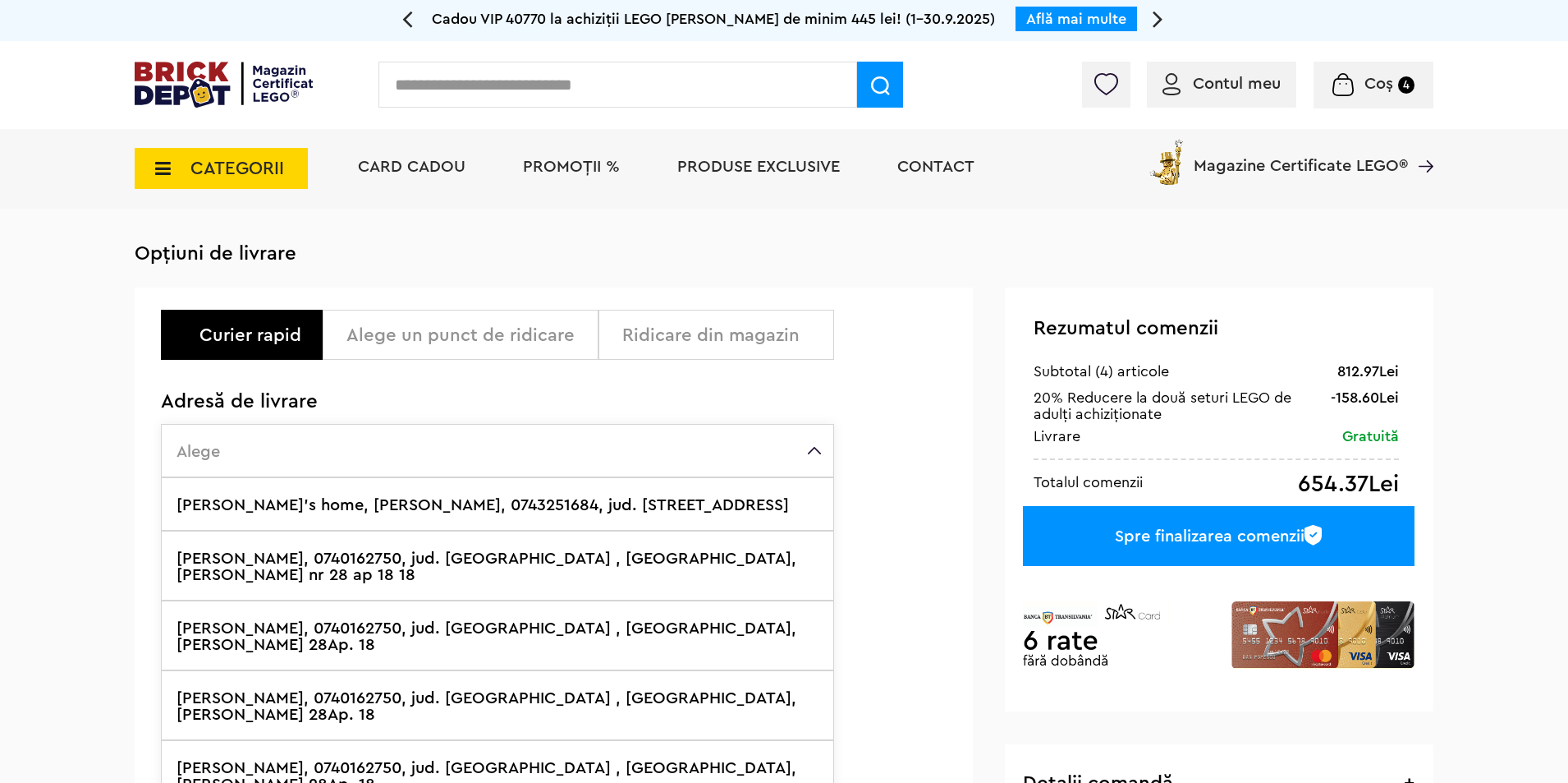
click at [258, 621] on label "Buzas Istvan, 0740162750, jud. Cluj , CLUJ-NAPOCA, Edgar Quinet 28Ap. 18" at bounding box center [497, 635] width 674 height 70
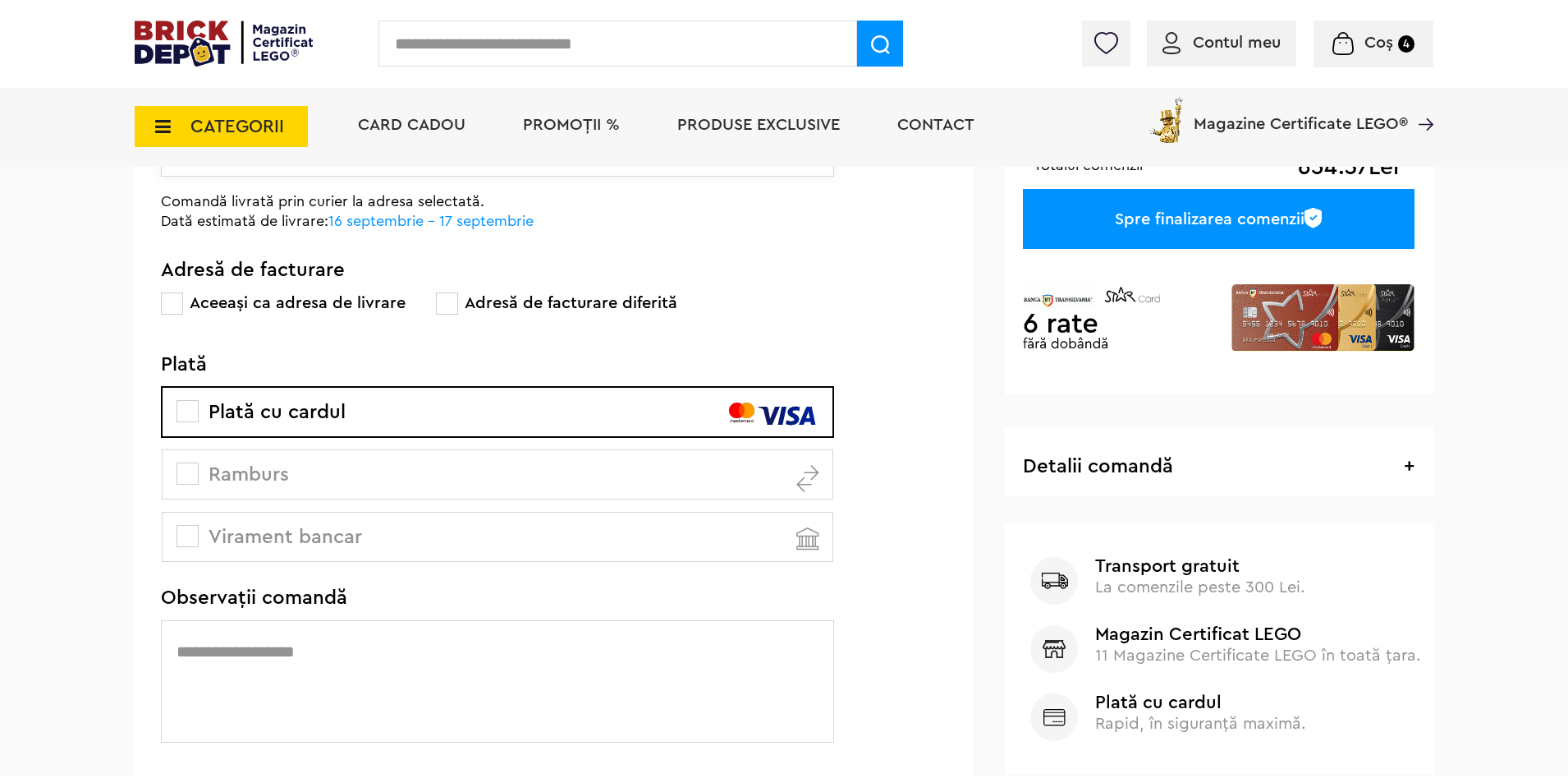
scroll to position [384, 0]
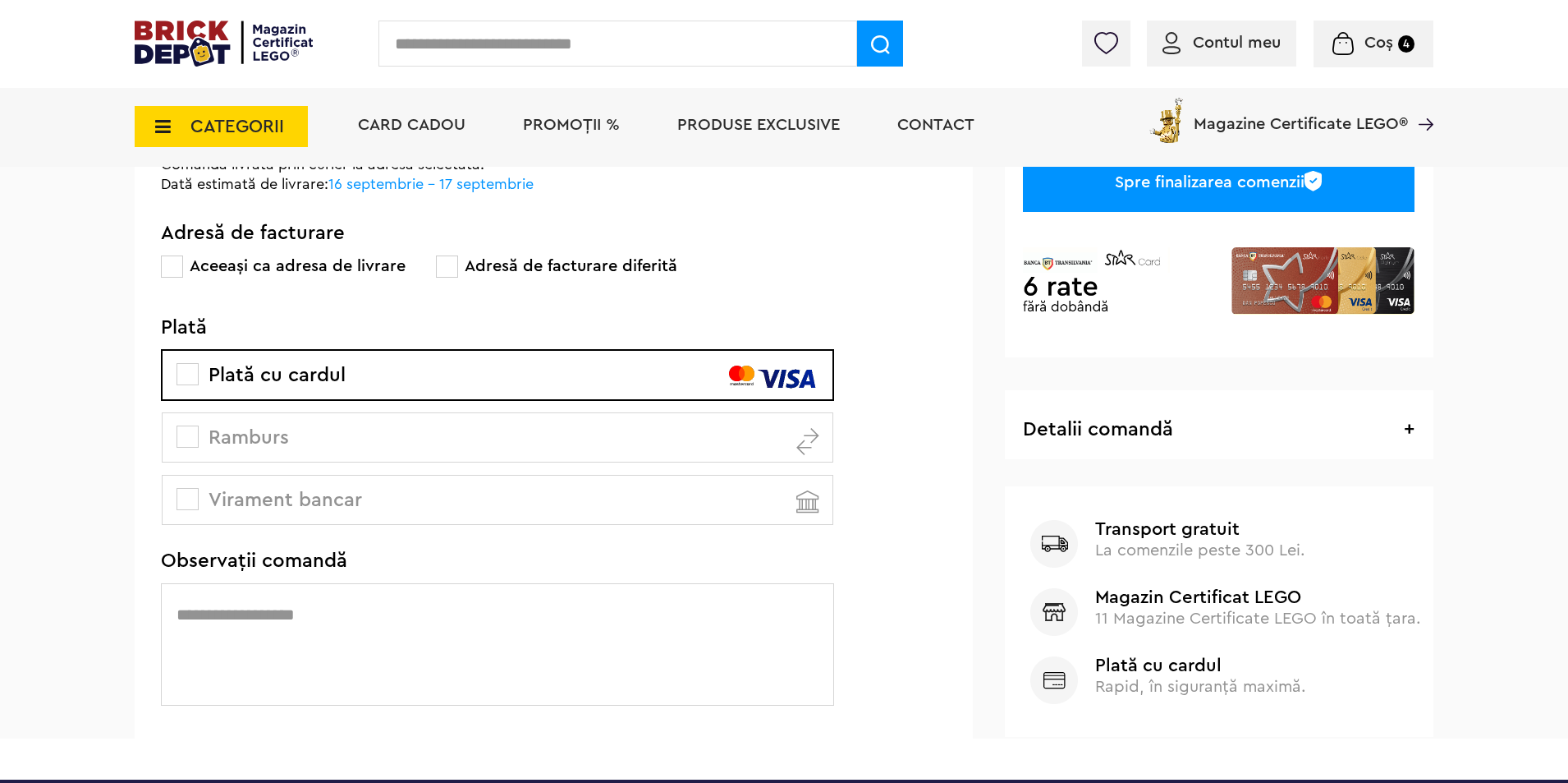
click at [1206, 182] on div "Spre finalizarea comenzii" at bounding box center [1219, 182] width 391 height 60
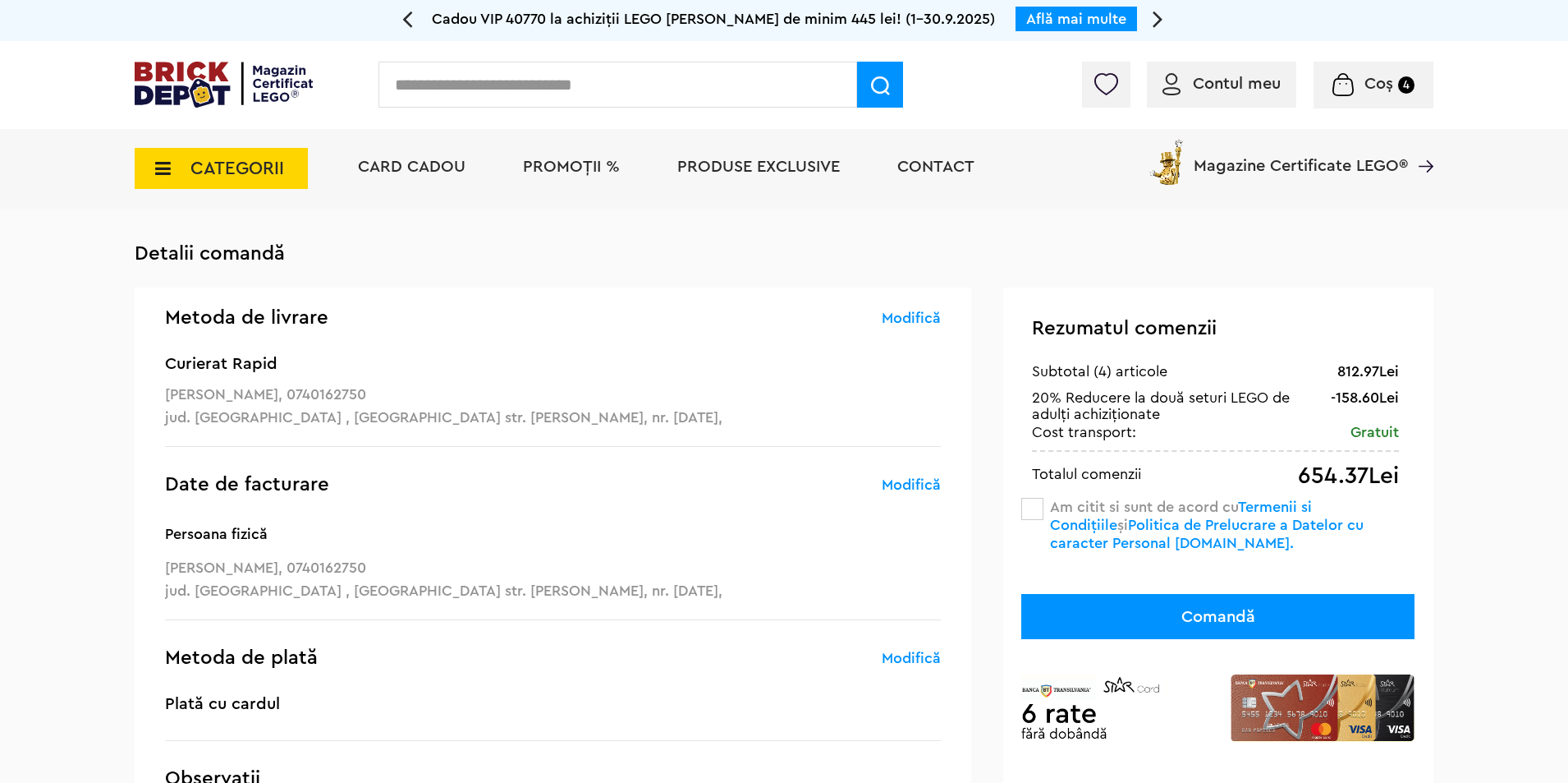
click at [1038, 516] on span at bounding box center [1032, 509] width 22 height 22
click at [1142, 613] on button "Comandă" at bounding box center [1218, 616] width 393 height 45
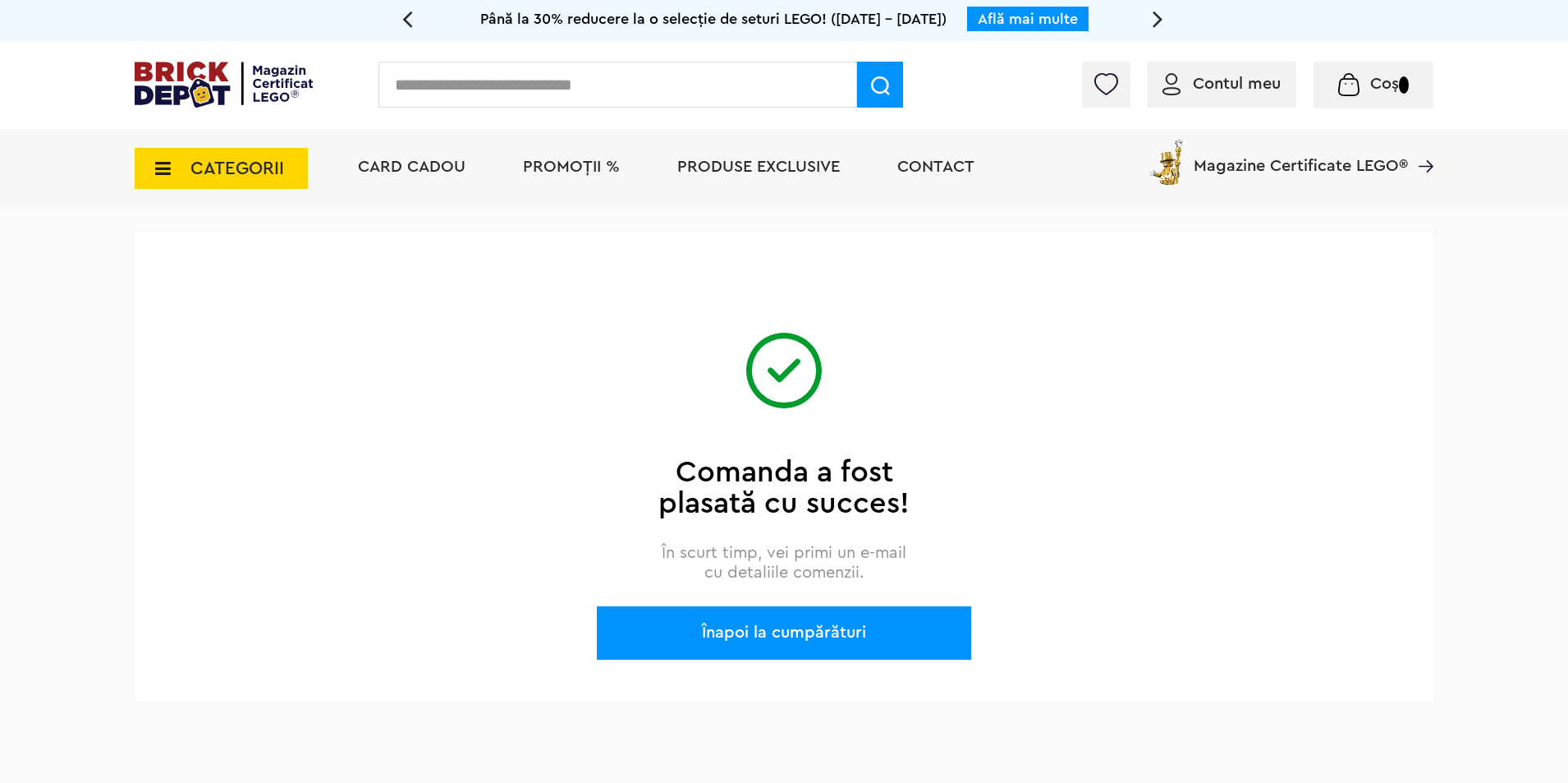
click at [558, 165] on span "PROMOȚII %" at bounding box center [571, 167] width 97 height 16
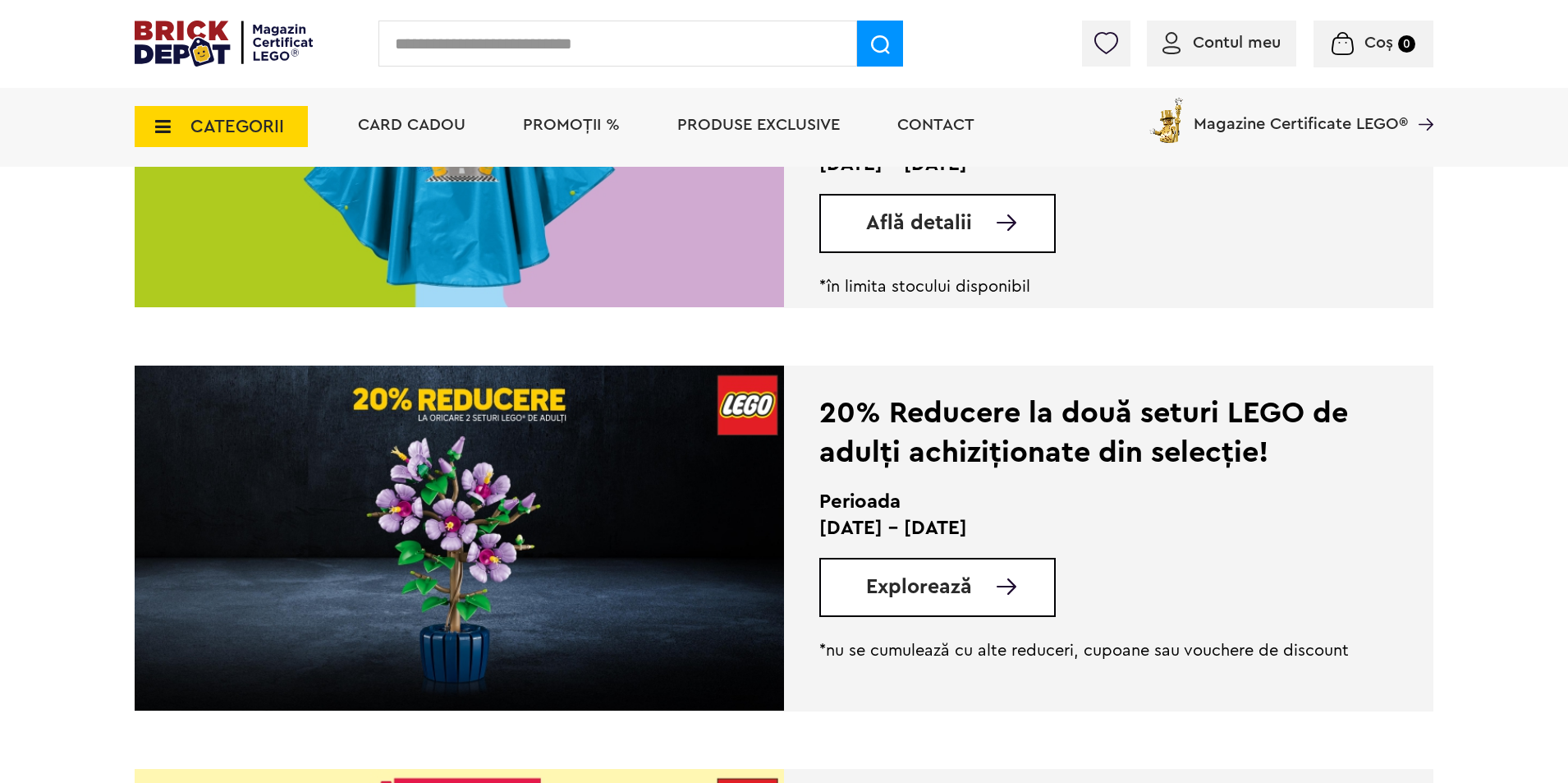
scroll to position [767, 0]
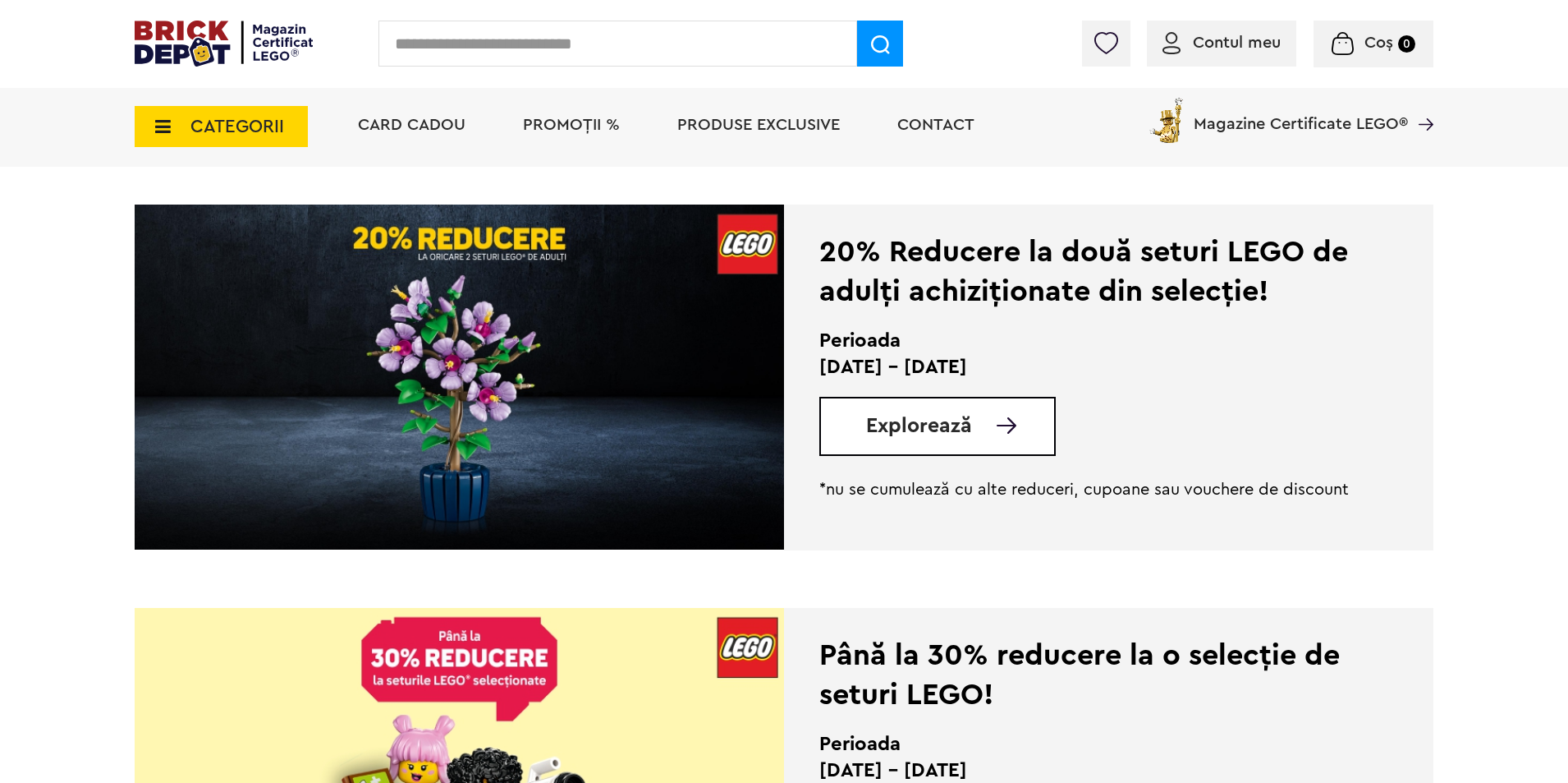
click at [682, 371] on img at bounding box center [459, 378] width 650 height 346
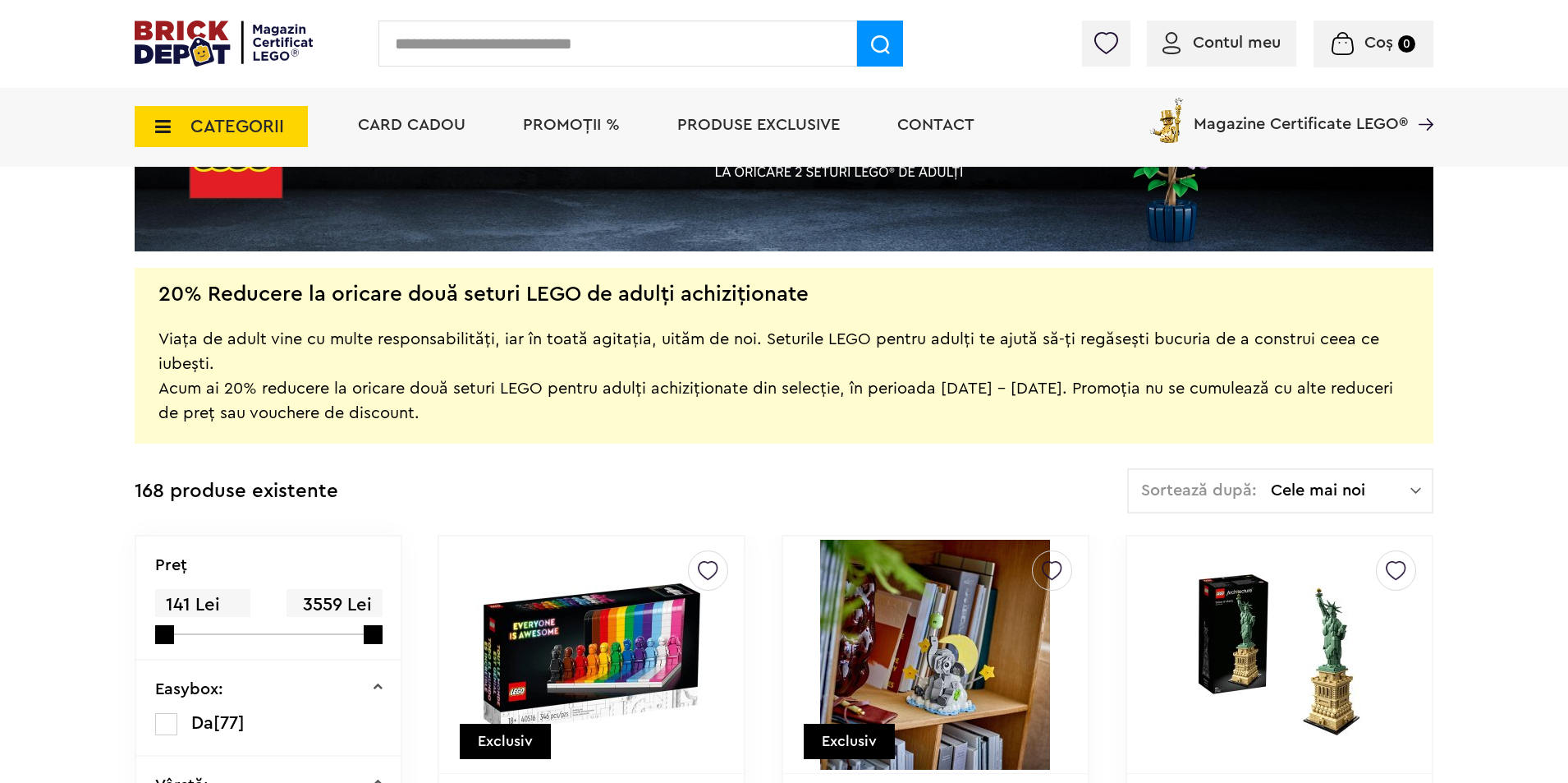
scroll to position [384, 0]
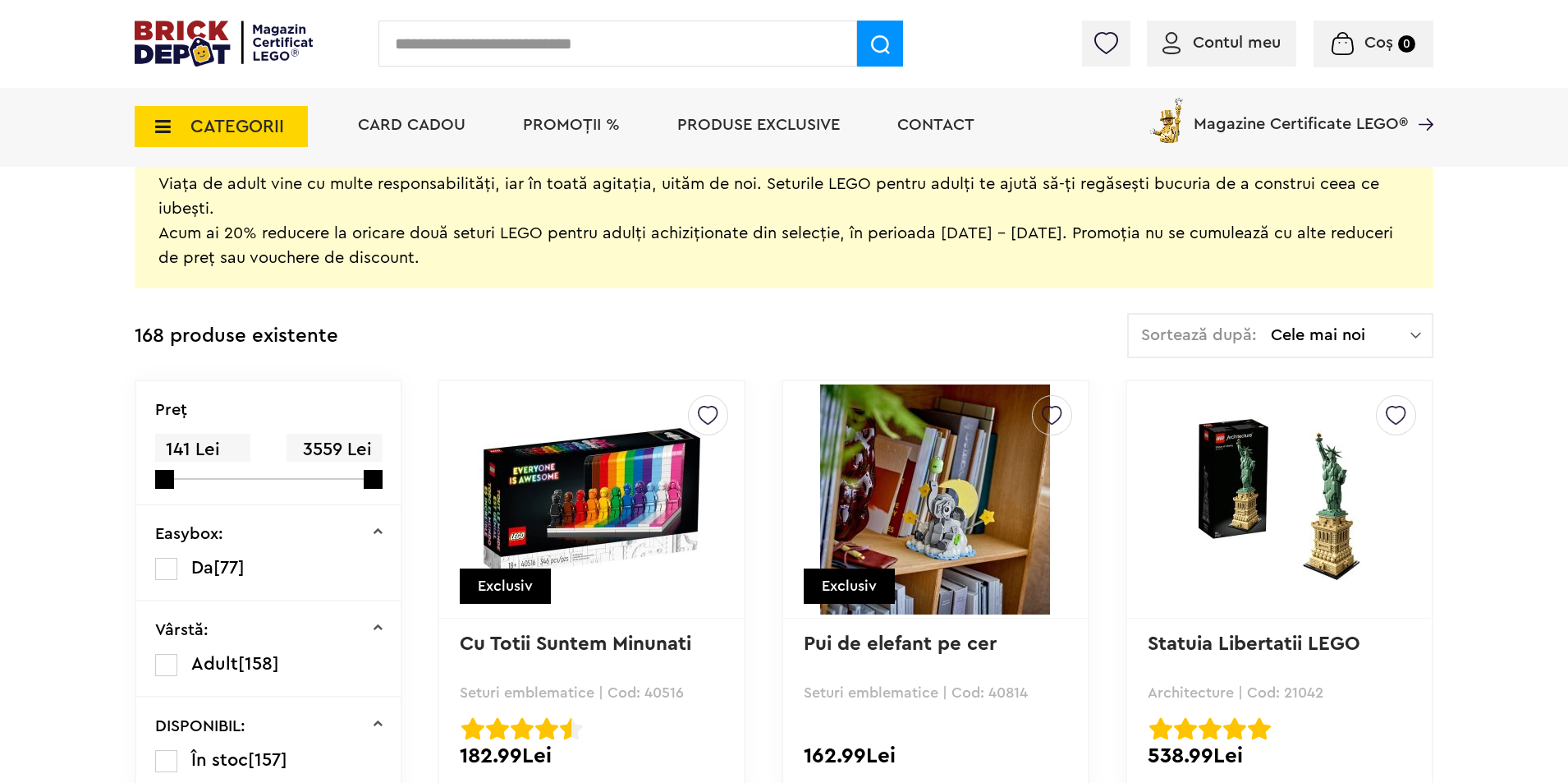
click at [1343, 332] on span "Cele mai noi" at bounding box center [1341, 335] width 140 height 16
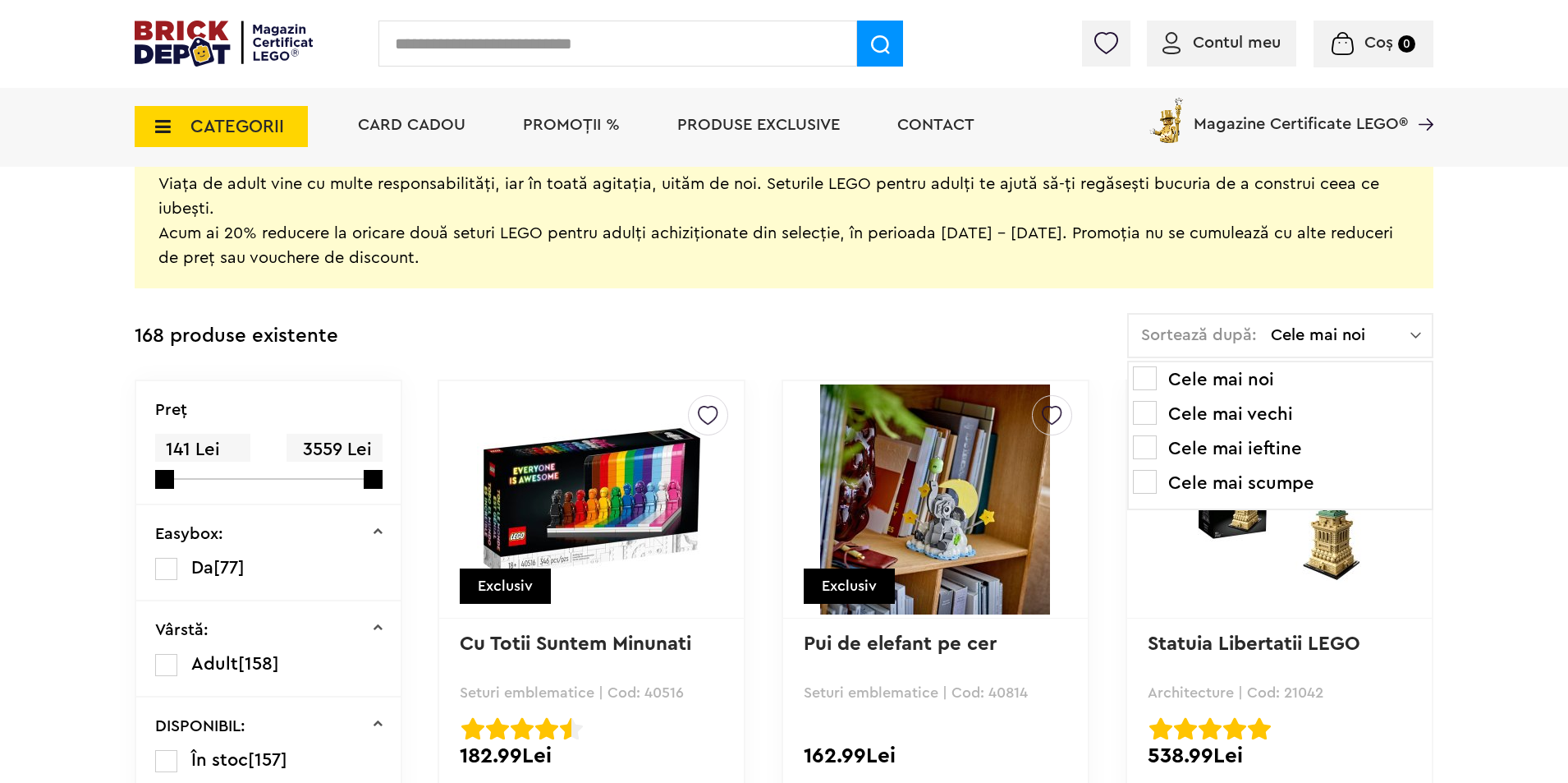
click at [1276, 489] on li "Cele mai scumpe" at bounding box center [1280, 483] width 294 height 26
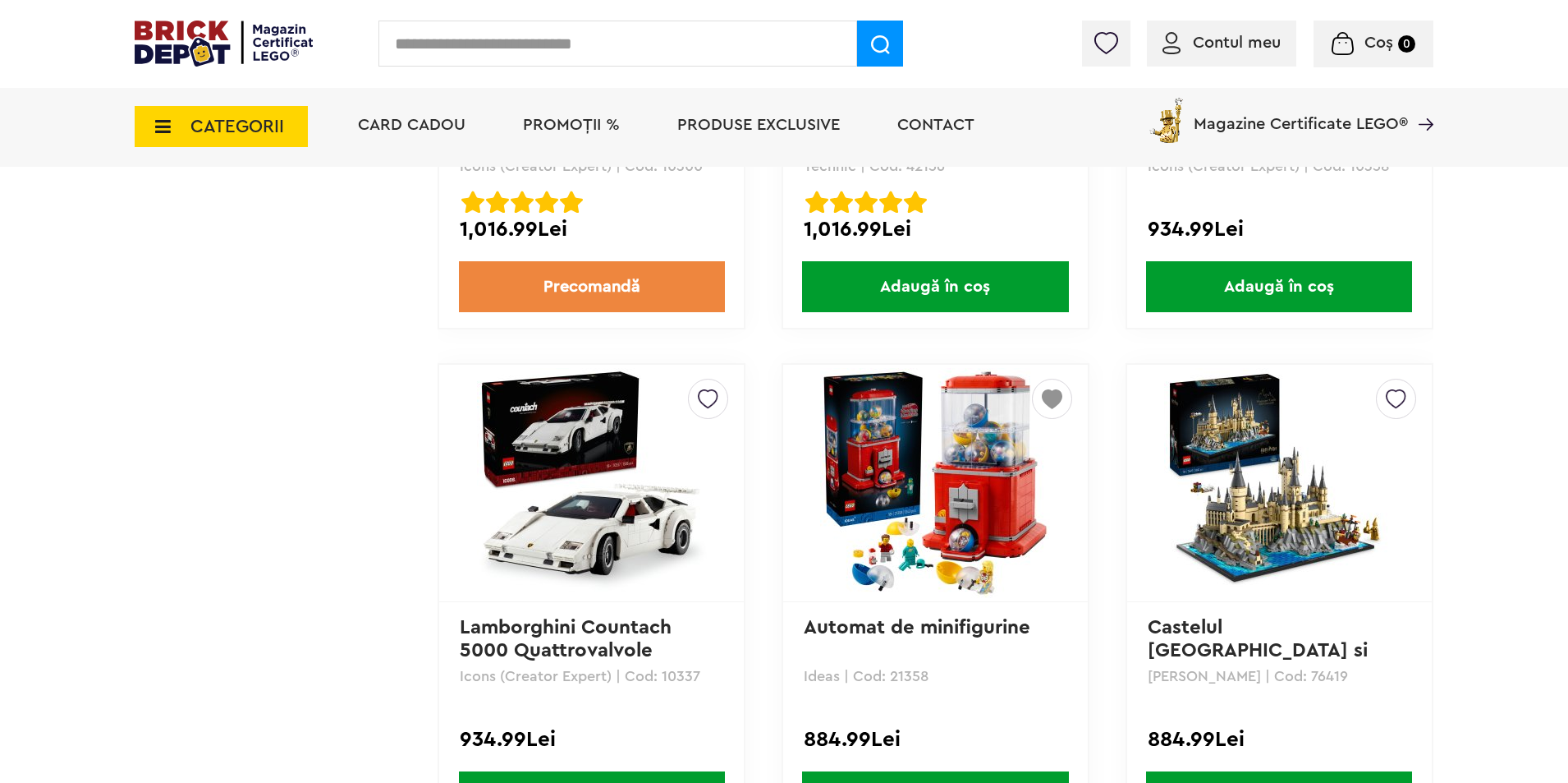
scroll to position [12269, 0]
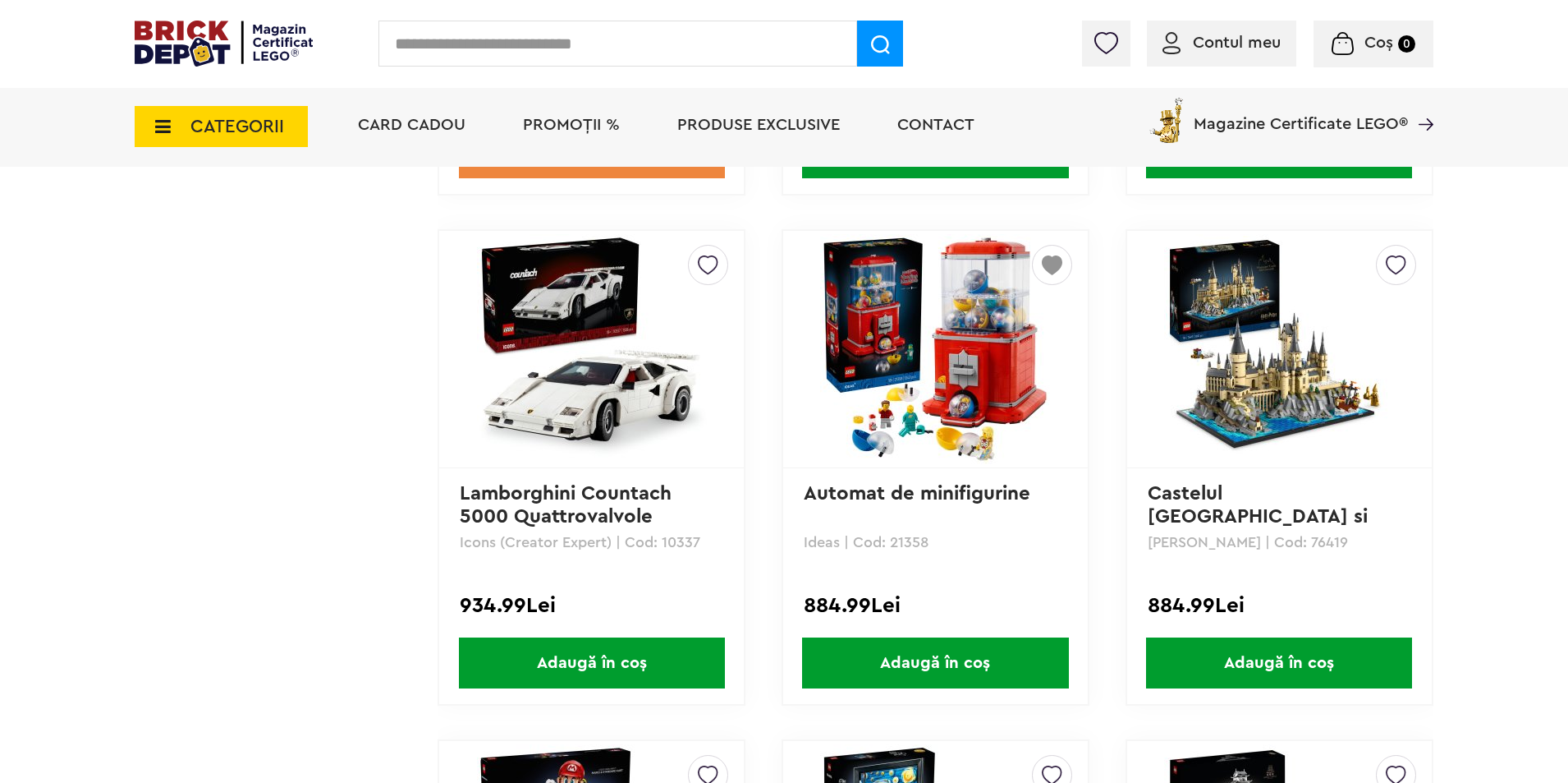
click at [970, 658] on span "Adaugă în coș" at bounding box center [935, 662] width 266 height 51
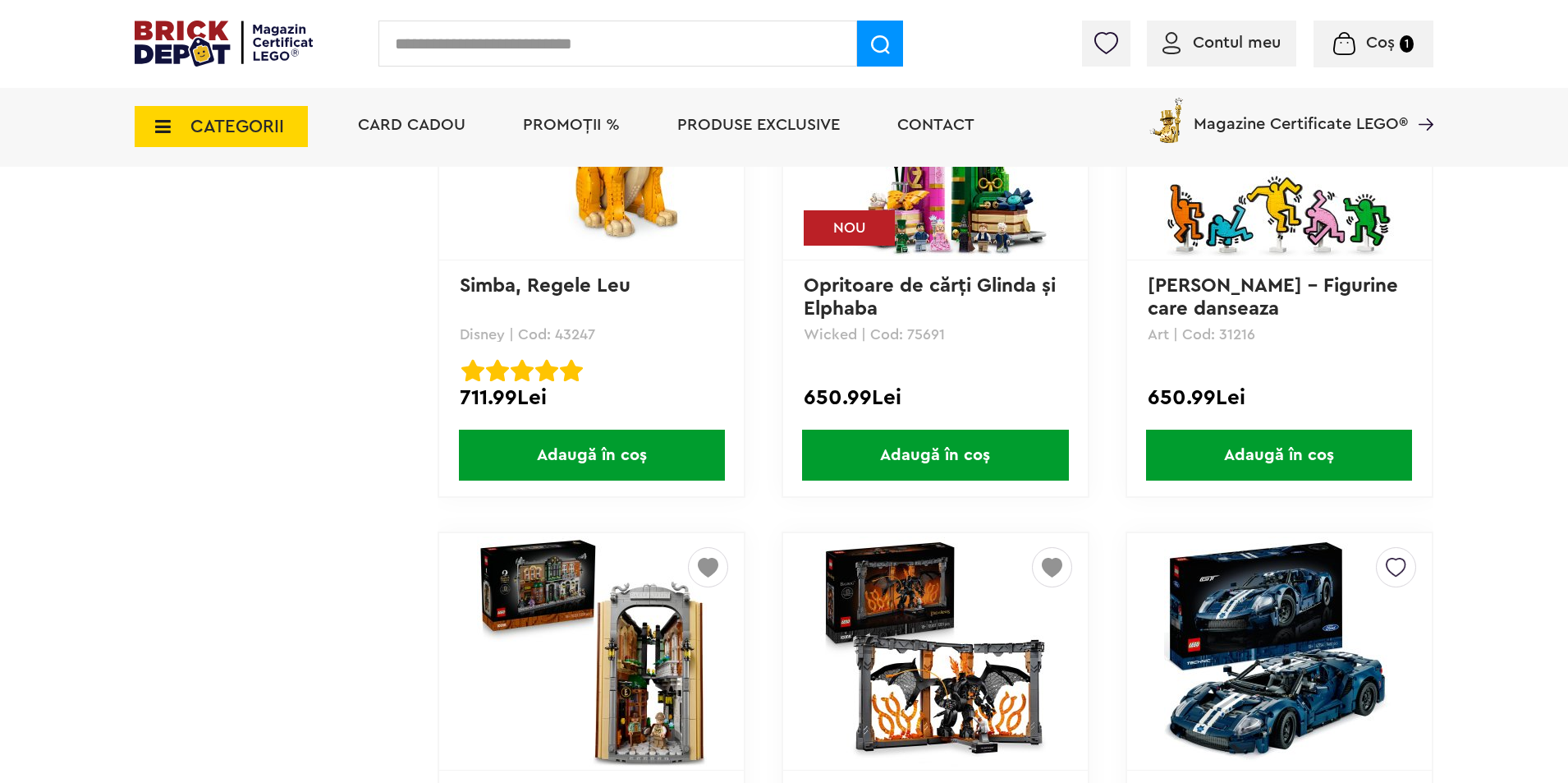
scroll to position [15913, 0]
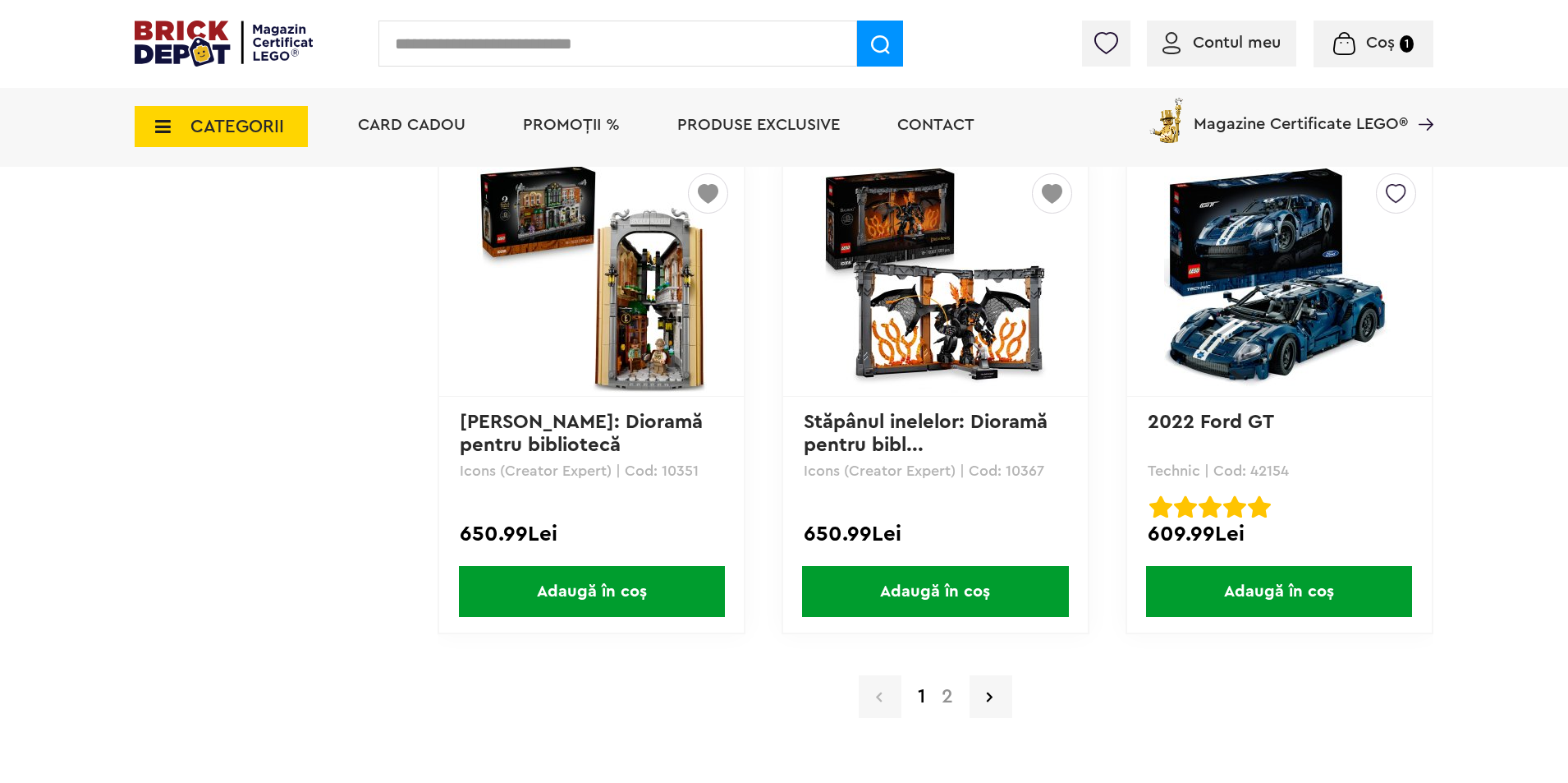
click at [952, 696] on link "2" at bounding box center [947, 697] width 28 height 20
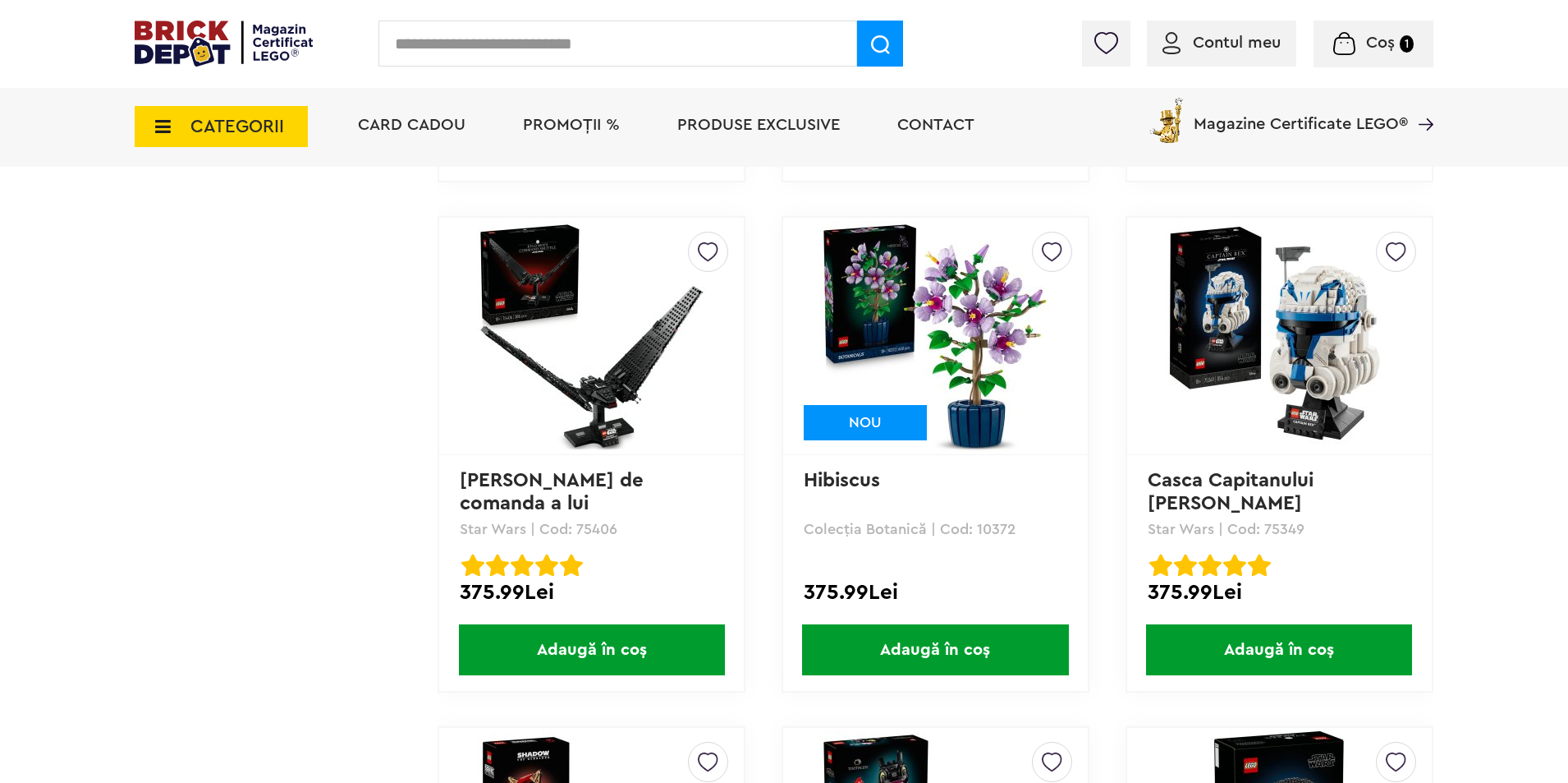
scroll to position [7286, 0]
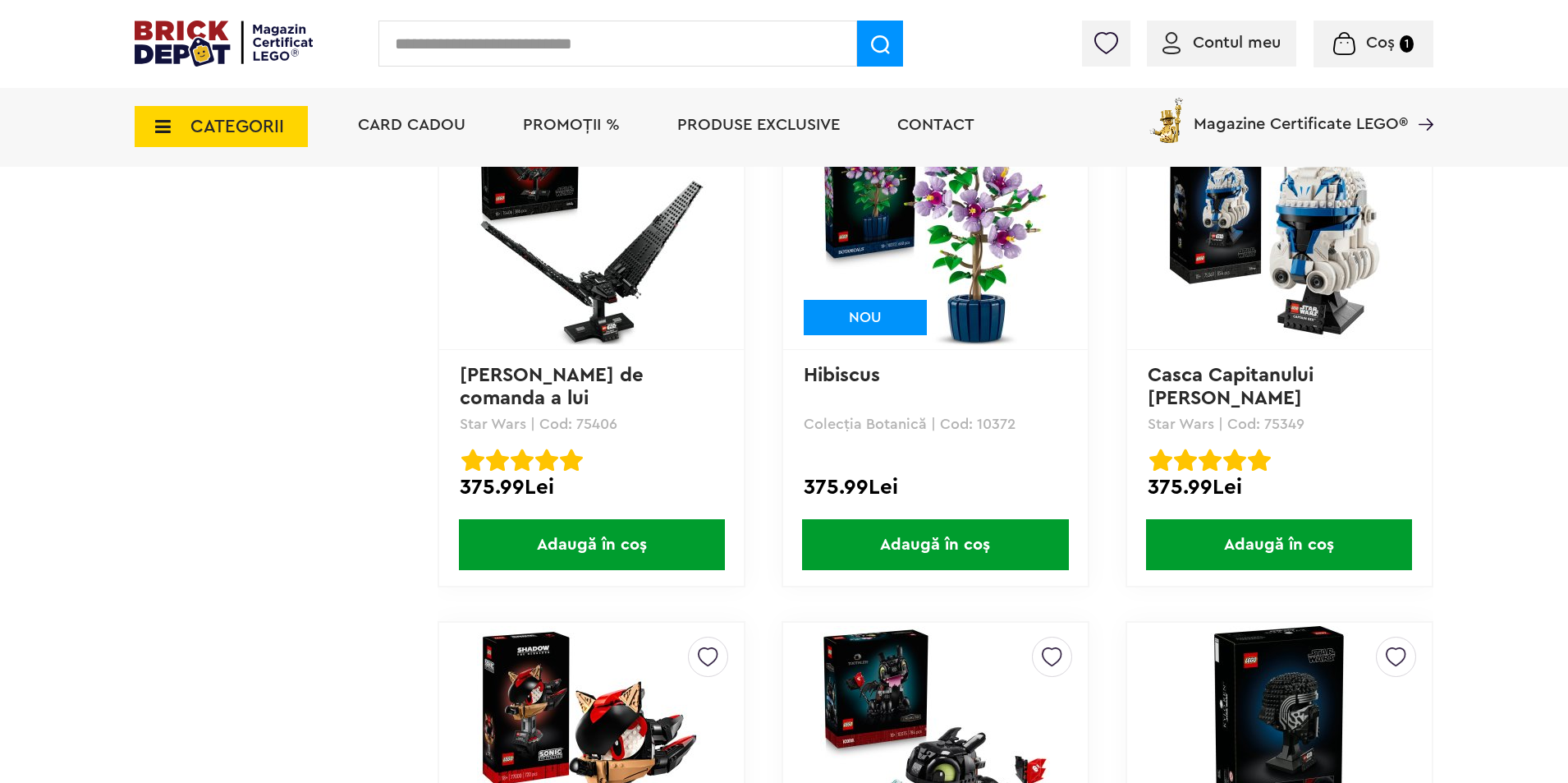
click at [964, 550] on span "Adaugă în coș" at bounding box center [935, 544] width 266 height 51
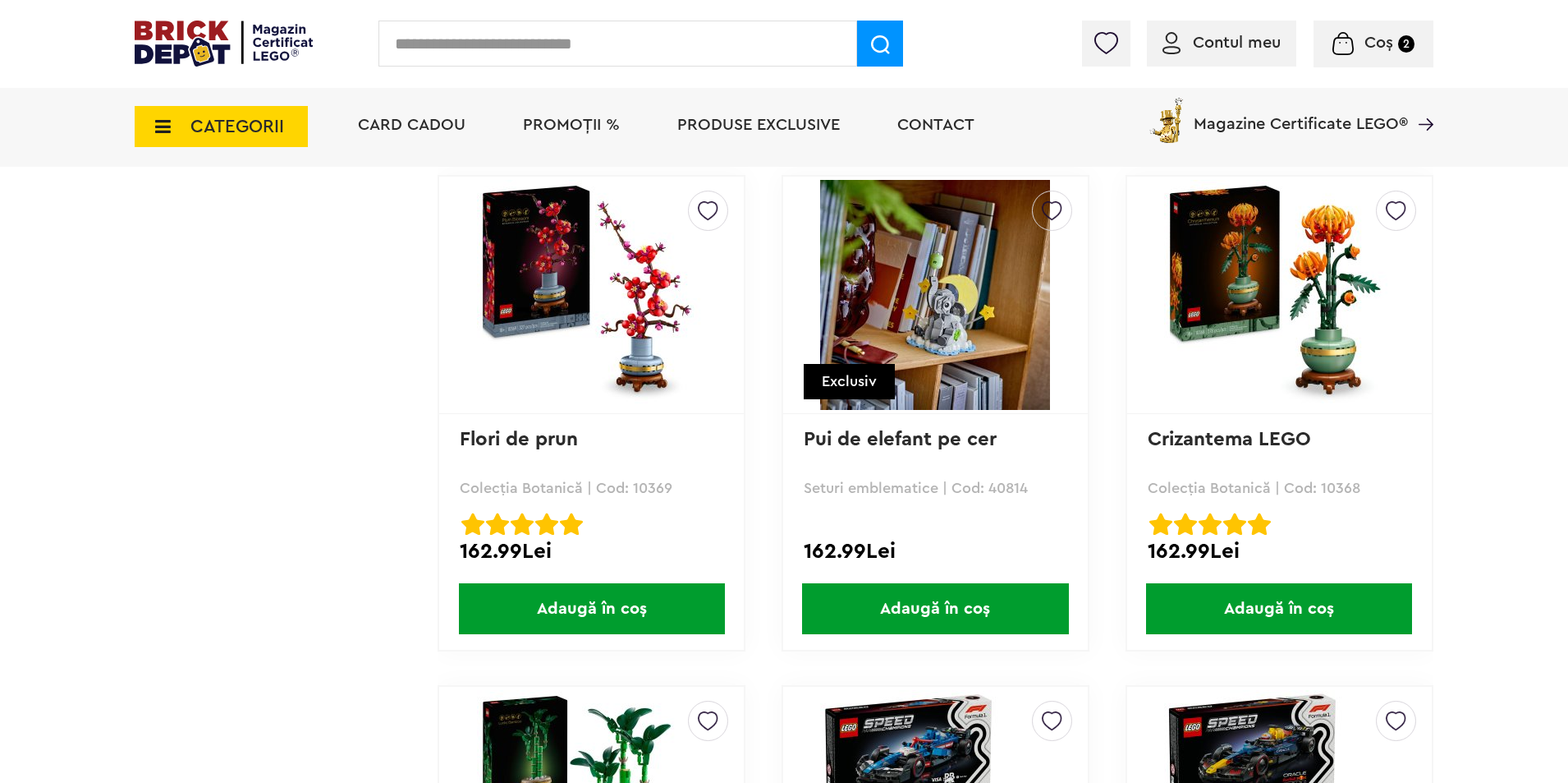
scroll to position [12269, 0]
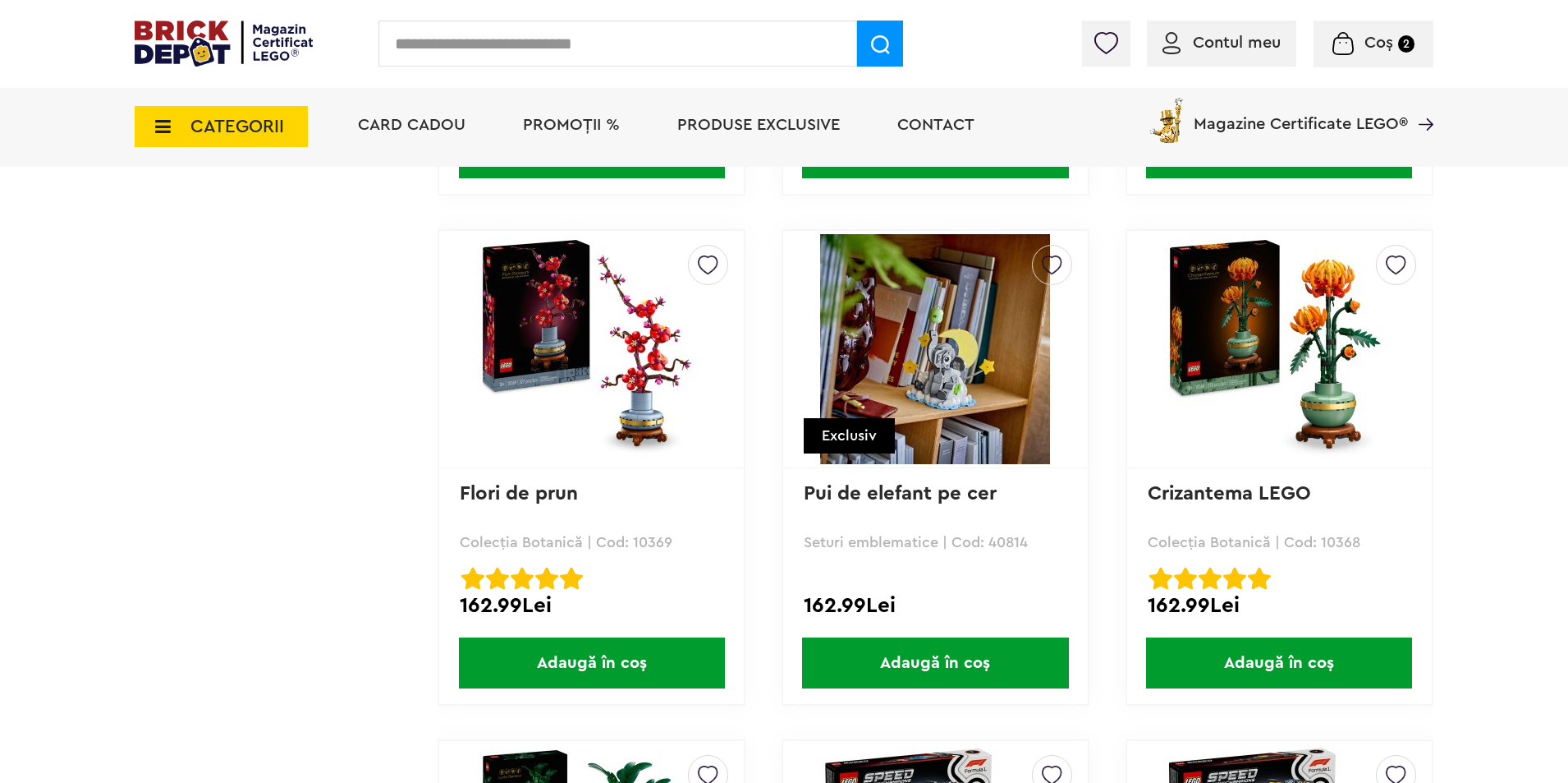
click at [972, 437] on img at bounding box center [935, 349] width 230 height 230
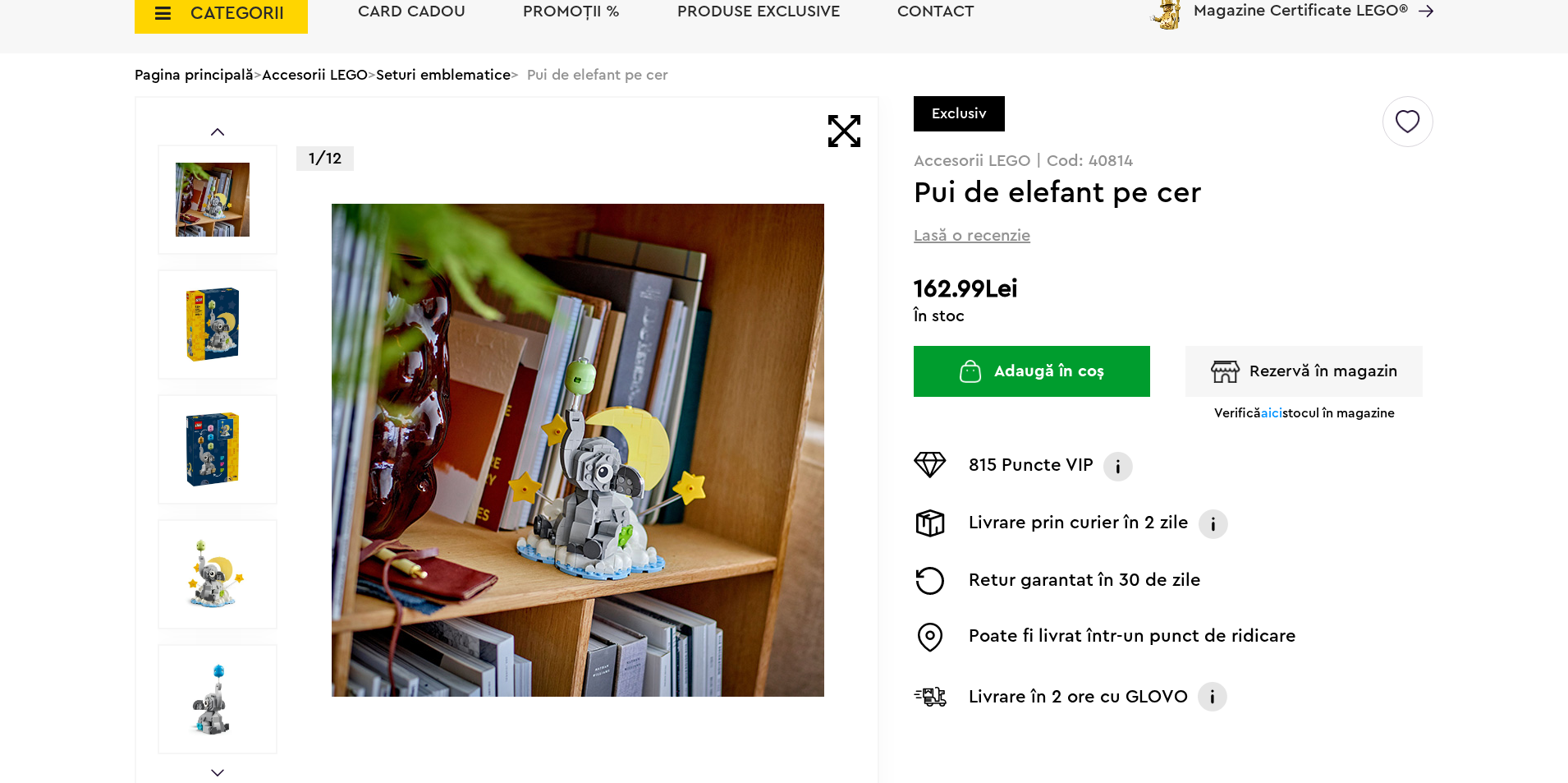
scroll to position [192, 0]
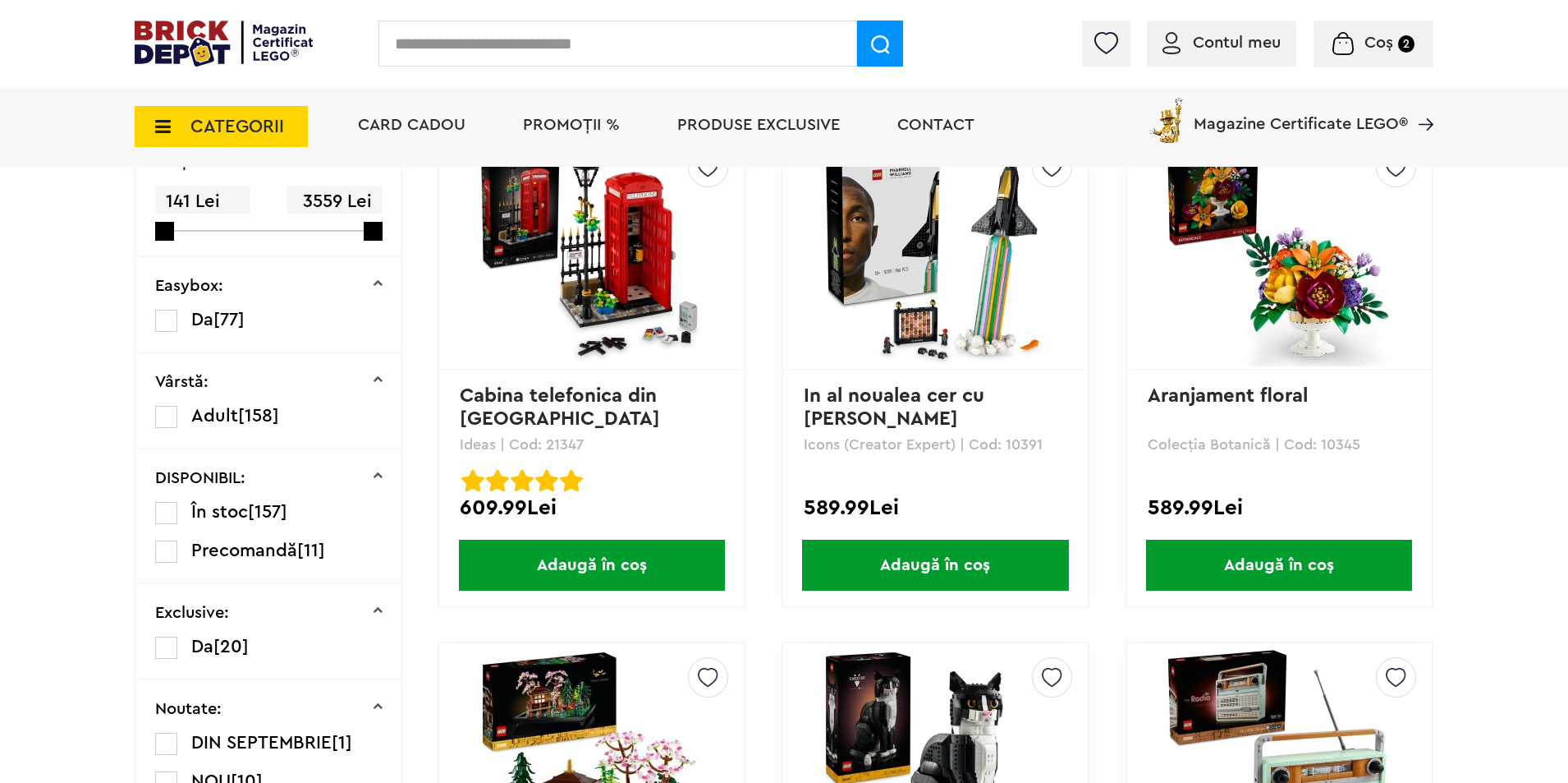
scroll to position [534, 0]
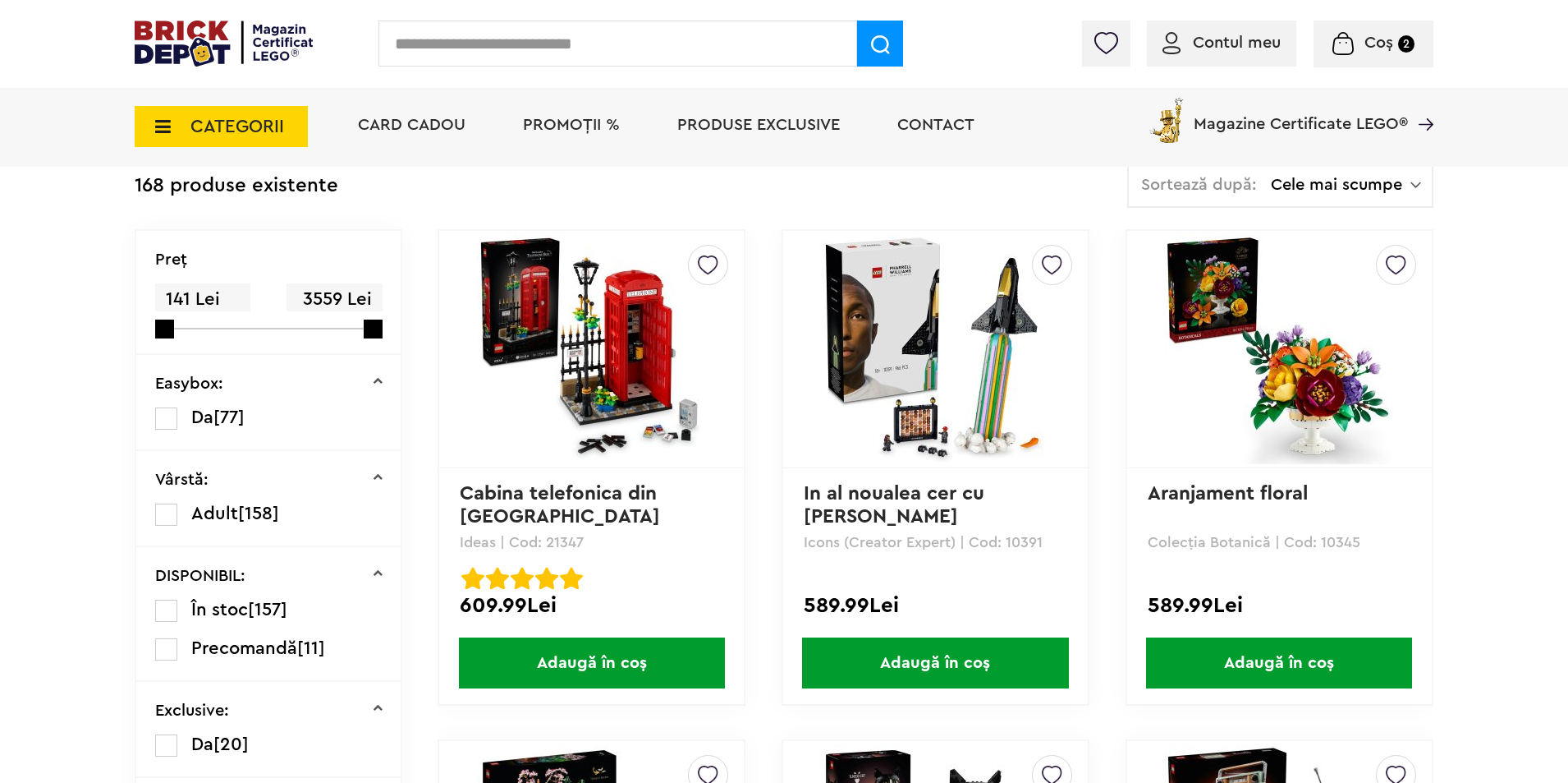
click at [1299, 652] on span "Adaugă în coș" at bounding box center [1279, 662] width 266 height 51
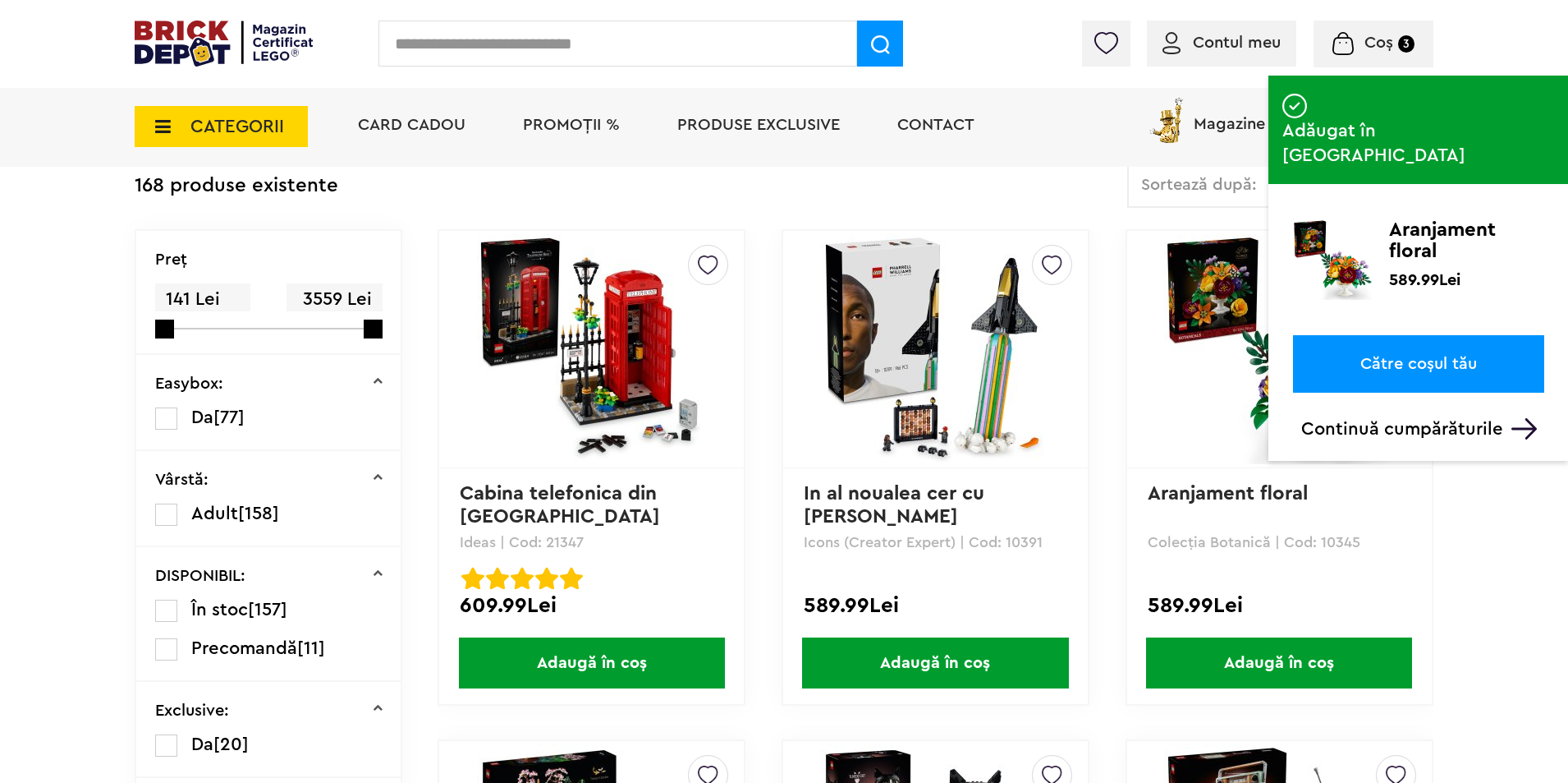
click at [1382, 51] on span "Coș" at bounding box center [1378, 43] width 29 height 16
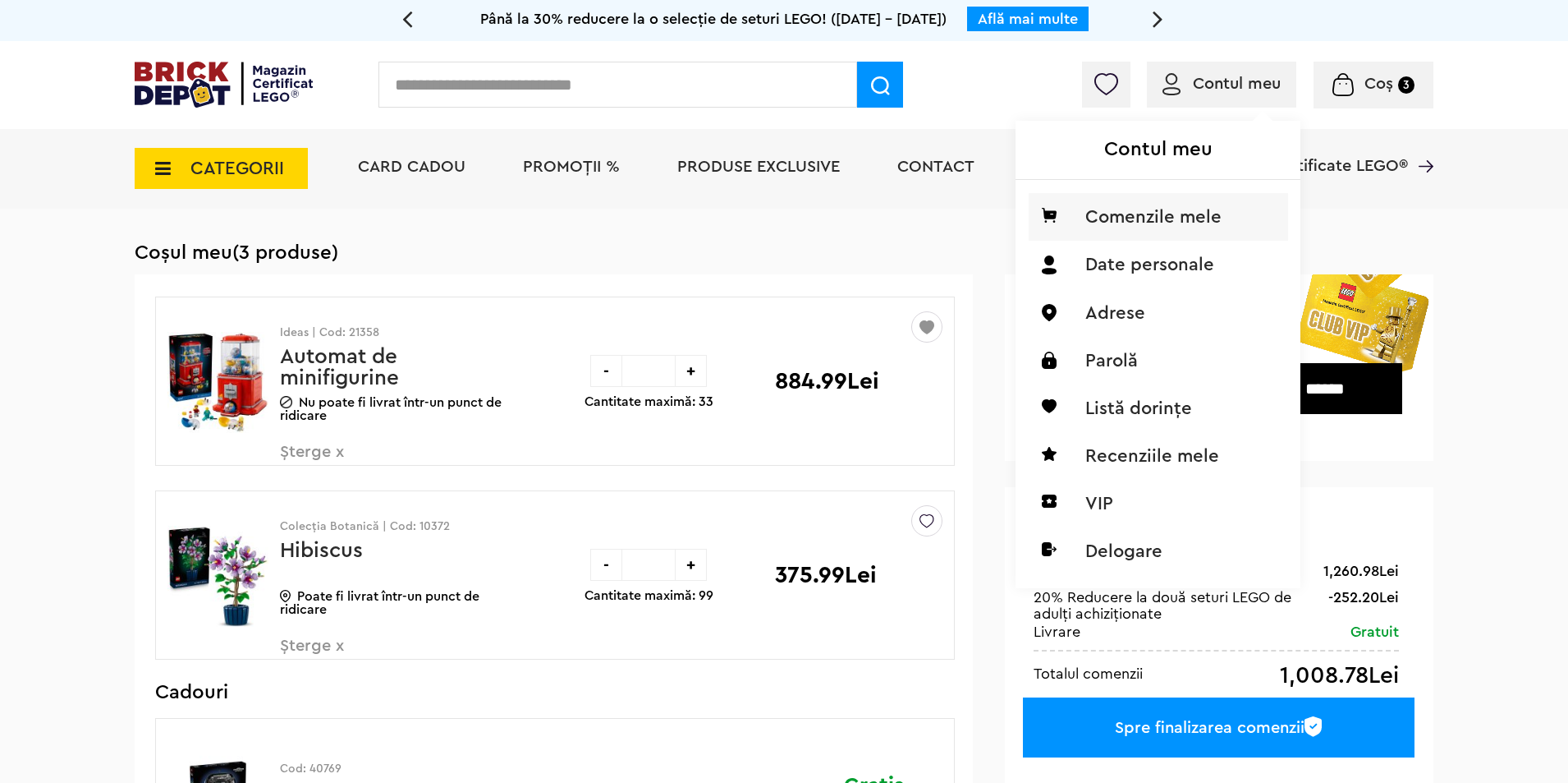
click at [1126, 210] on li "Comenzile mele" at bounding box center [1159, 217] width 260 height 48
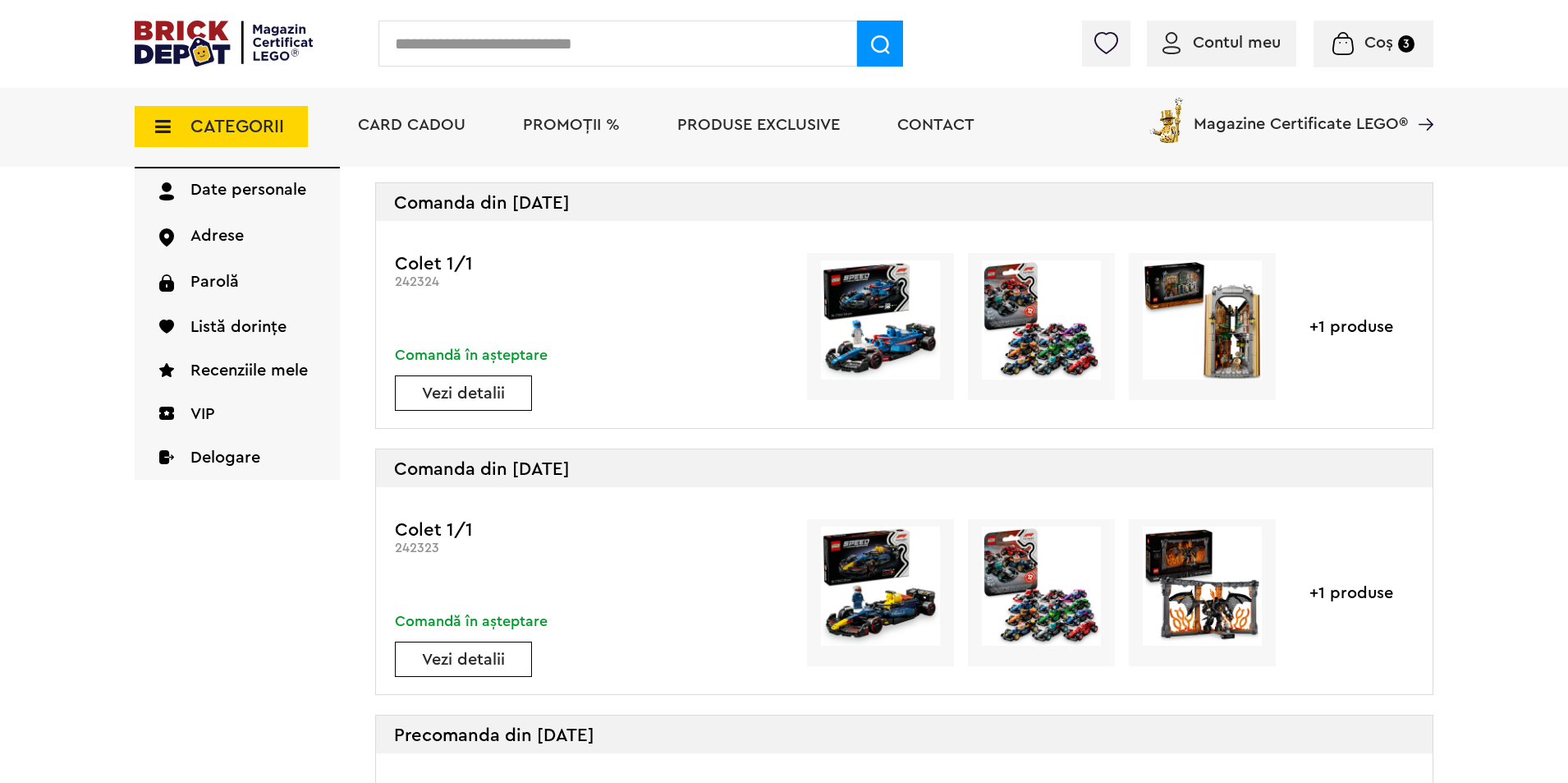
scroll to position [192, 0]
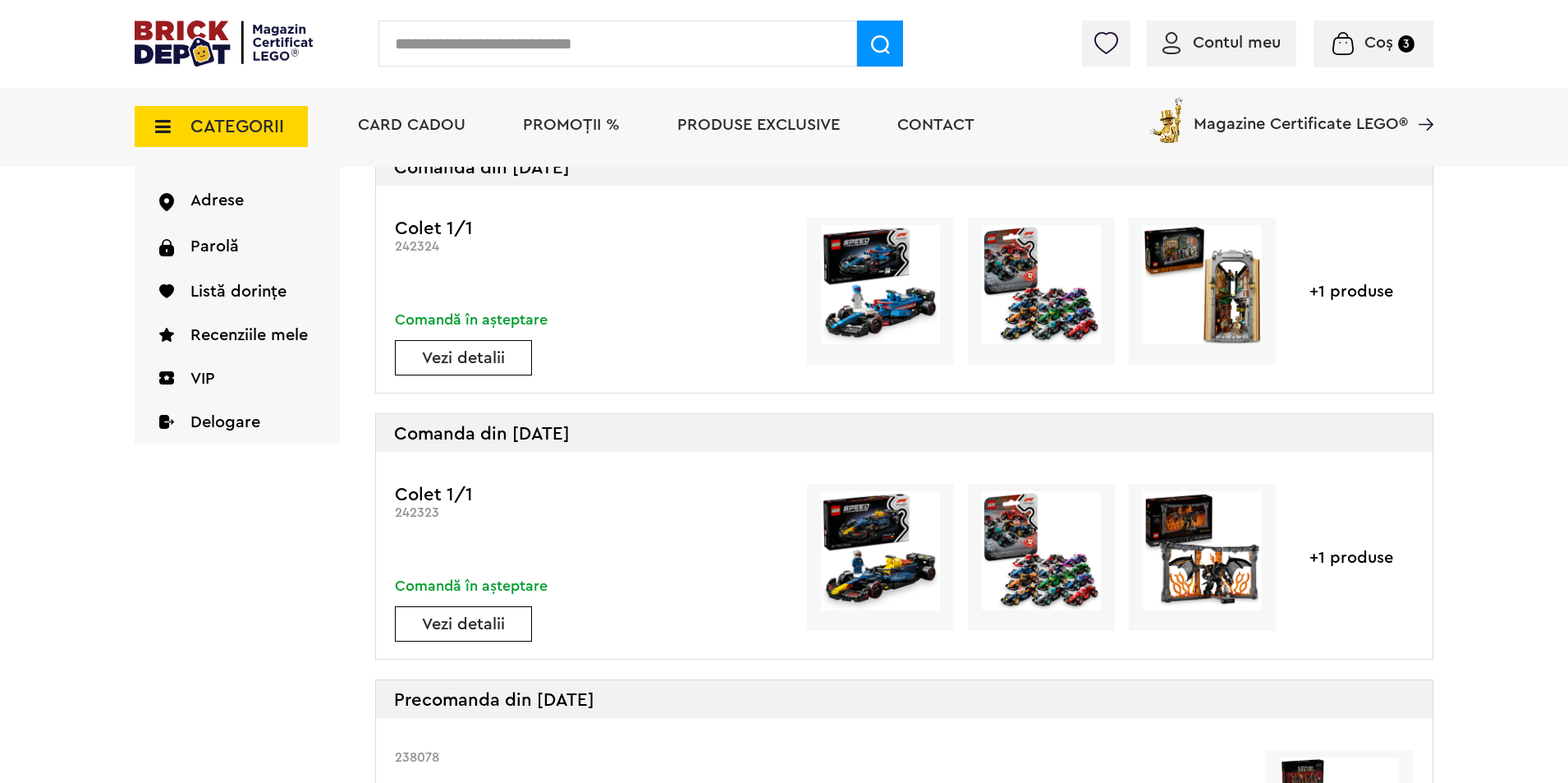
click at [484, 45] on input "text" at bounding box center [618, 44] width 479 height 46
type input "**********"
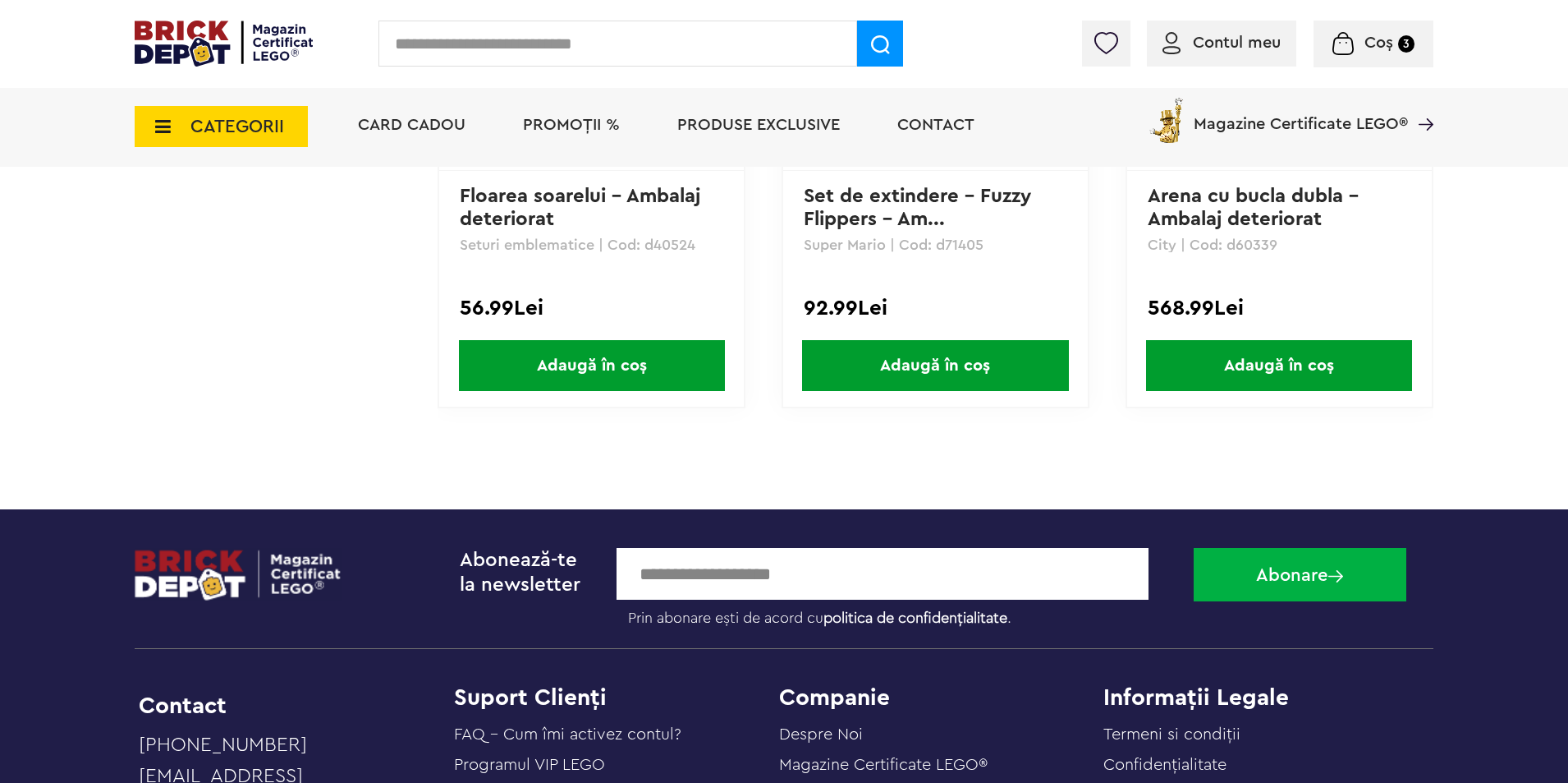
scroll to position [1534, 0]
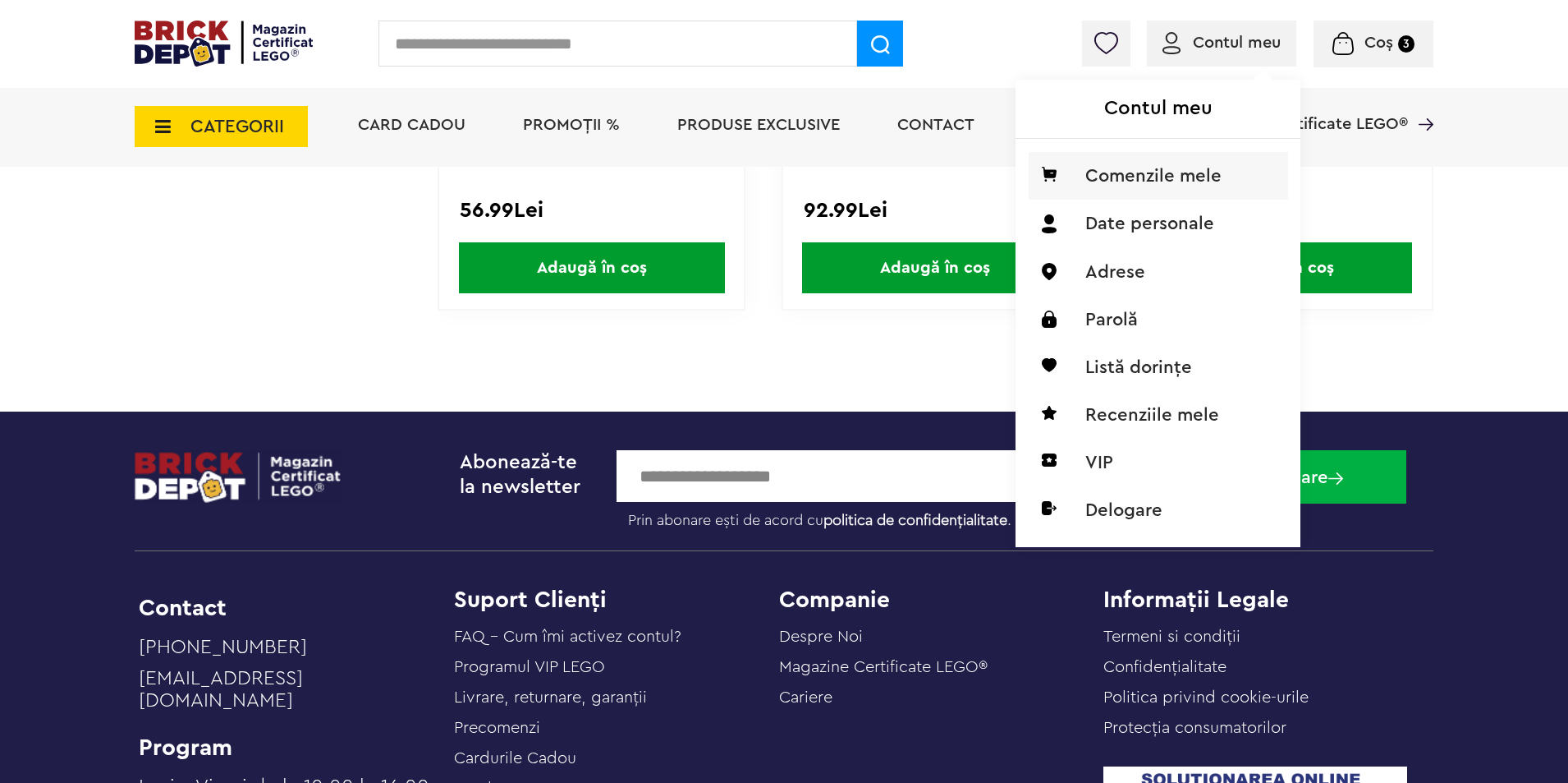
click at [1149, 167] on li "Comenzile mele" at bounding box center [1159, 176] width 260 height 48
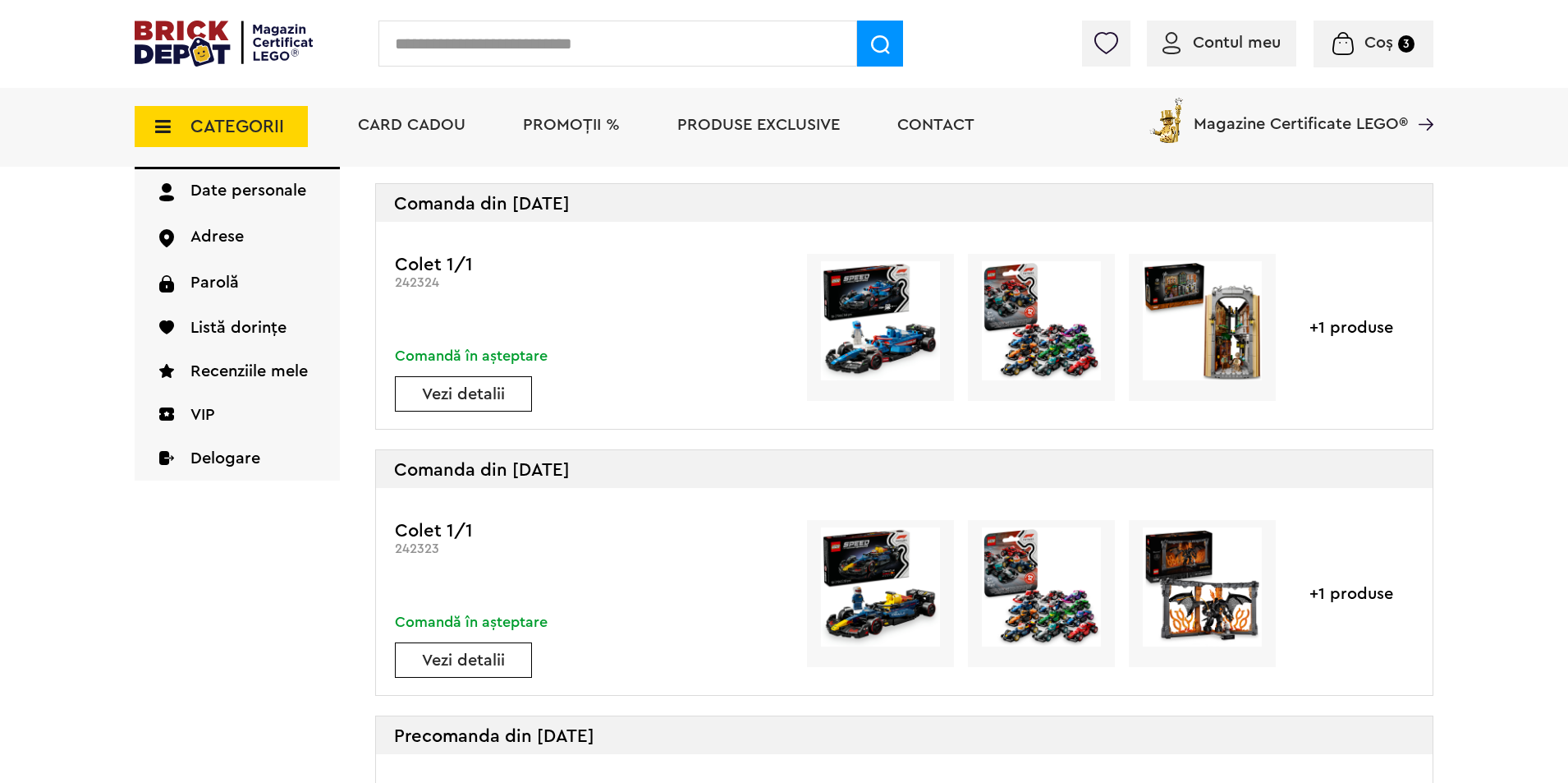
scroll to position [192, 0]
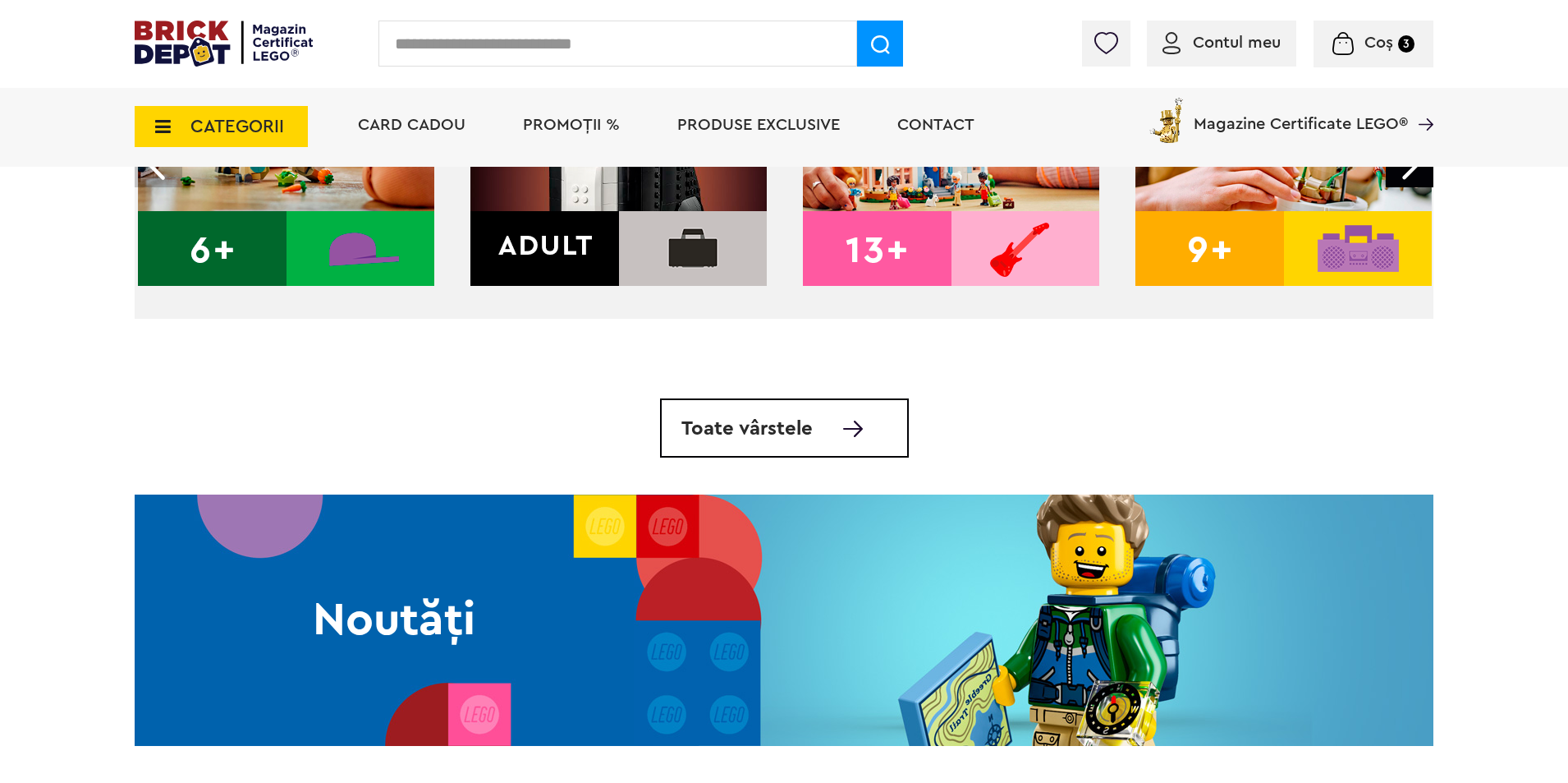
scroll to position [959, 0]
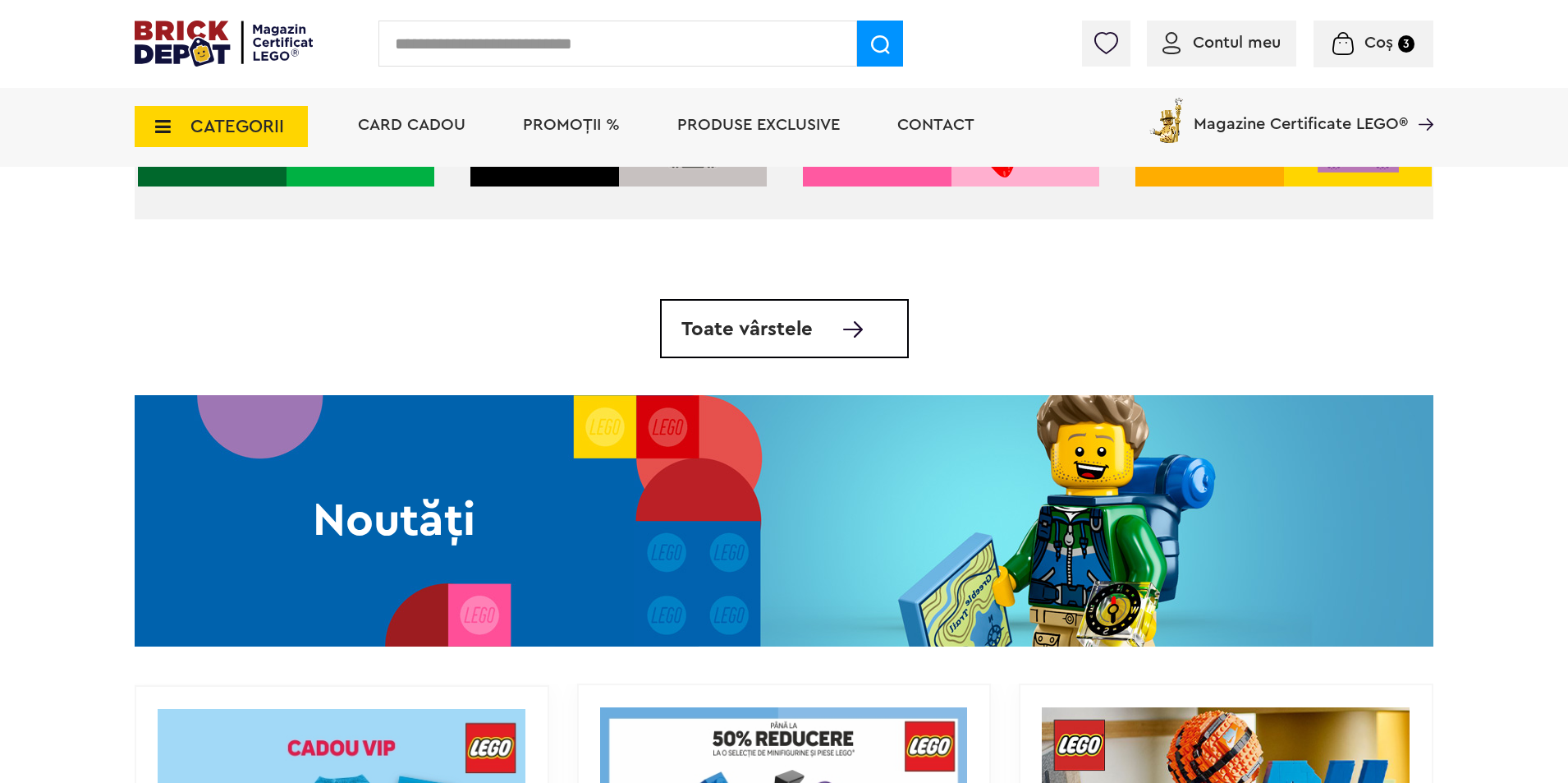
click at [634, 479] on div "Noutăți" at bounding box center [394, 521] width 520 height 252
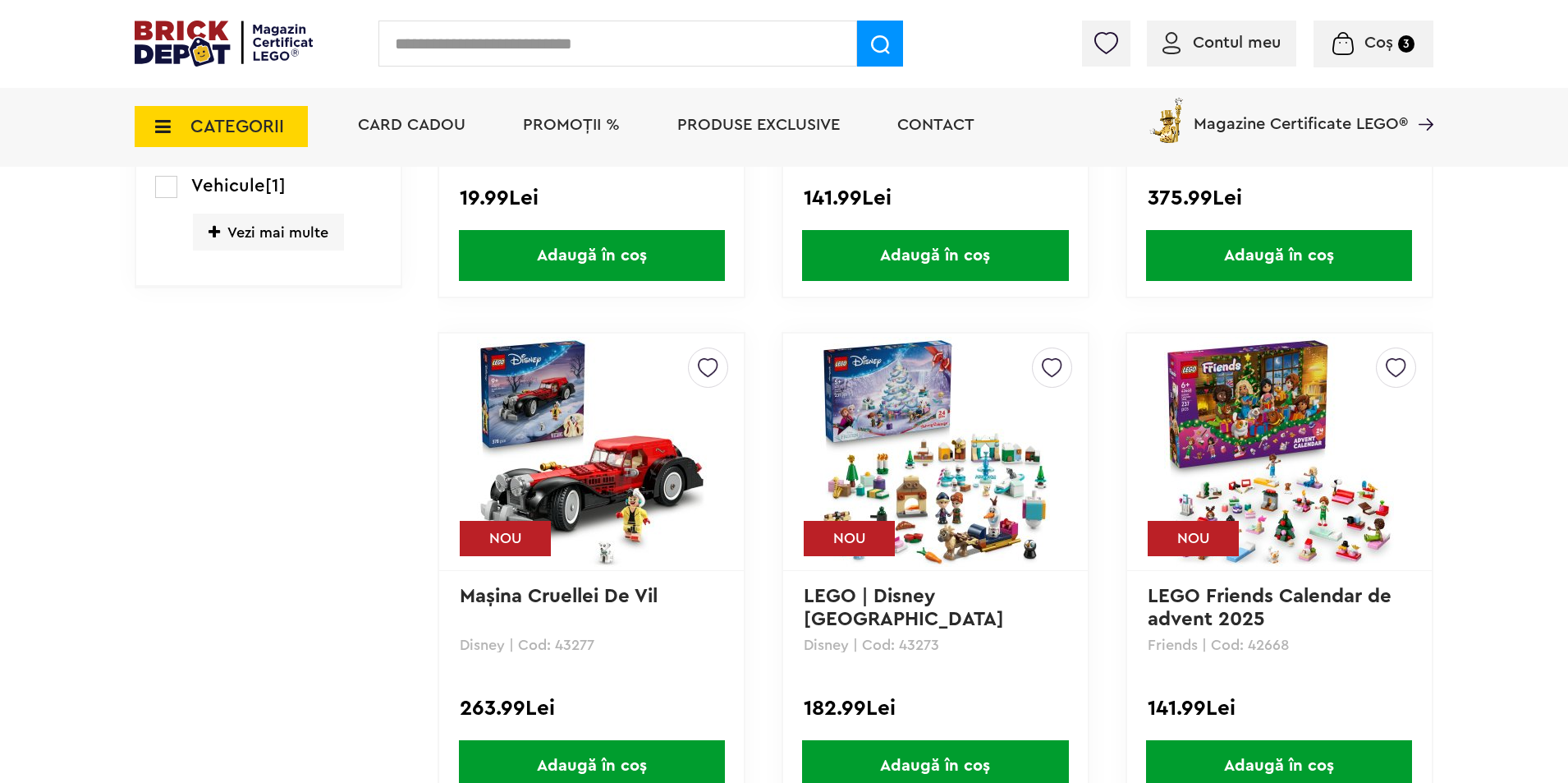
scroll to position [1958, 0]
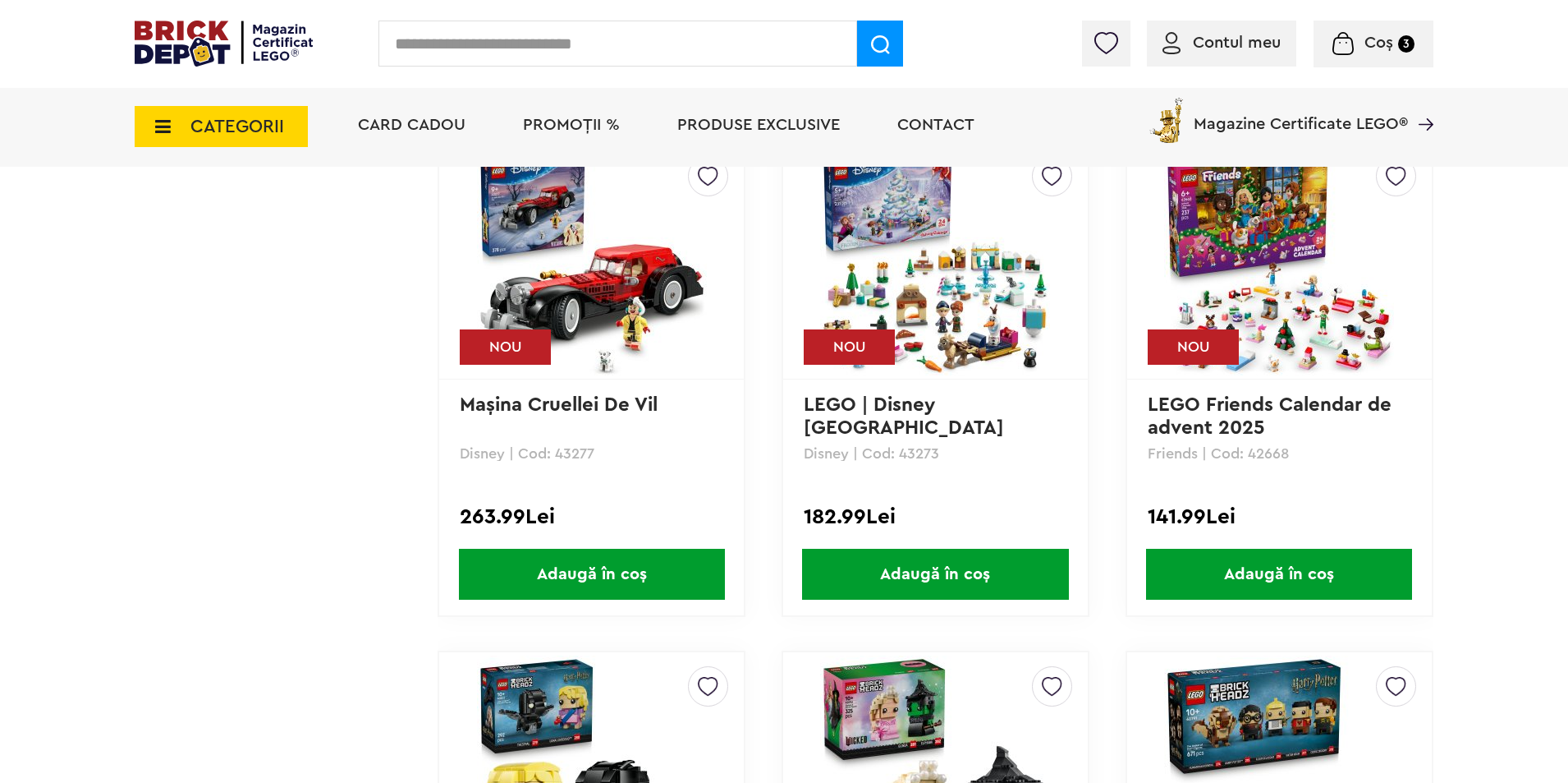
click at [627, 327] on img at bounding box center [592, 261] width 230 height 230
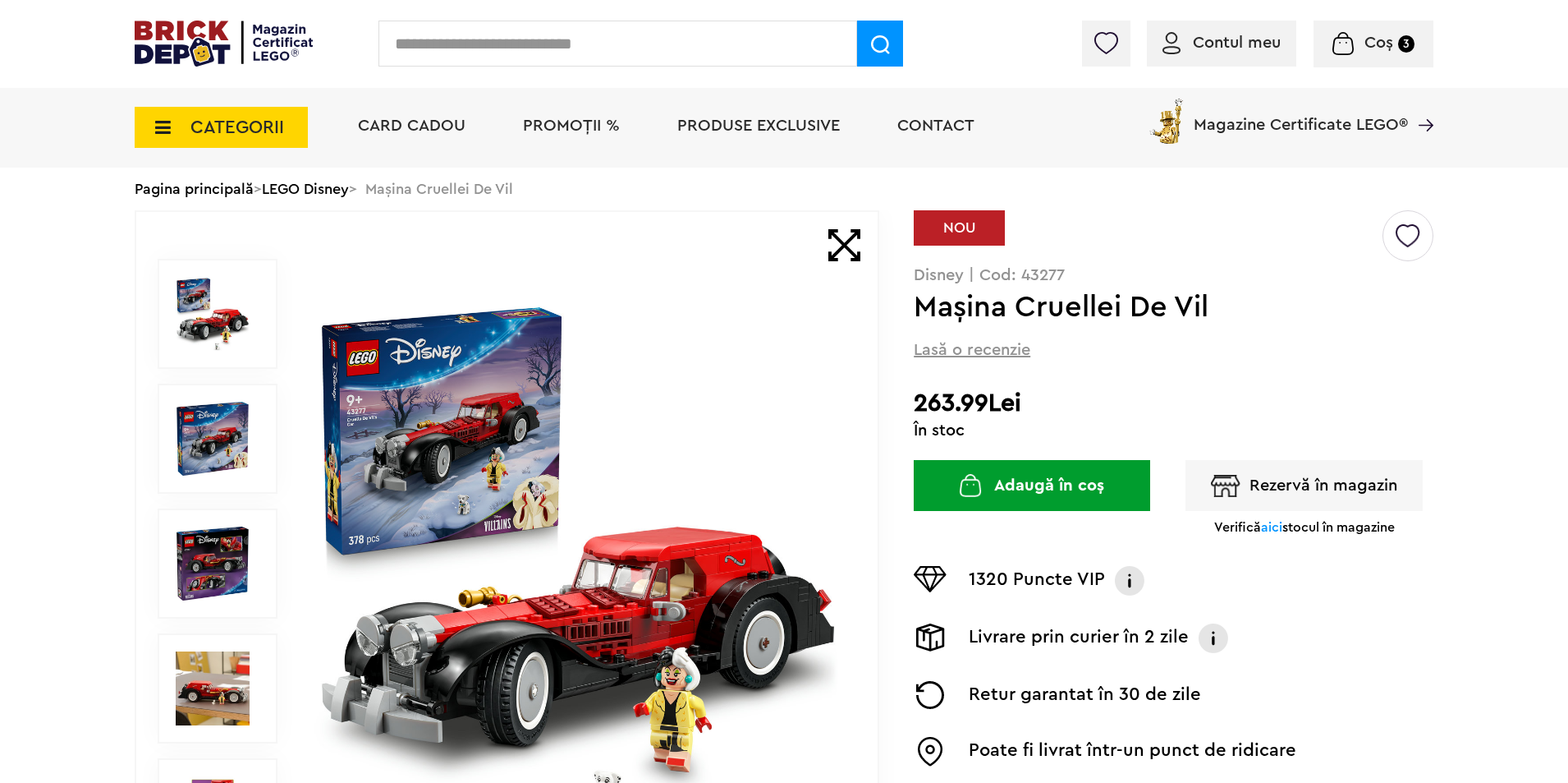
click at [647, 339] on img at bounding box center [578, 563] width 529 height 529
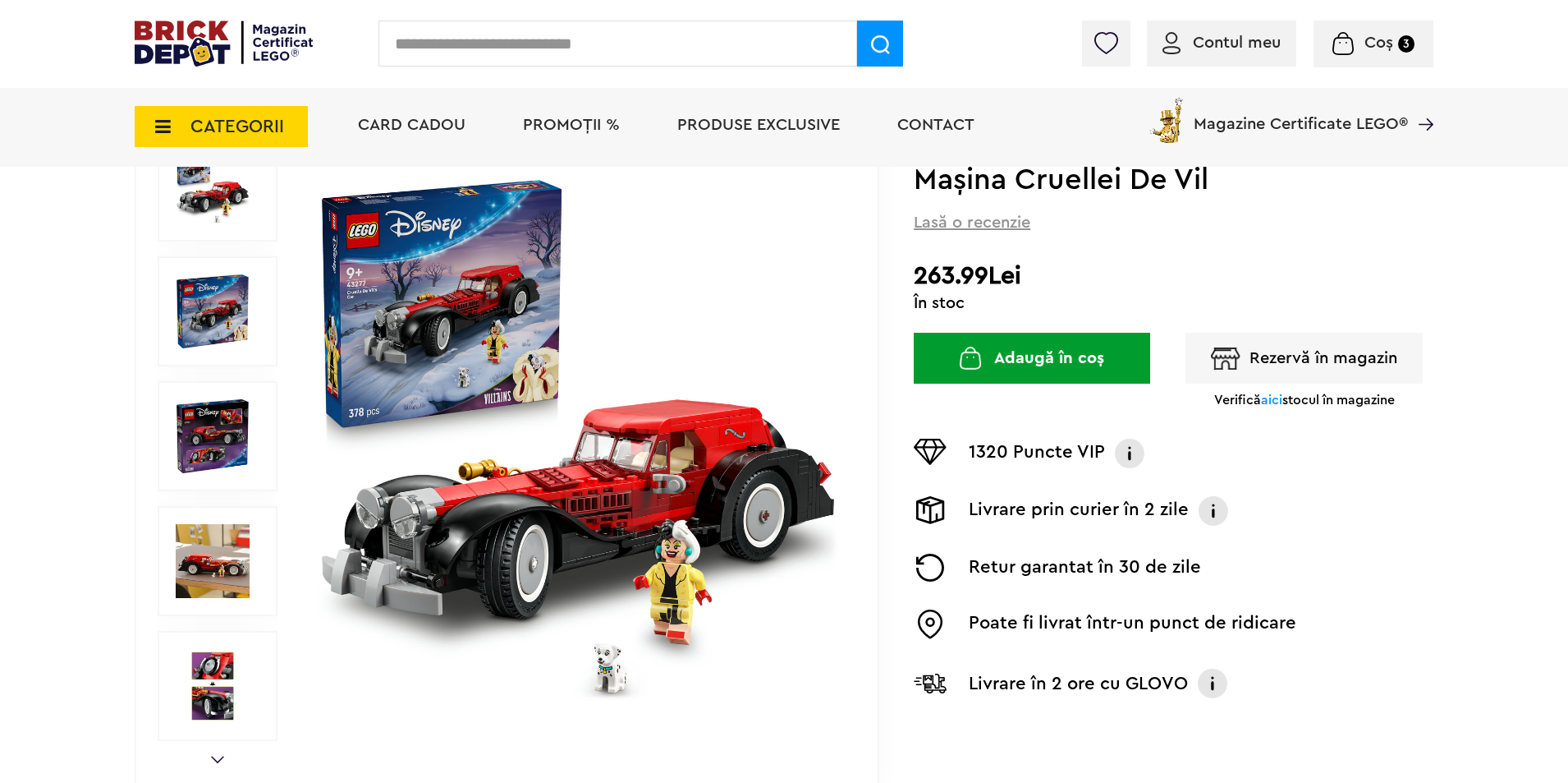
scroll to position [233, 0]
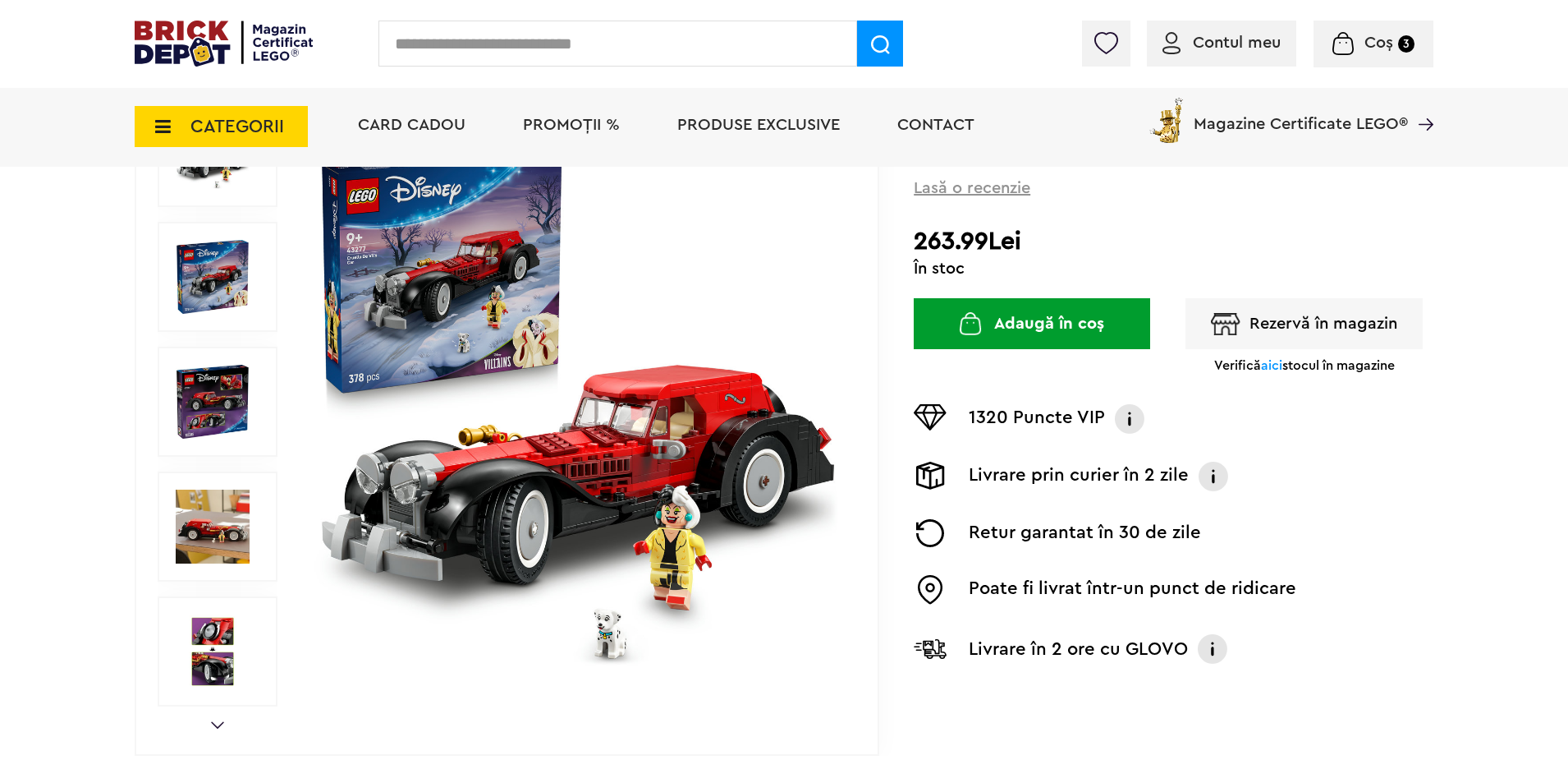
click at [221, 494] on img at bounding box center [213, 526] width 74 height 74
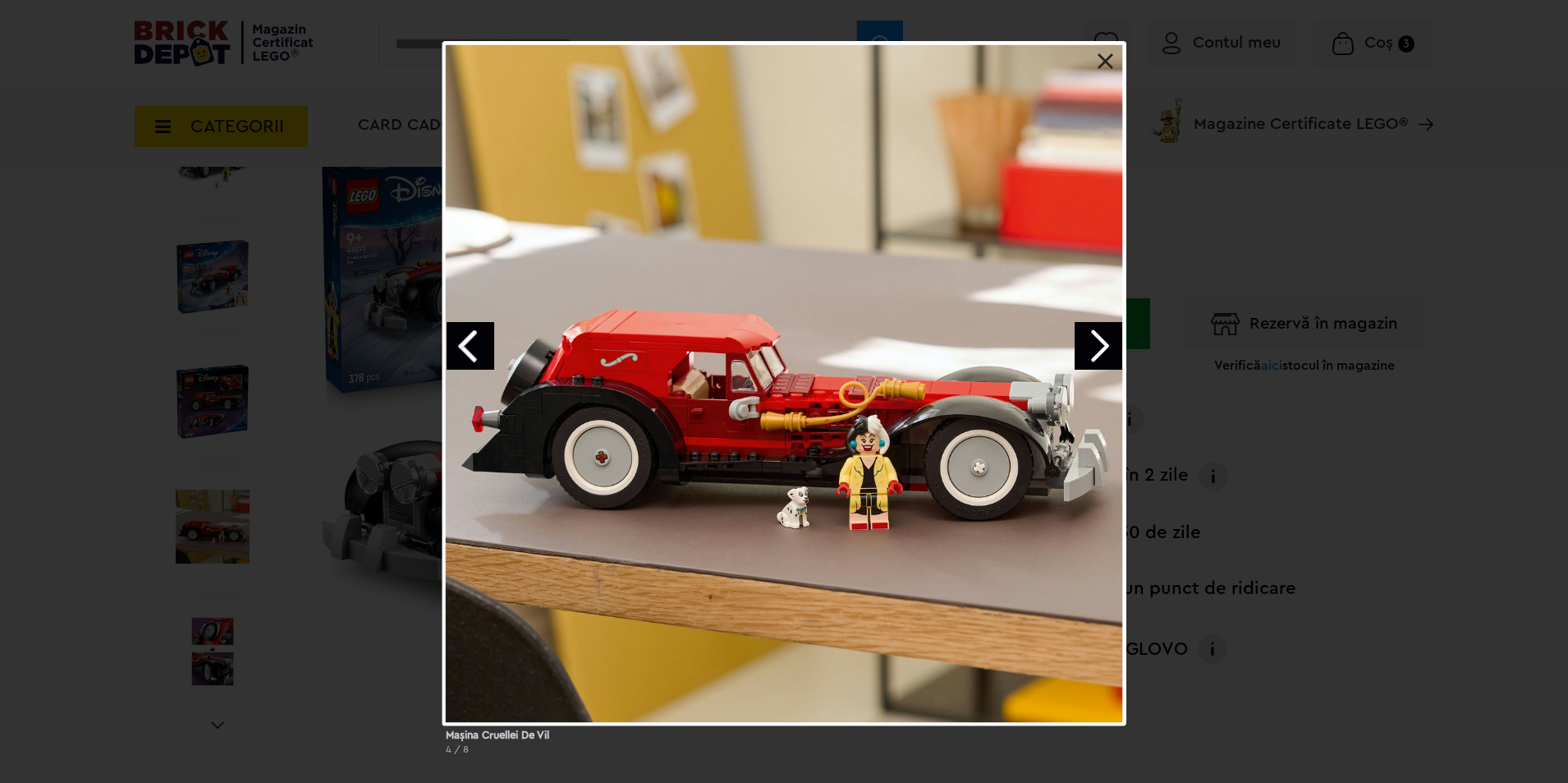
click at [1114, 347] on link "Next image" at bounding box center [1099, 346] width 48 height 48
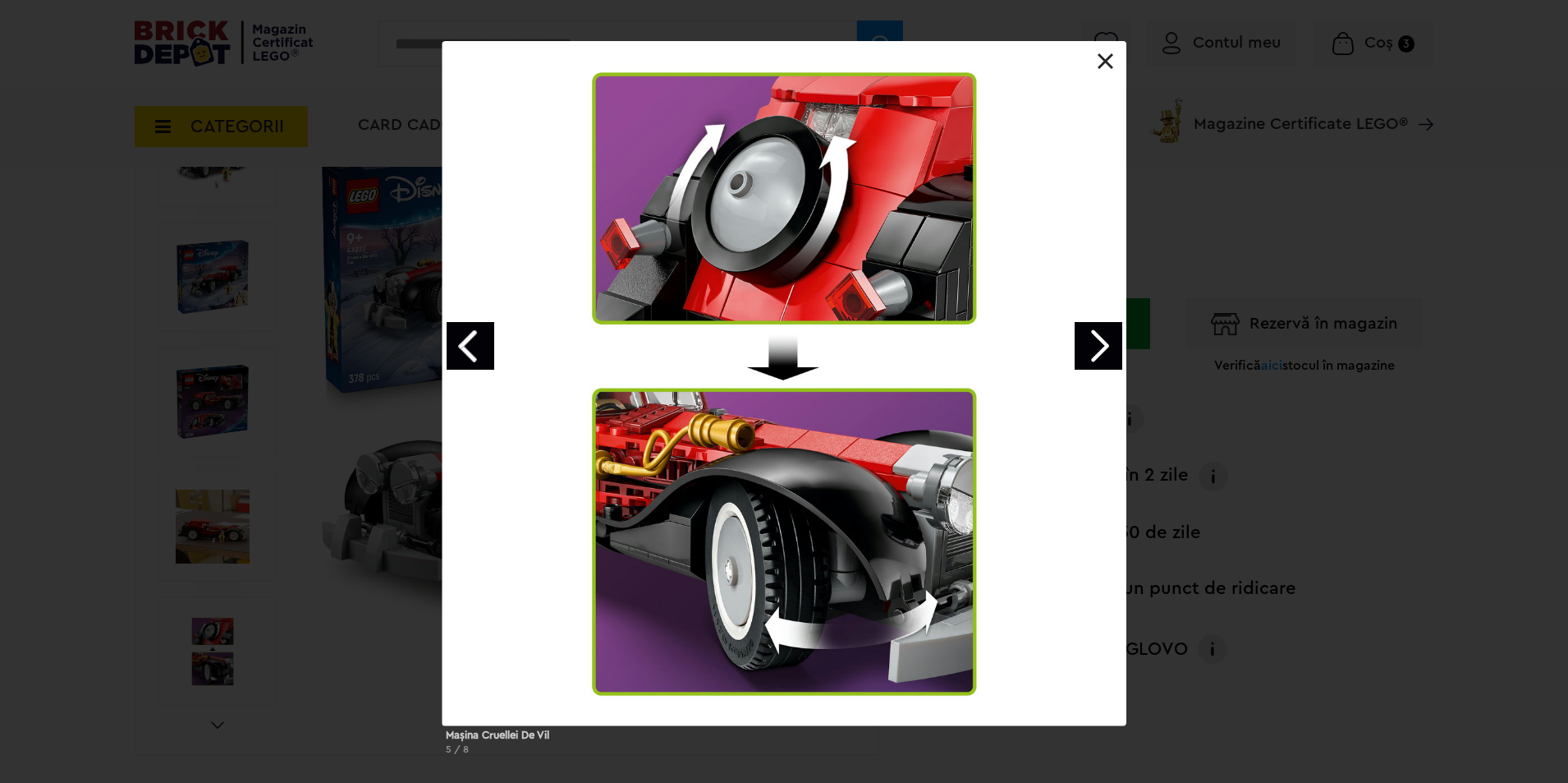
click at [1114, 347] on link "Next image" at bounding box center [1099, 346] width 48 height 48
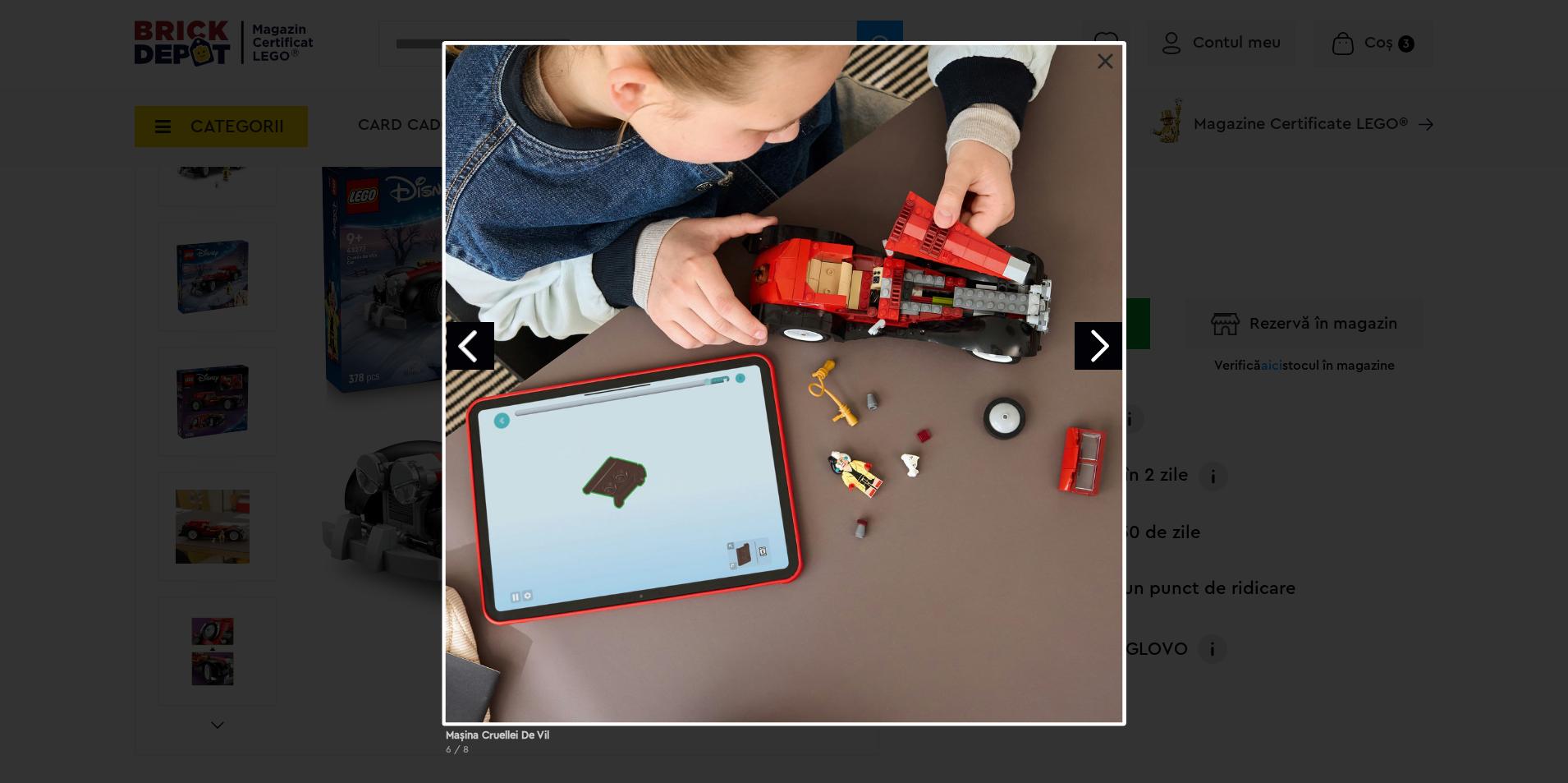
click at [1104, 347] on link "Next image" at bounding box center [1099, 346] width 48 height 48
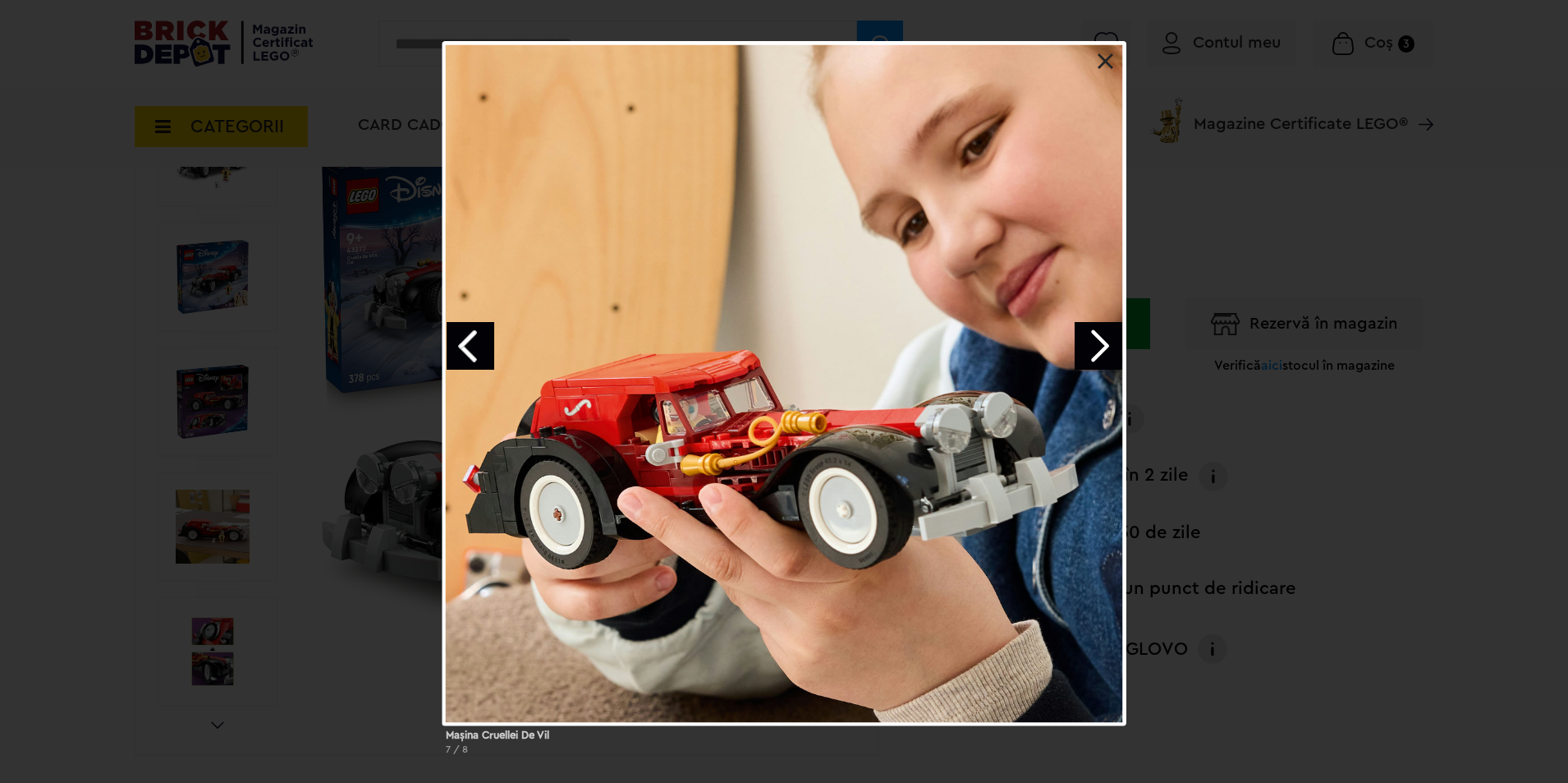
click at [1104, 347] on link "Next image" at bounding box center [1099, 346] width 48 height 48
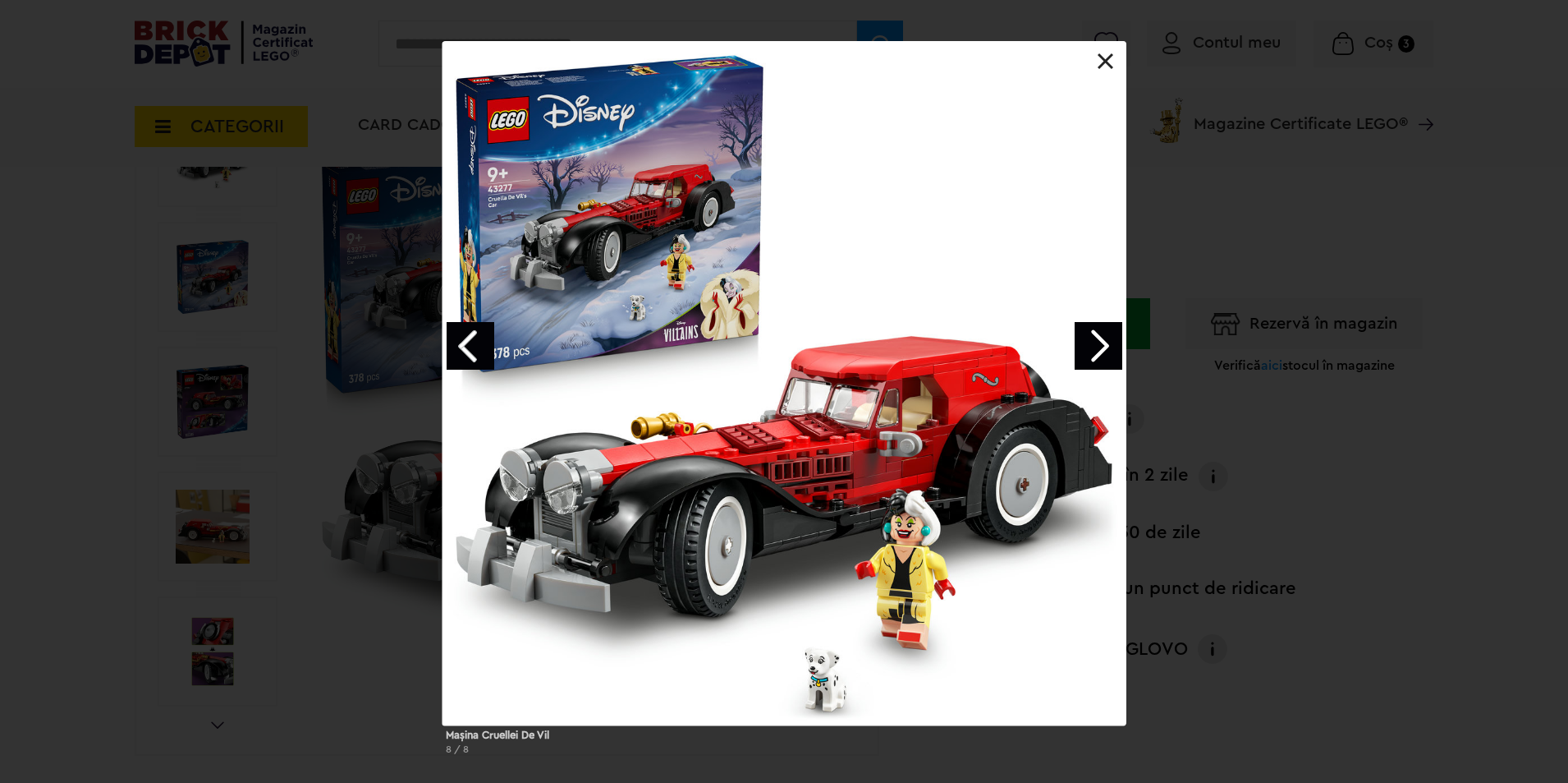
click at [1104, 347] on link "Next image" at bounding box center [1099, 346] width 48 height 48
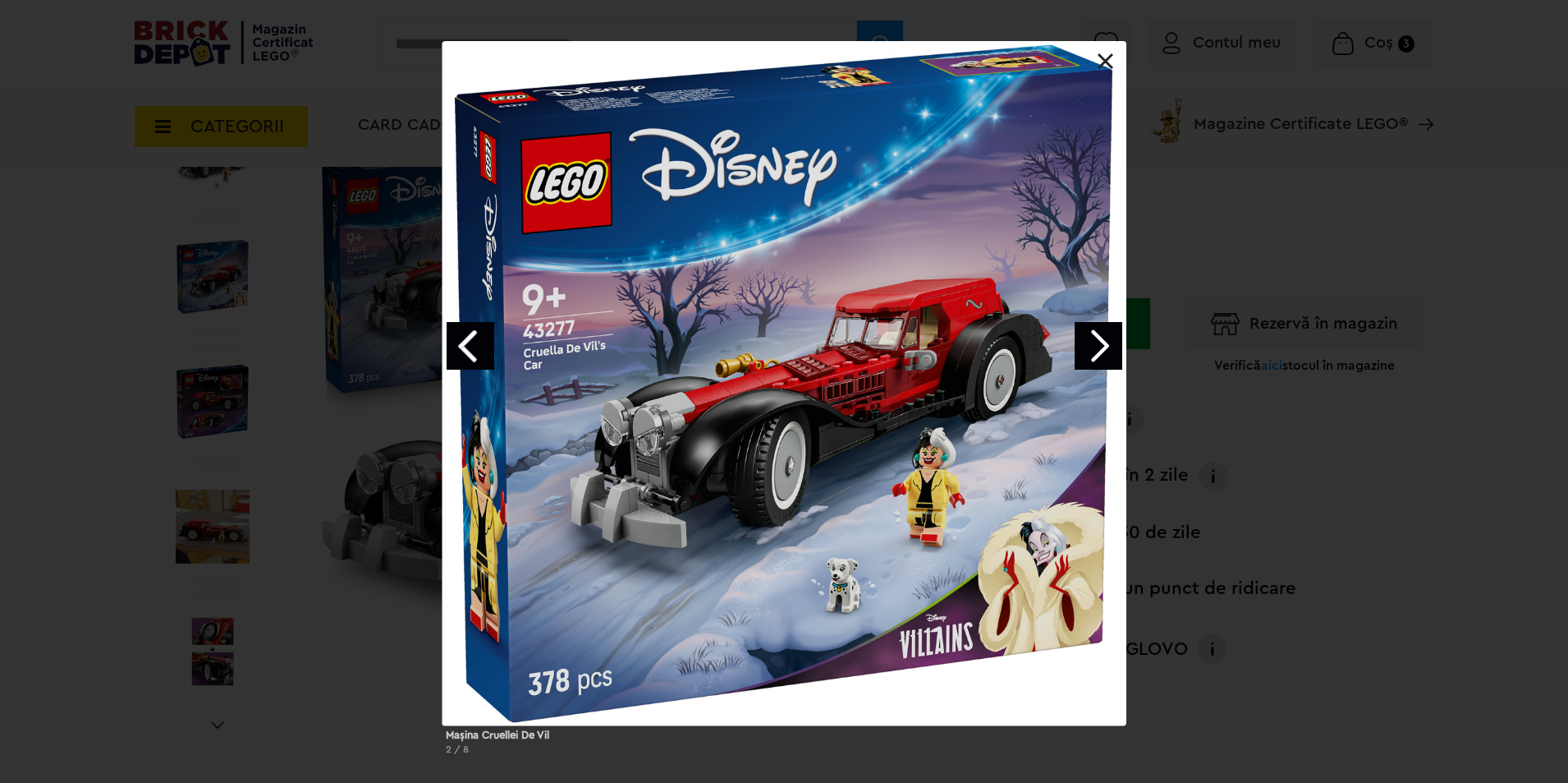
click at [1104, 347] on link "Next image" at bounding box center [1099, 346] width 48 height 48
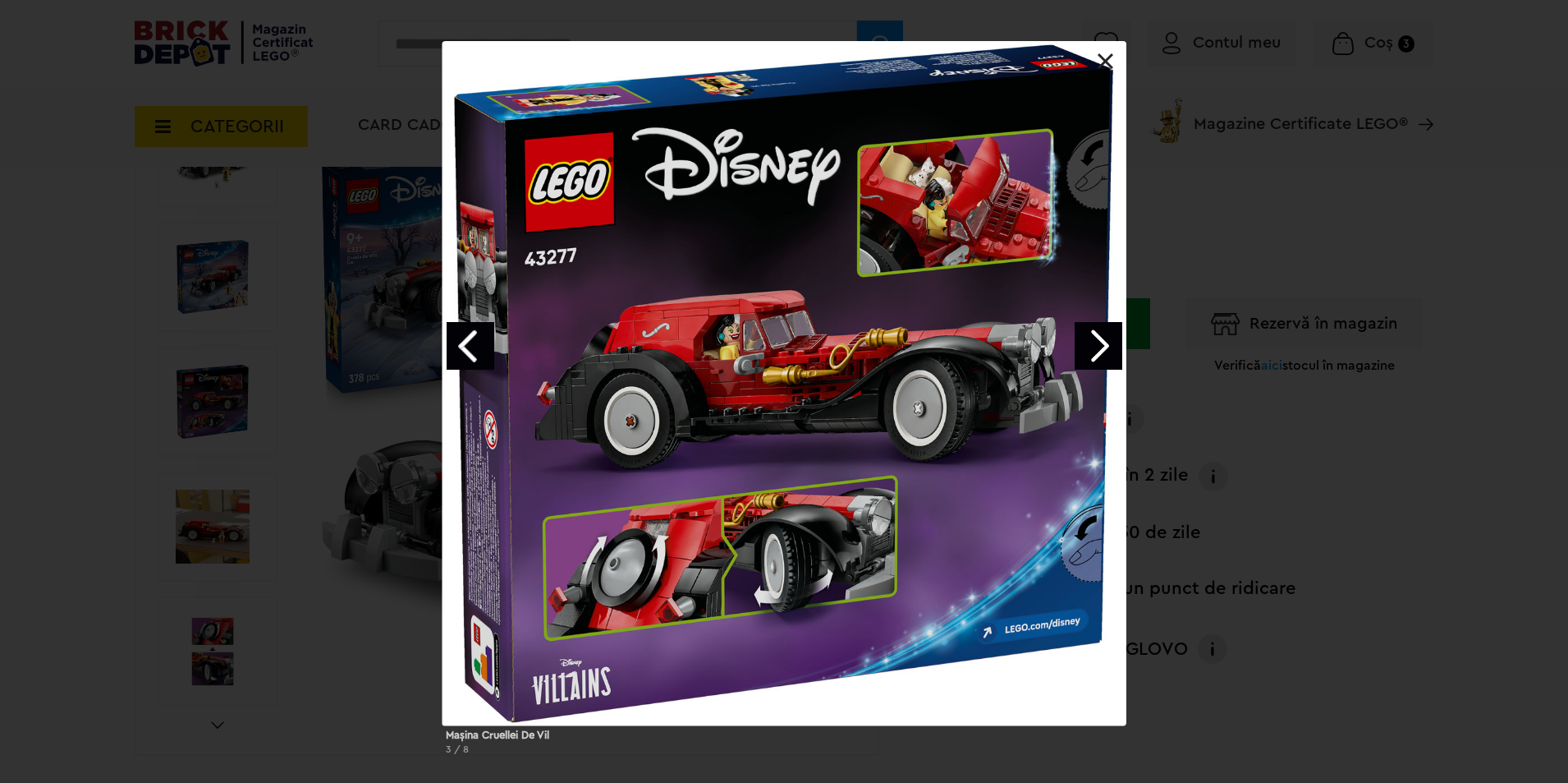
click at [1104, 347] on link "Next image" at bounding box center [1099, 346] width 48 height 48
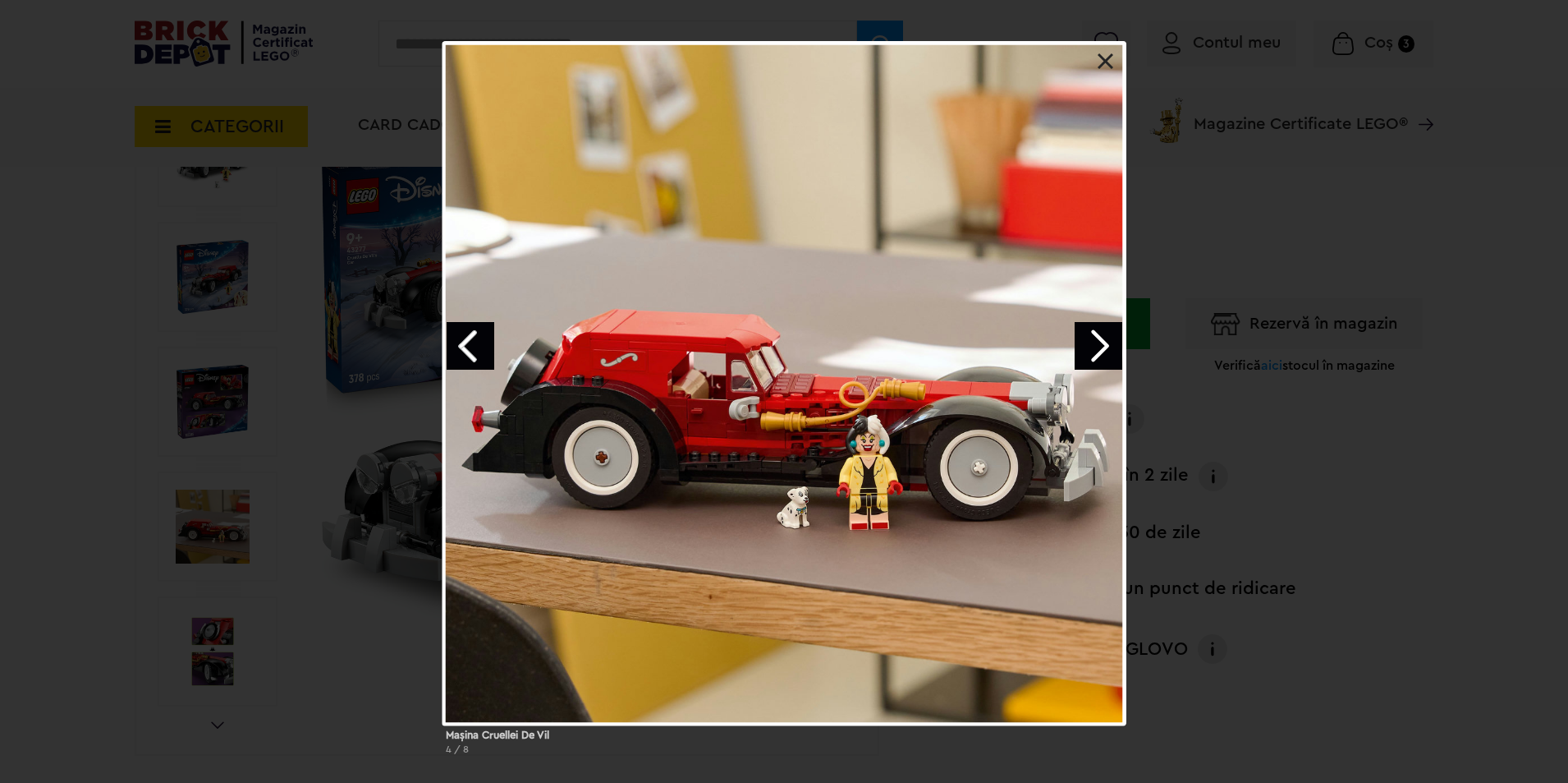
click at [1104, 347] on link "Next image" at bounding box center [1099, 346] width 48 height 48
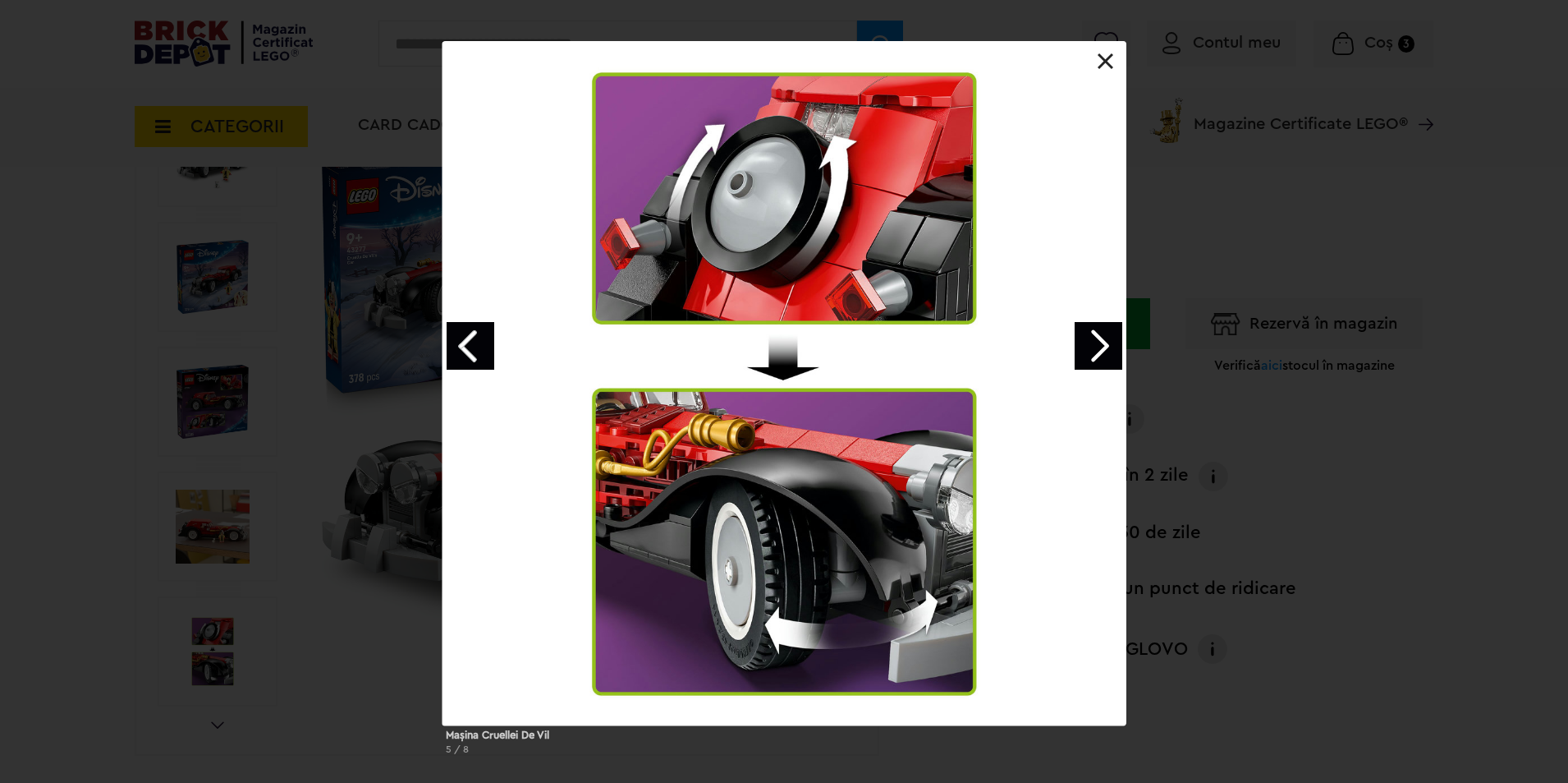
click at [1104, 347] on link "Next image" at bounding box center [1099, 346] width 48 height 48
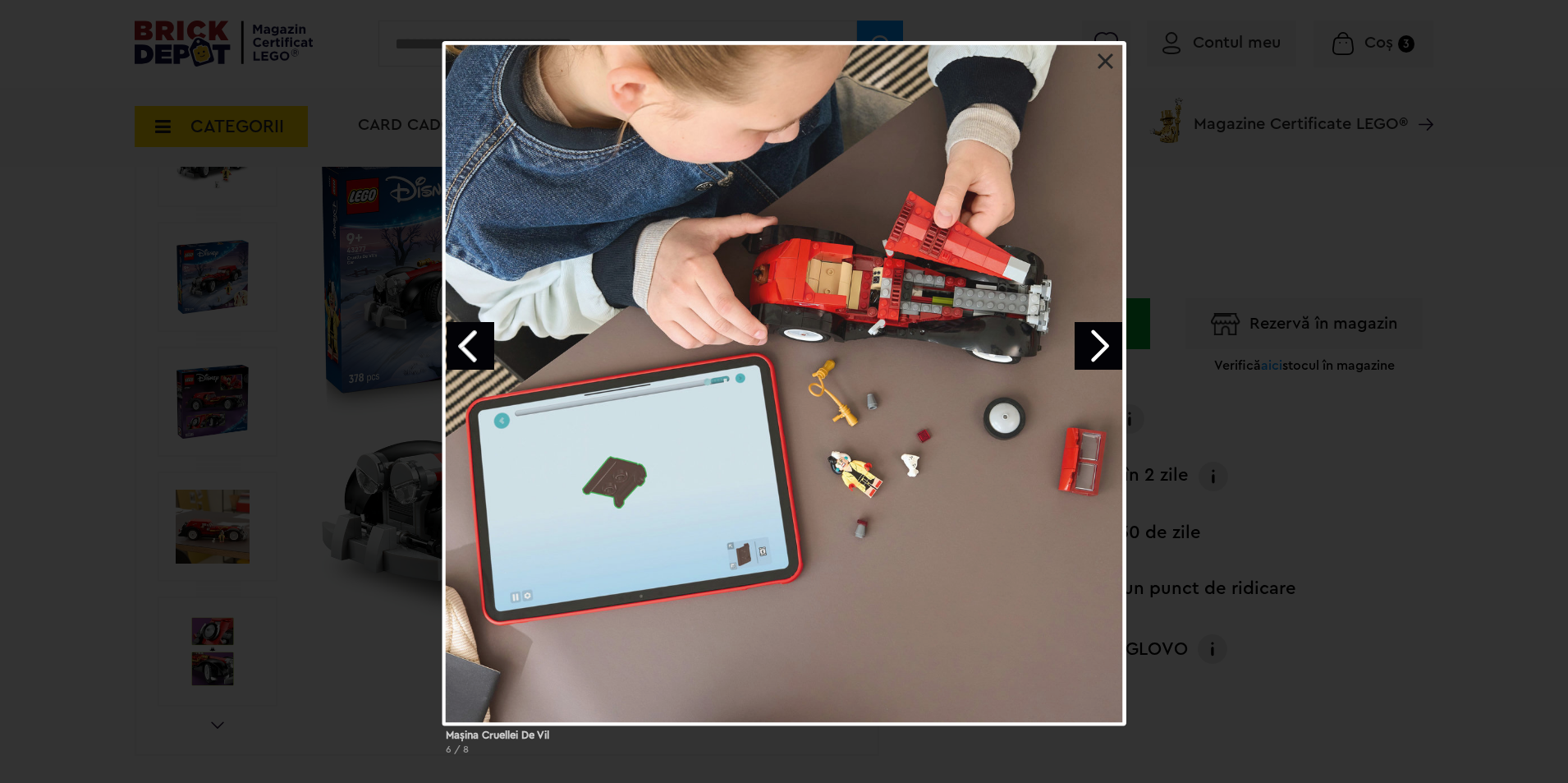
click at [1104, 347] on link "Next image" at bounding box center [1099, 346] width 48 height 48
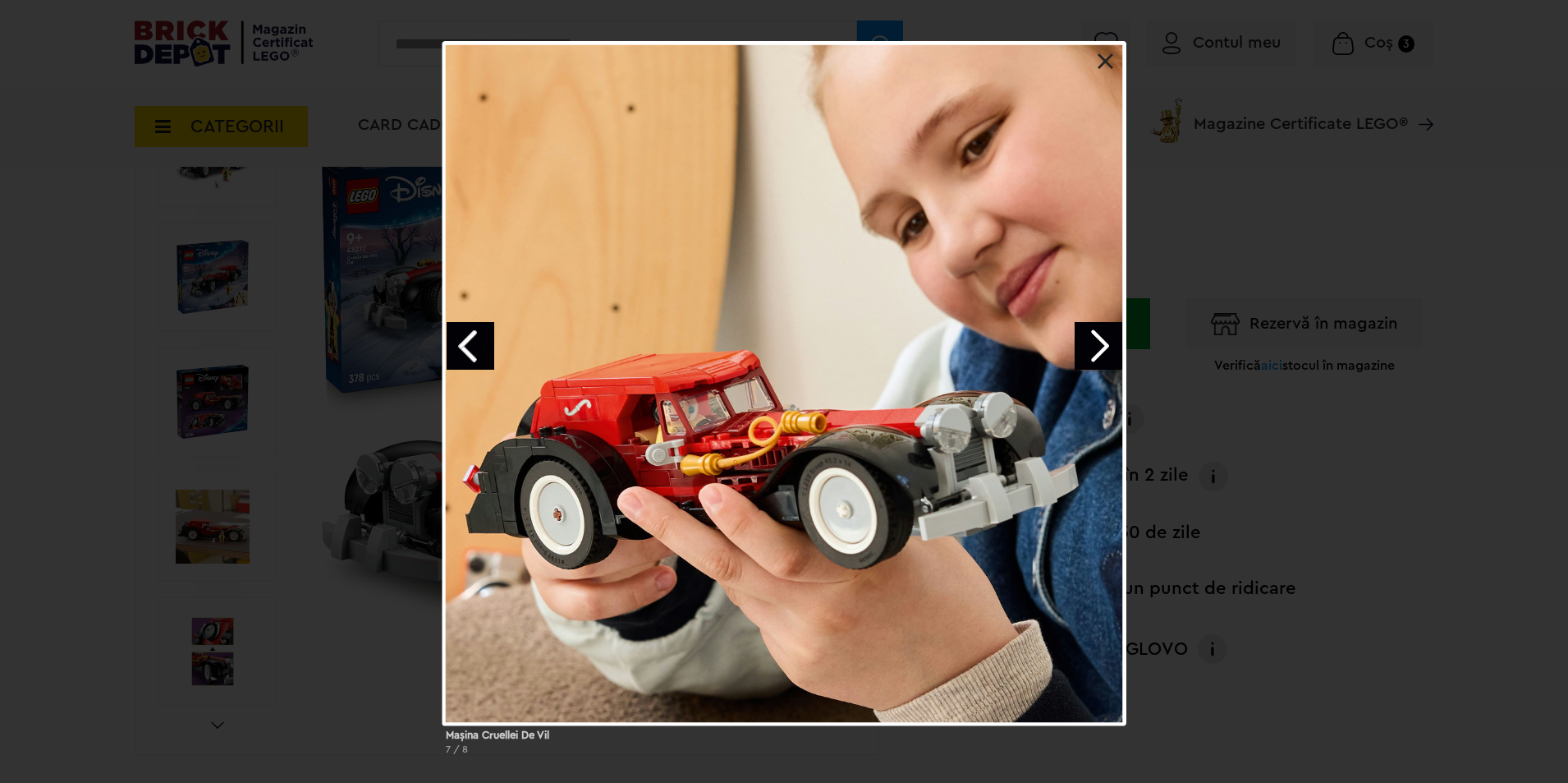
click at [1104, 347] on link "Next image" at bounding box center [1099, 346] width 48 height 48
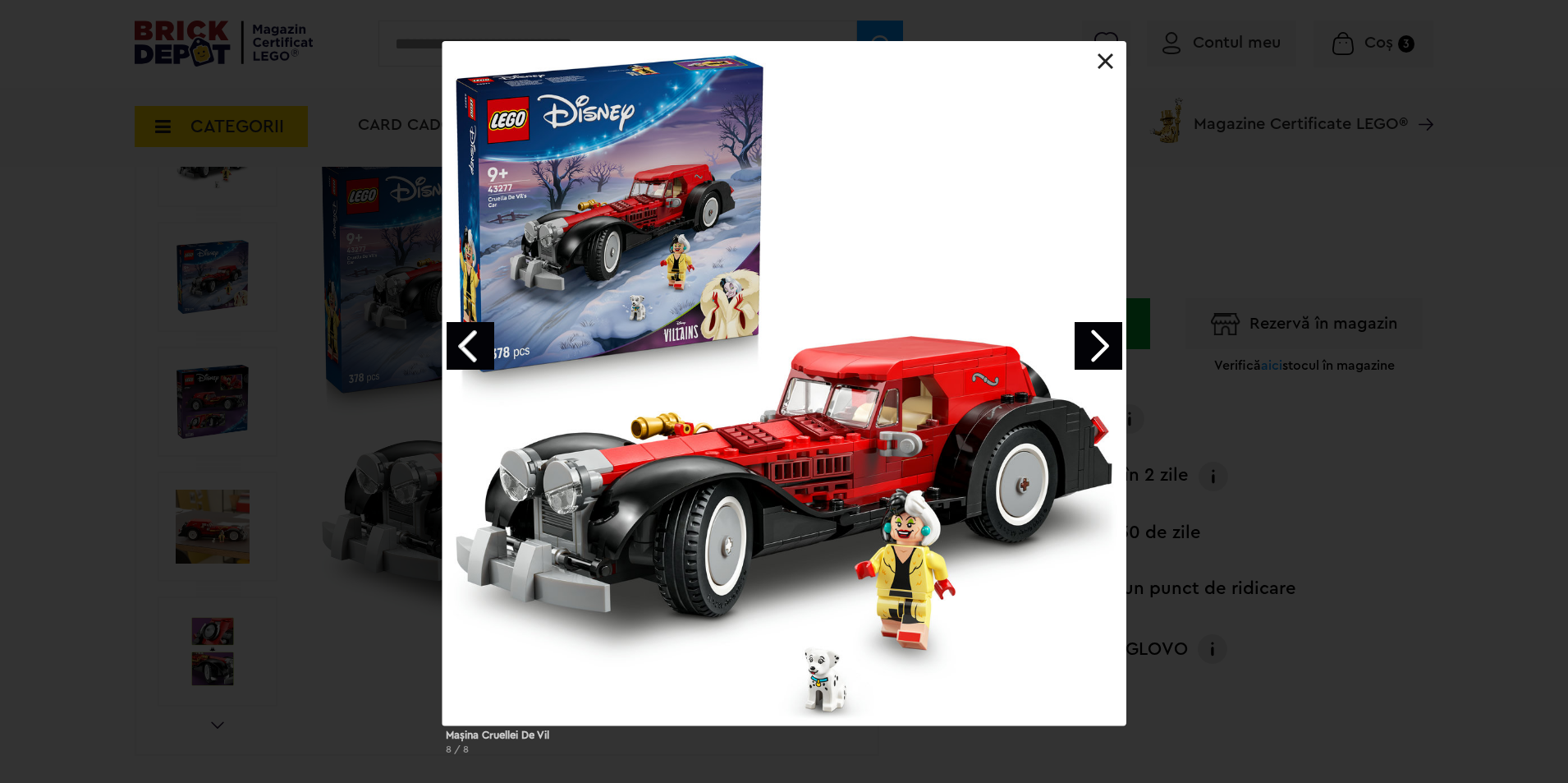
click at [1104, 347] on link "Next image" at bounding box center [1099, 346] width 48 height 48
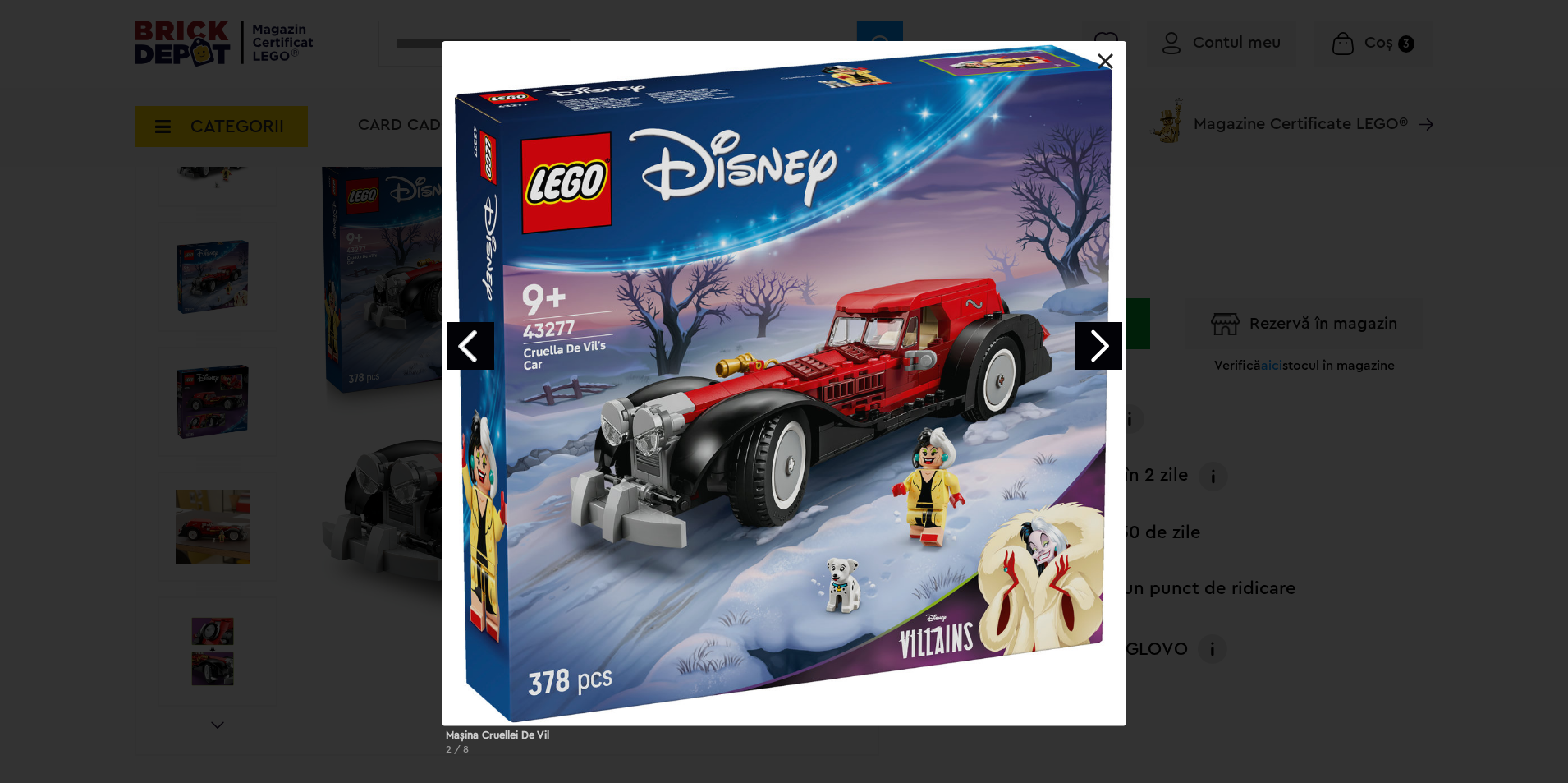
drag, startPoint x: 1352, startPoint y: 457, endPoint x: 1334, endPoint y: 448, distance: 20.1
click at [1350, 456] on div "Maşina Cruellei De Vil 2 / 8" at bounding box center [784, 404] width 1568 height 727
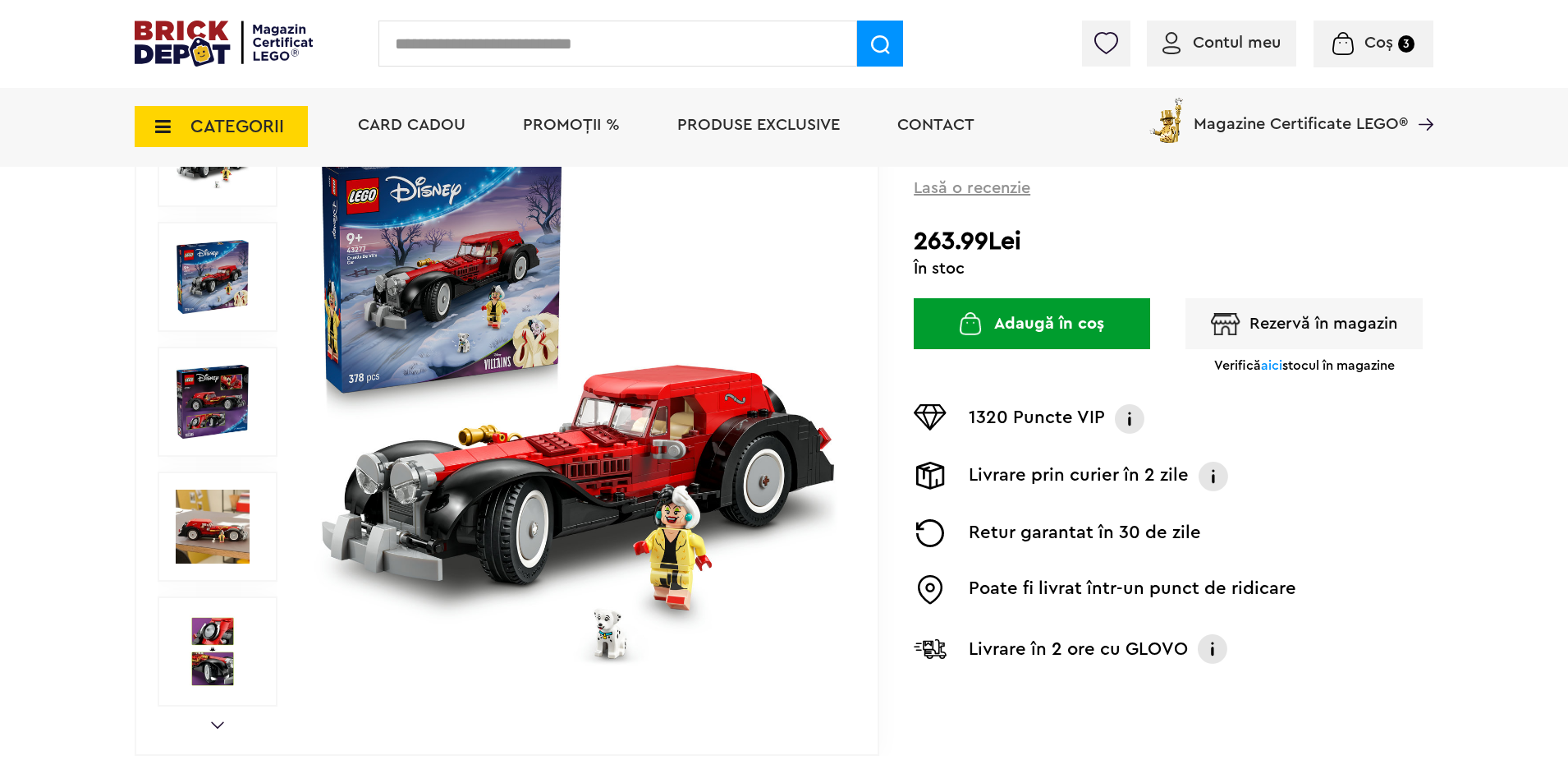
click at [566, 130] on span "PROMOȚII %" at bounding box center [571, 125] width 97 height 16
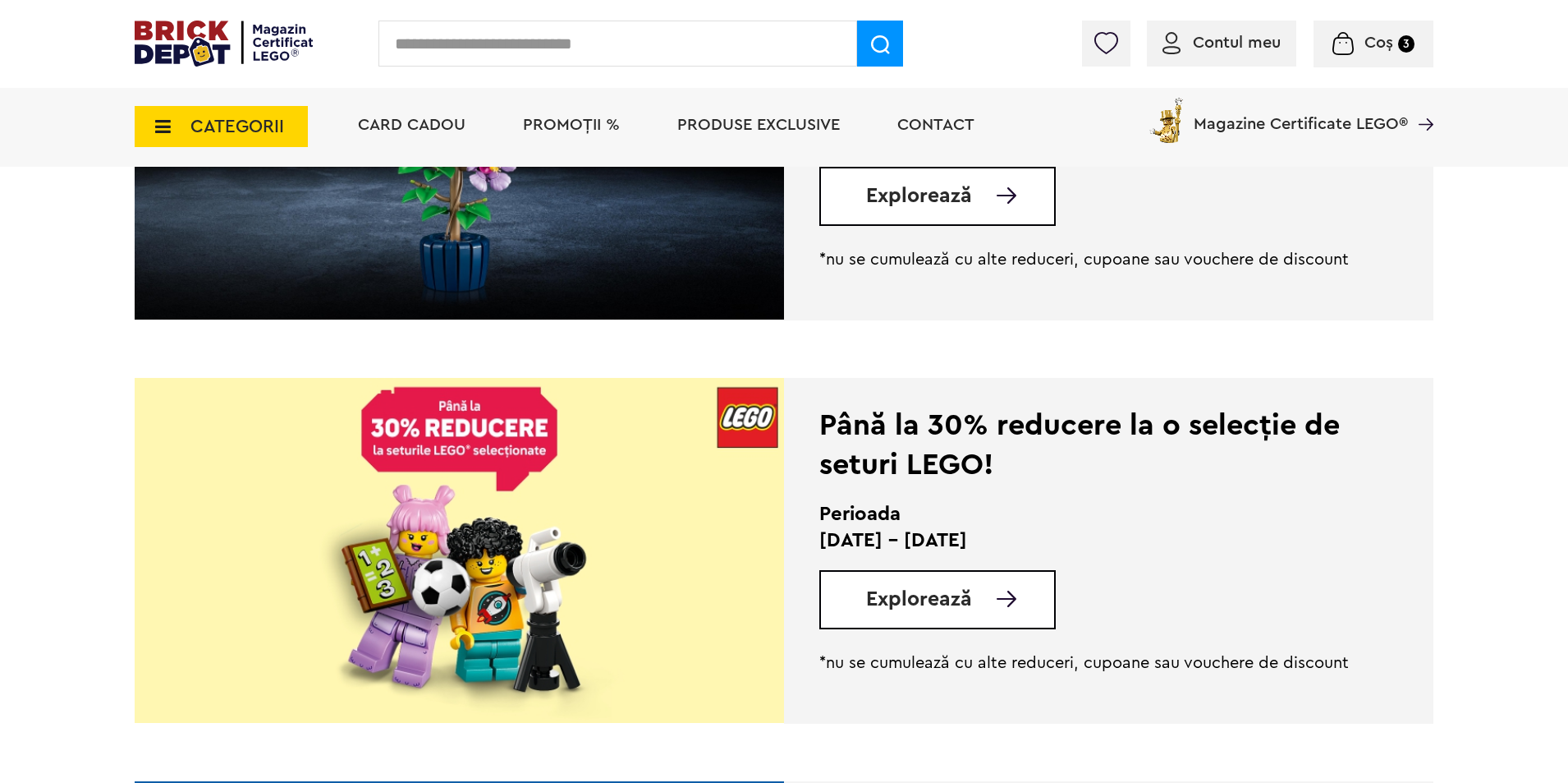
scroll to position [959, 0]
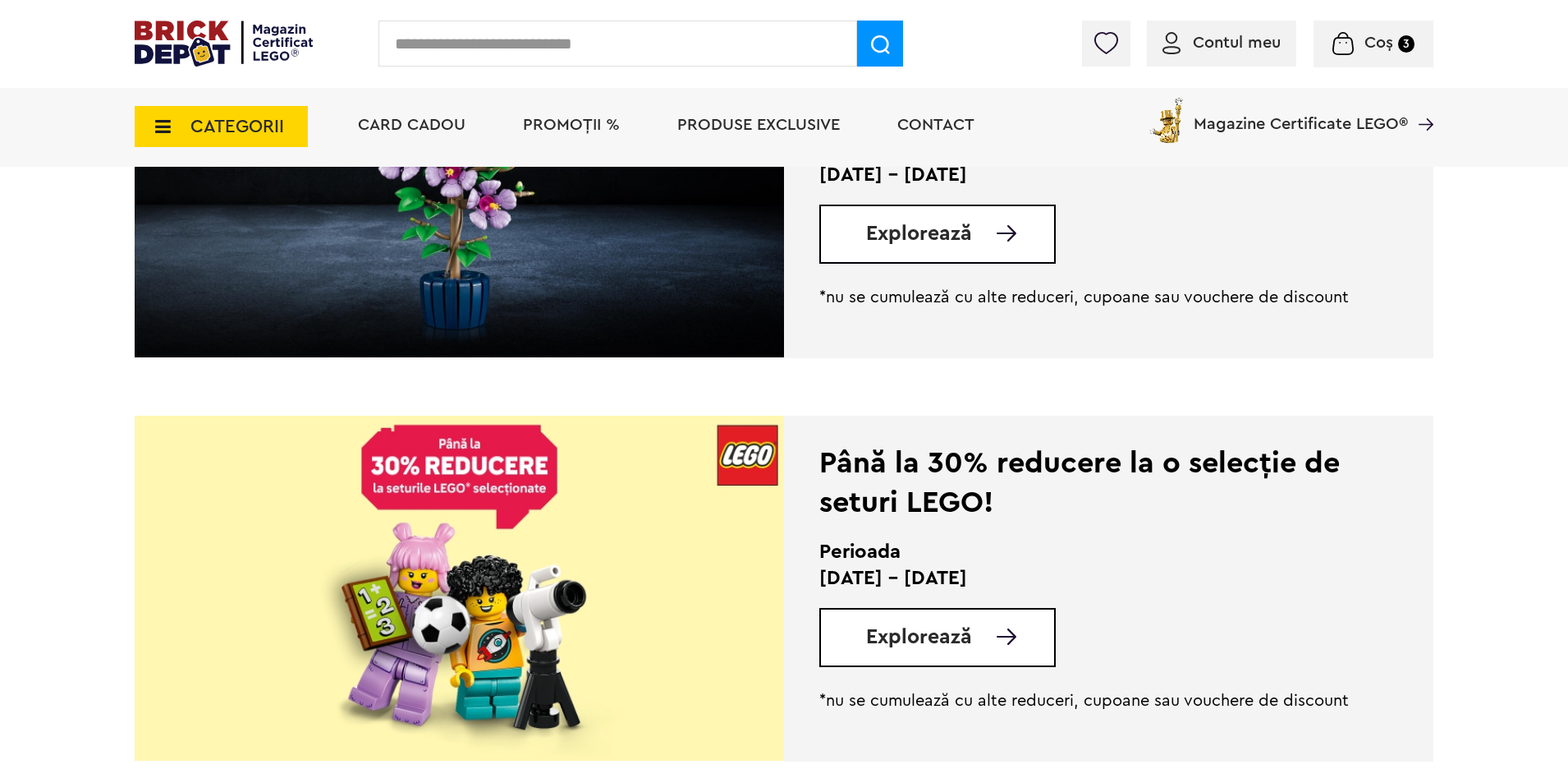
click at [609, 501] on img at bounding box center [459, 588] width 650 height 346
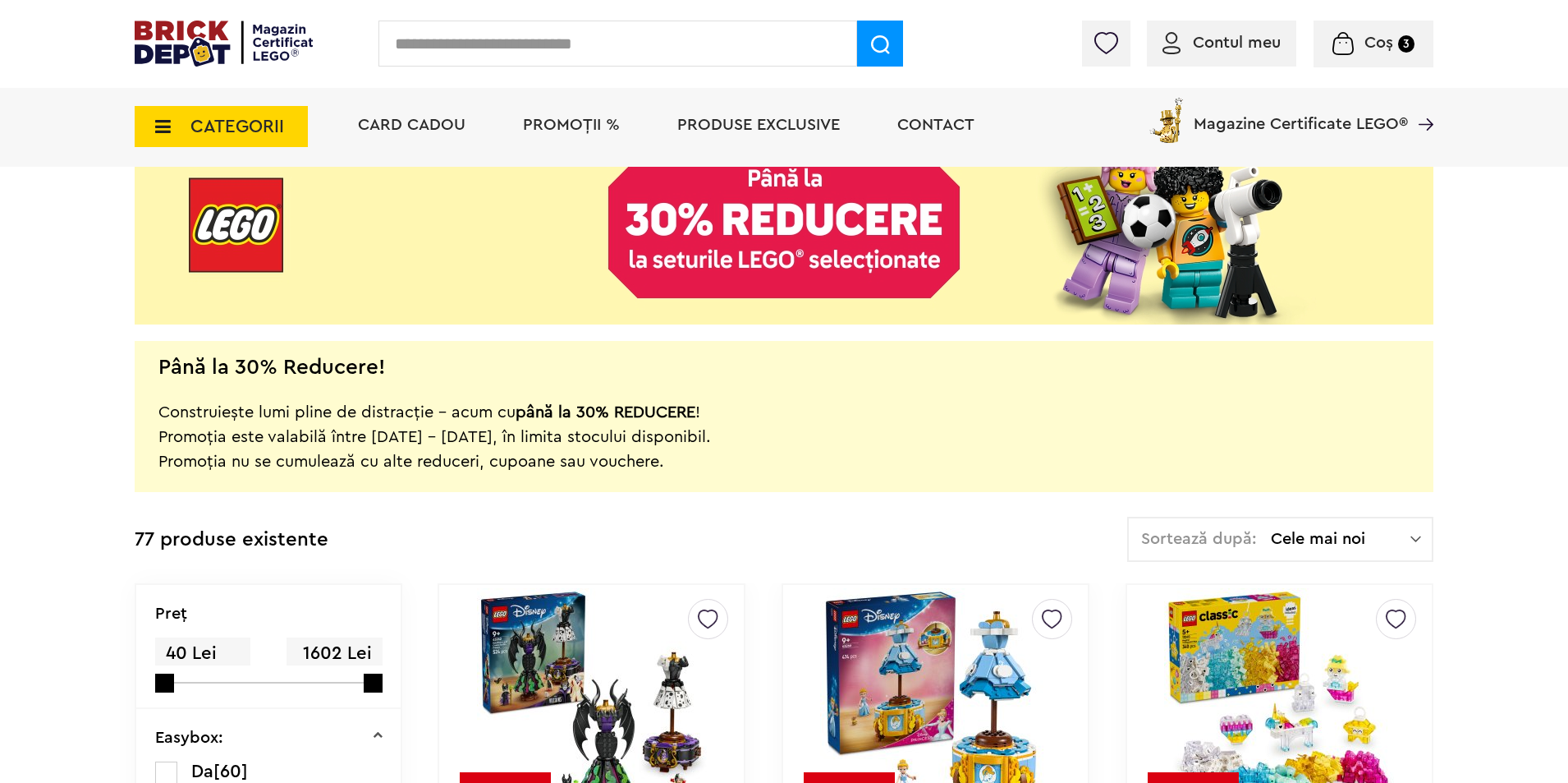
scroll to position [192, 0]
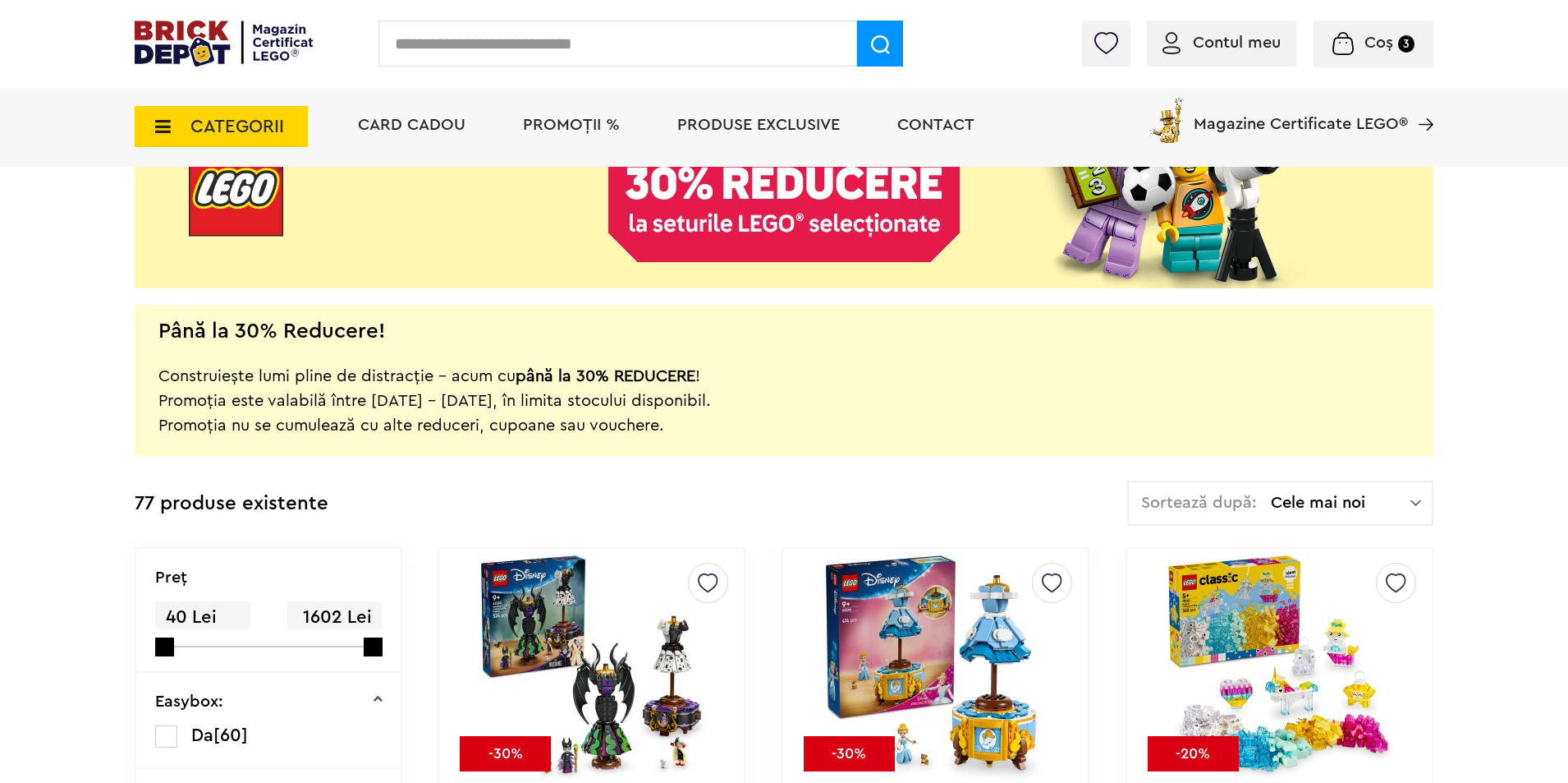
click at [1298, 500] on span "Cele mai noi" at bounding box center [1341, 502] width 140 height 16
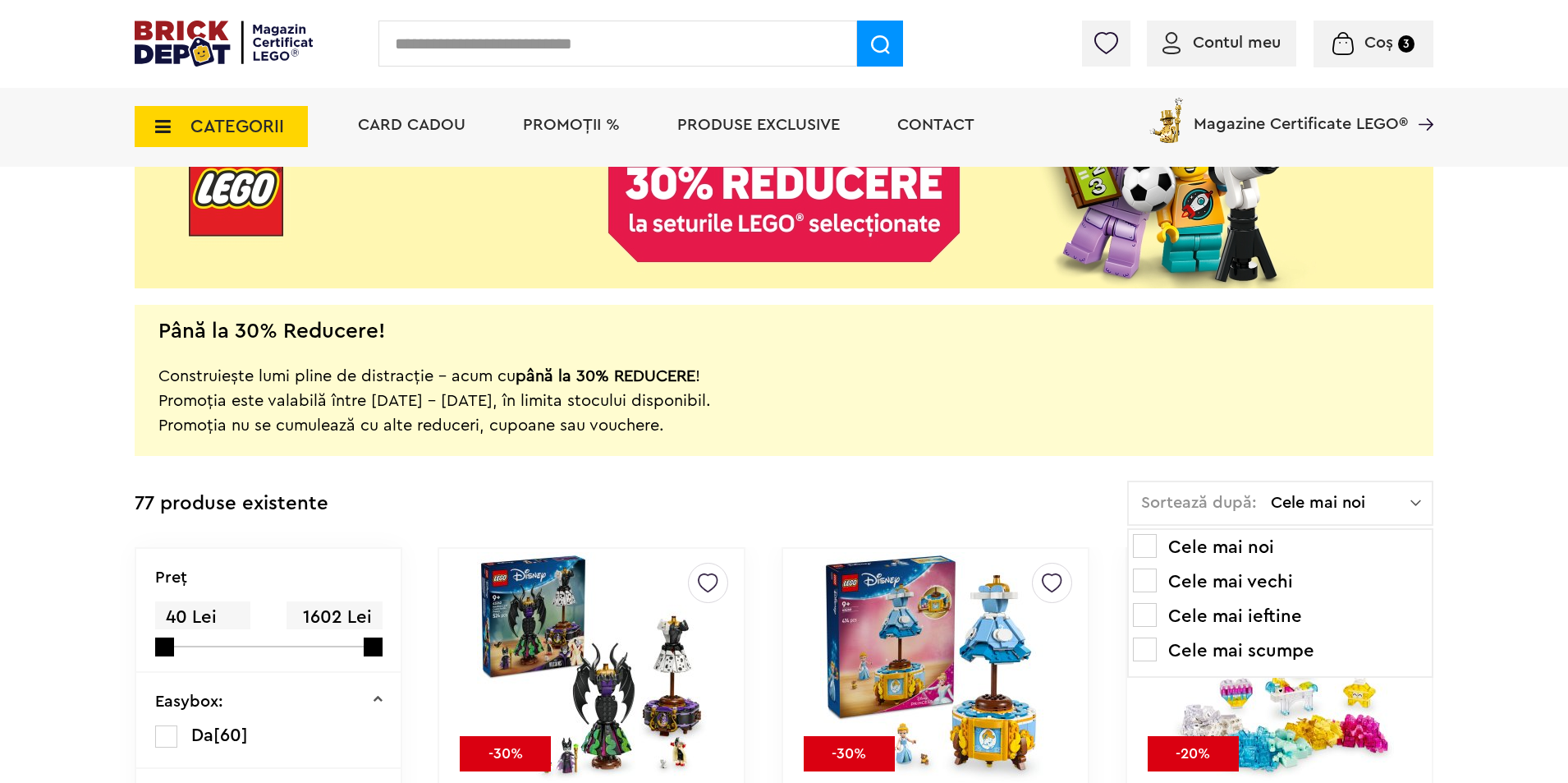
click at [1264, 616] on li "Cele mai ieftine" at bounding box center [1280, 616] width 294 height 26
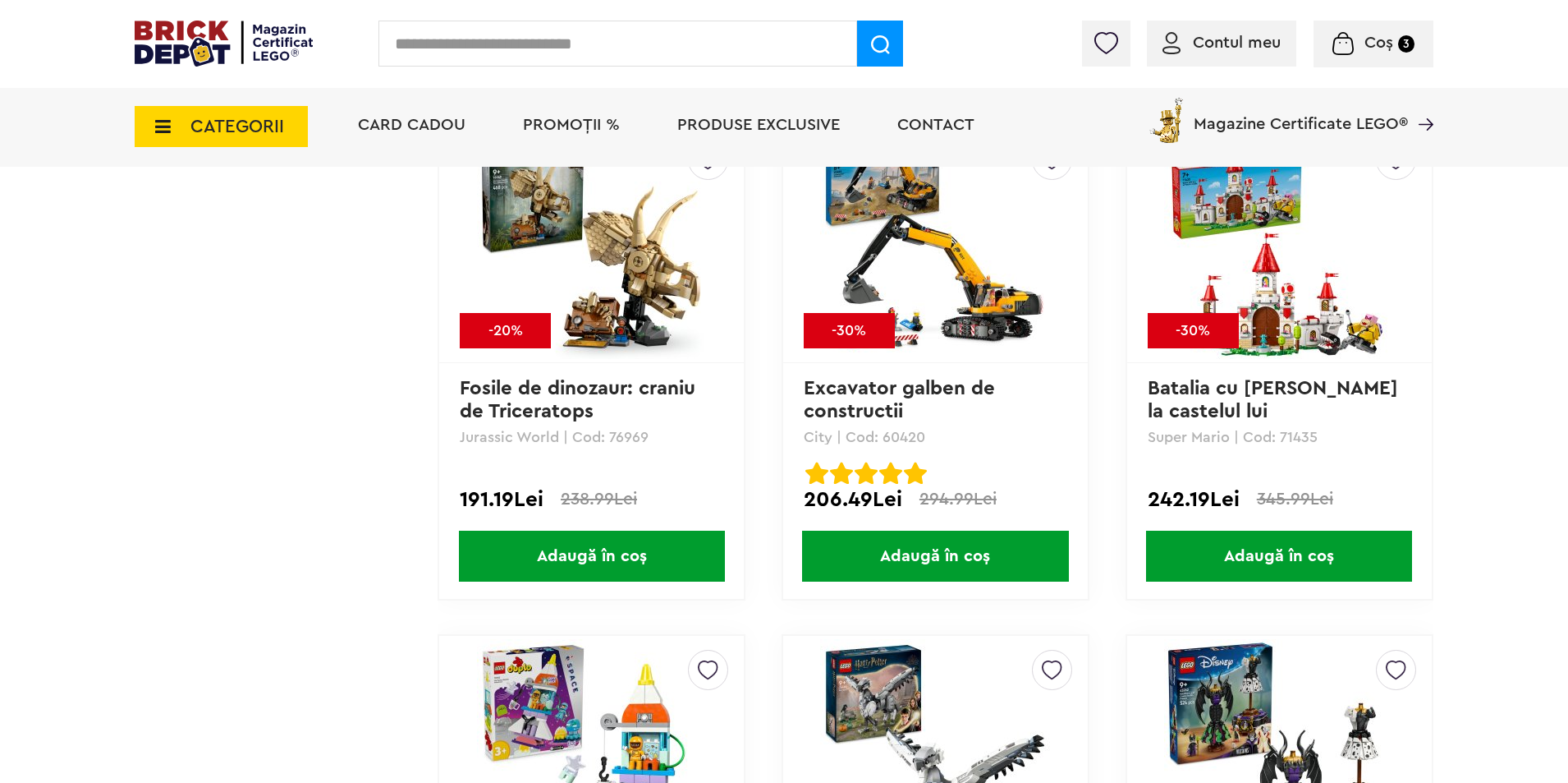
scroll to position [7668, 0]
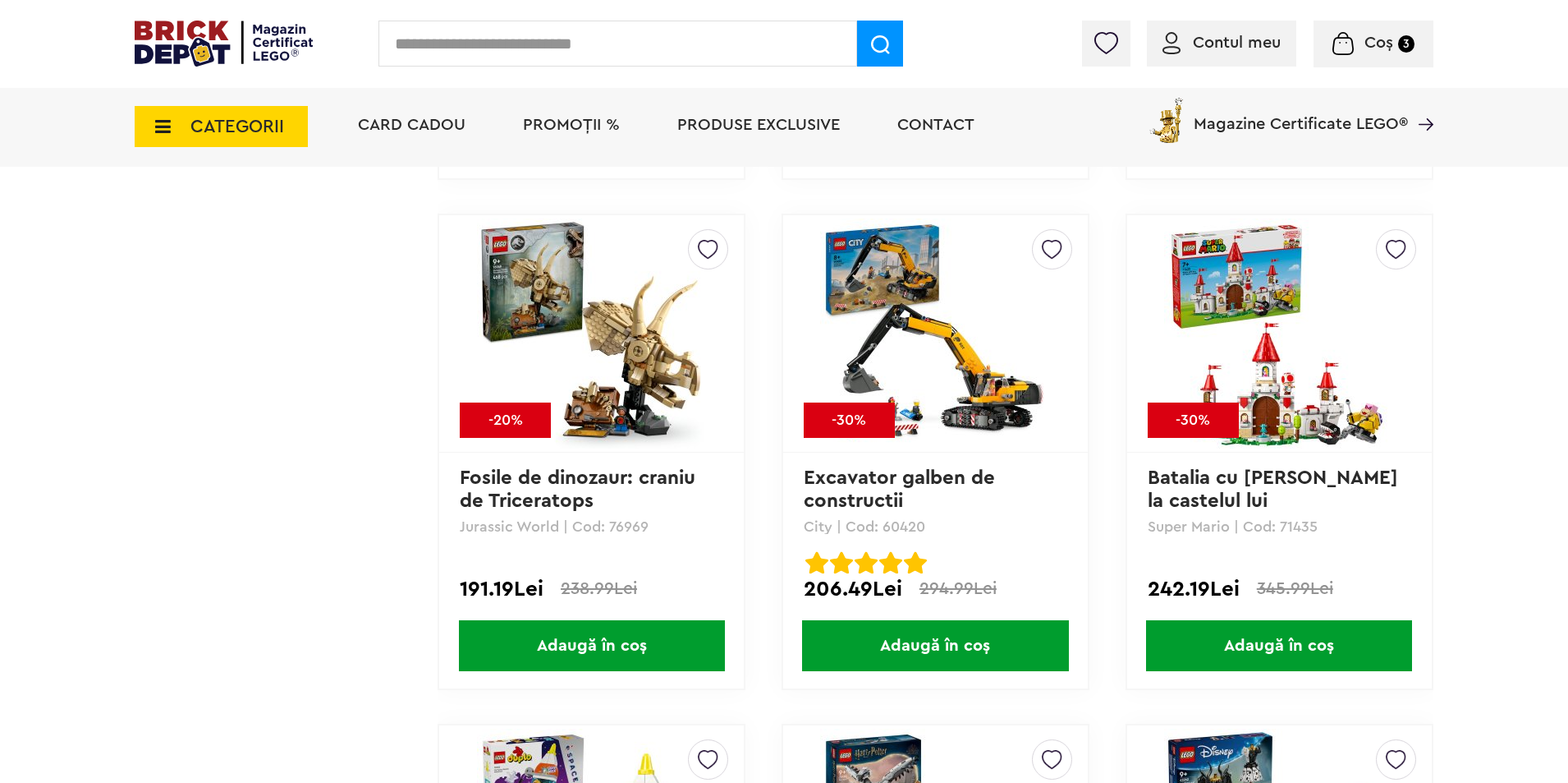
click at [928, 637] on span "Adaugă în coș" at bounding box center [935, 645] width 266 height 51
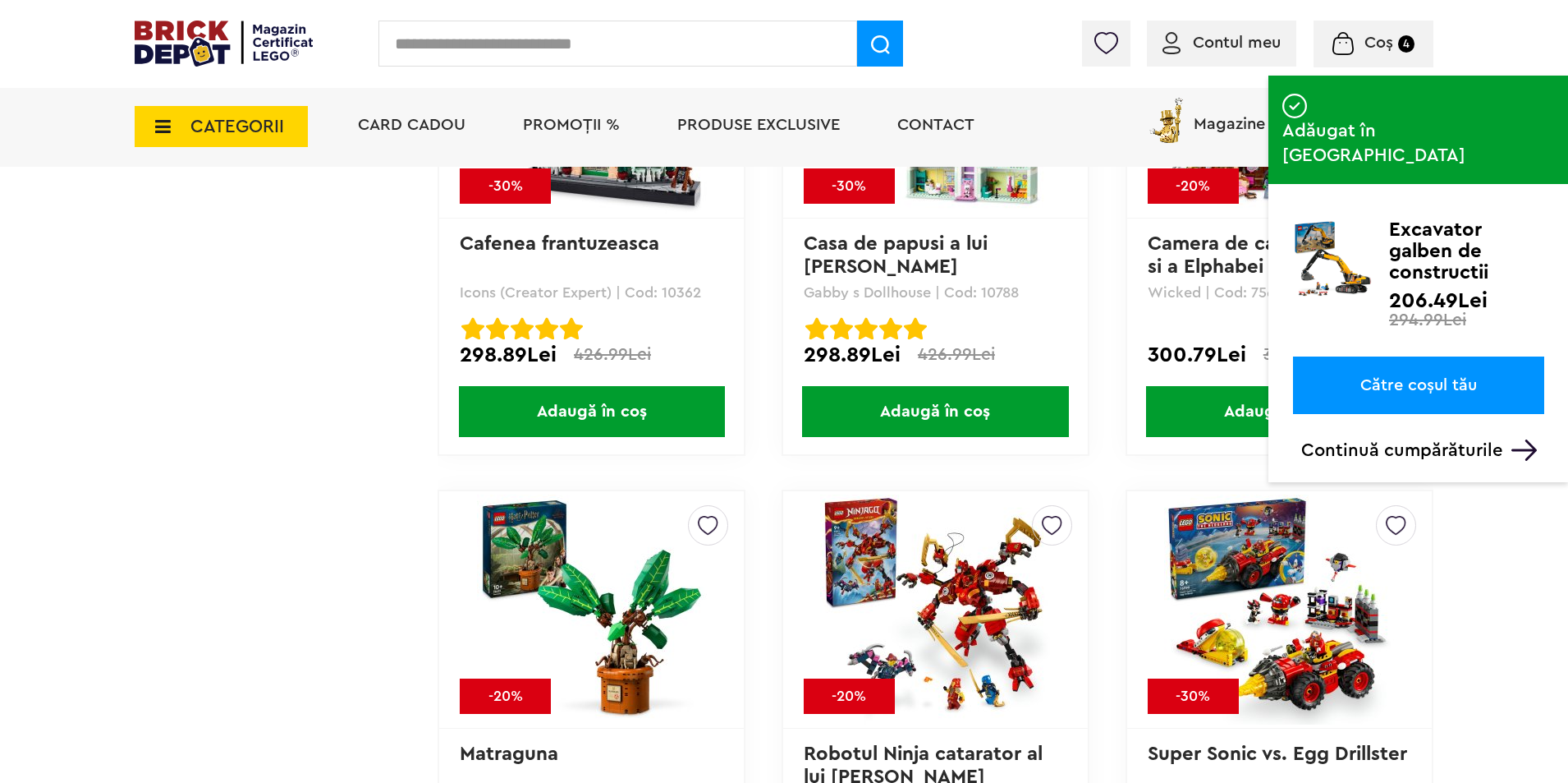
scroll to position [9202, 0]
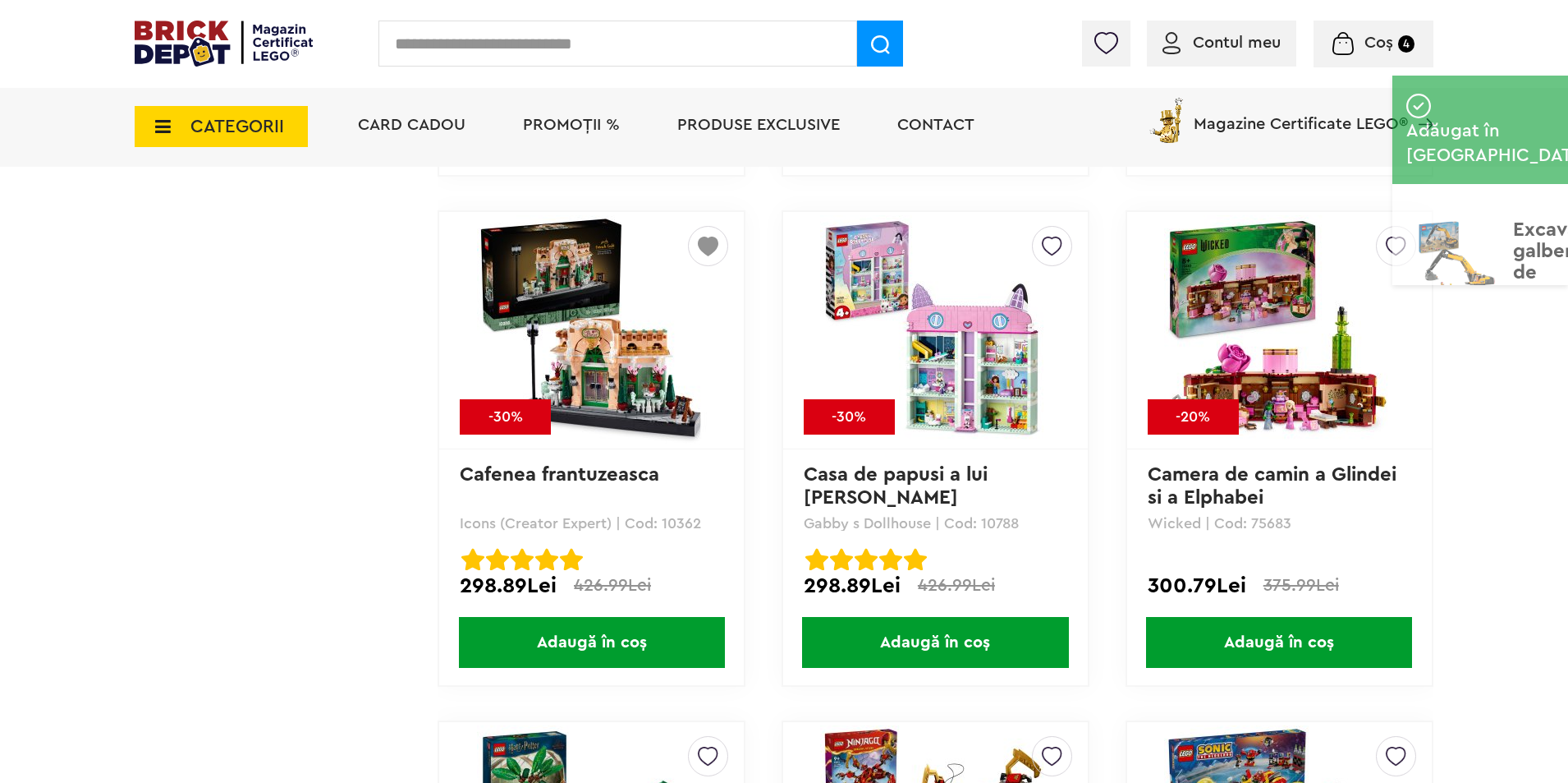
click at [567, 286] on img at bounding box center [592, 331] width 230 height 230
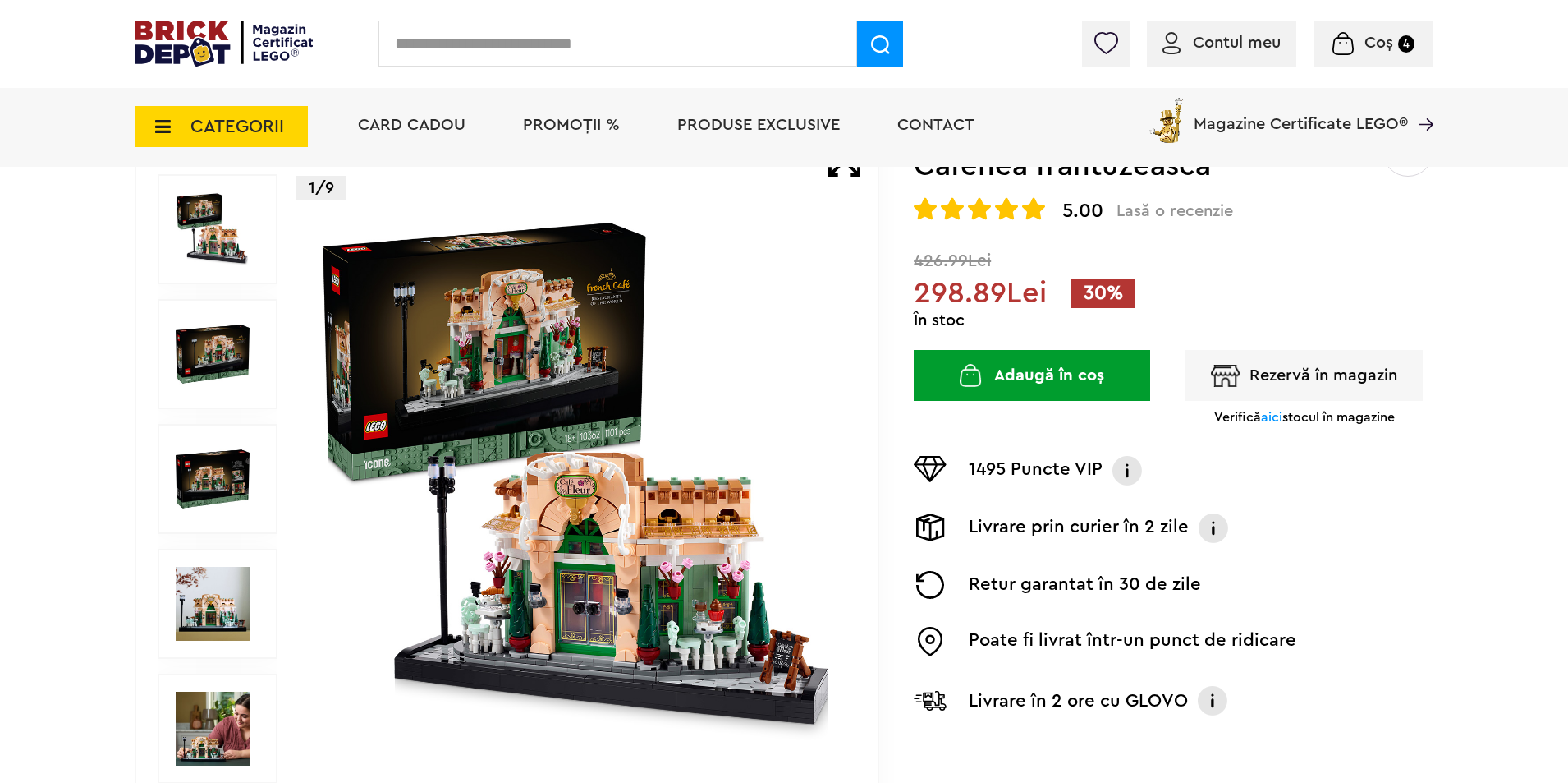
scroll to position [192, 0]
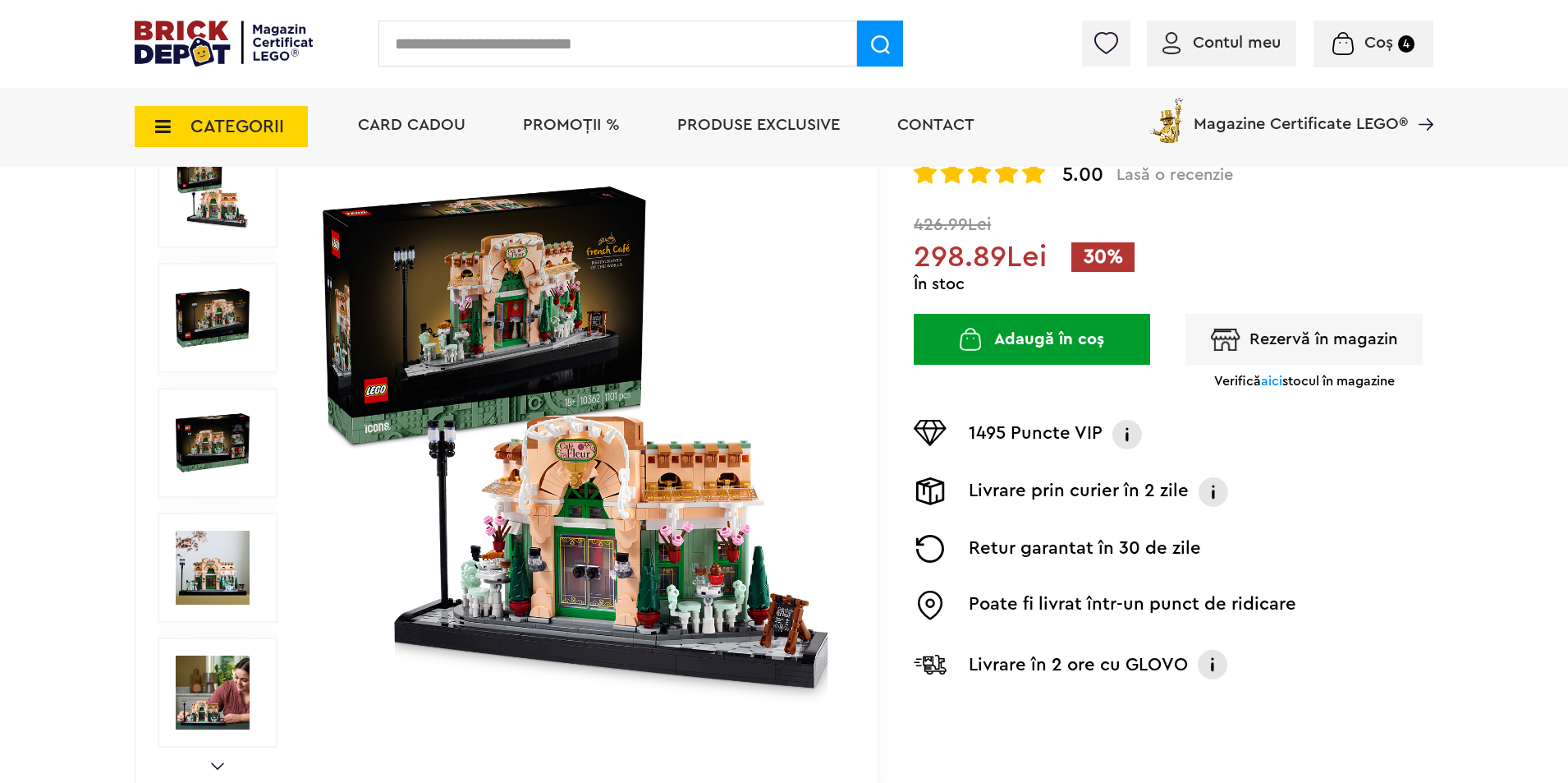
click at [674, 442] on img at bounding box center [578, 443] width 529 height 529
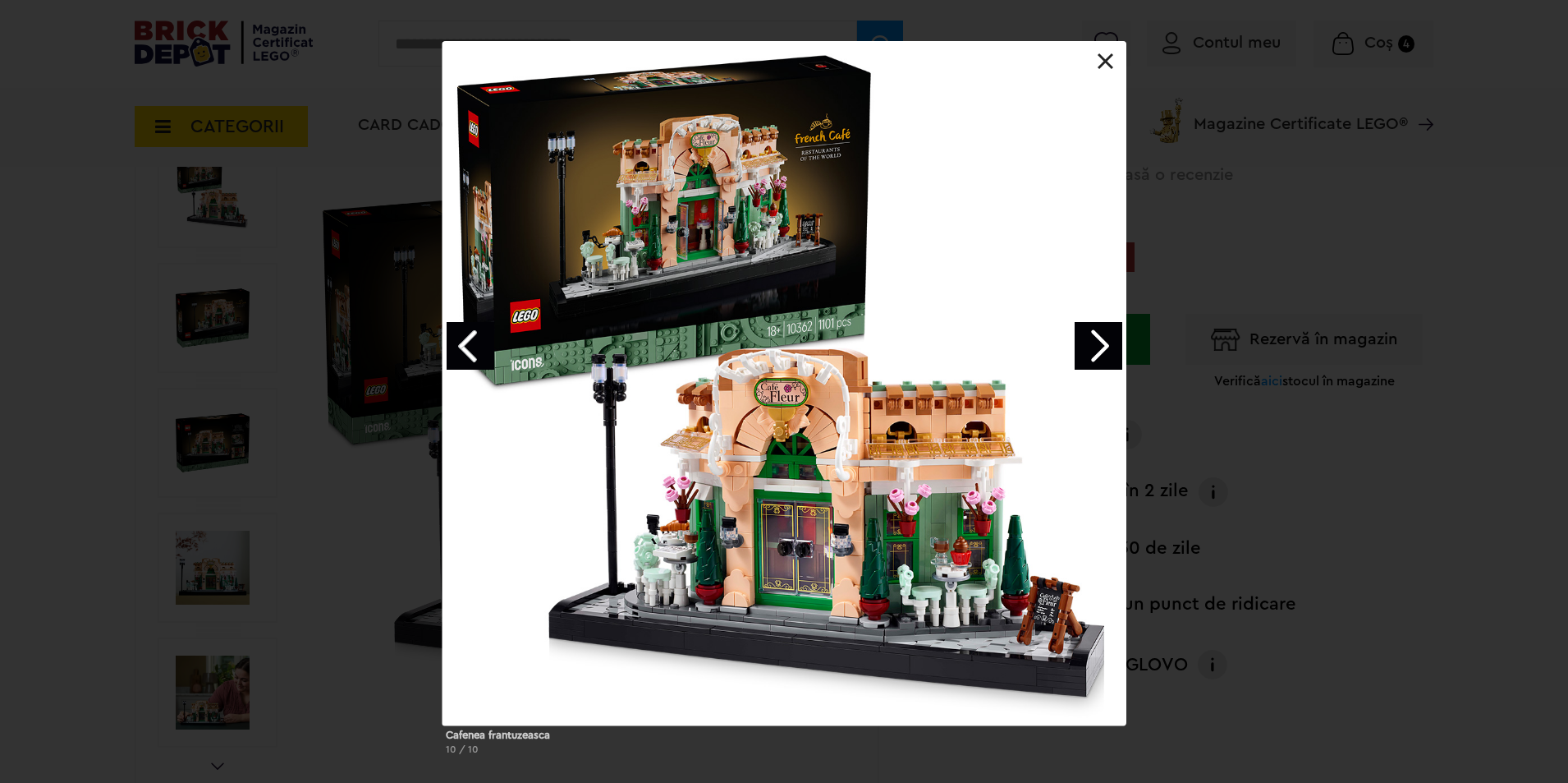
click at [1091, 327] on link "Next image" at bounding box center [1099, 346] width 48 height 48
click at [1091, 328] on link "Next image" at bounding box center [1099, 346] width 48 height 48
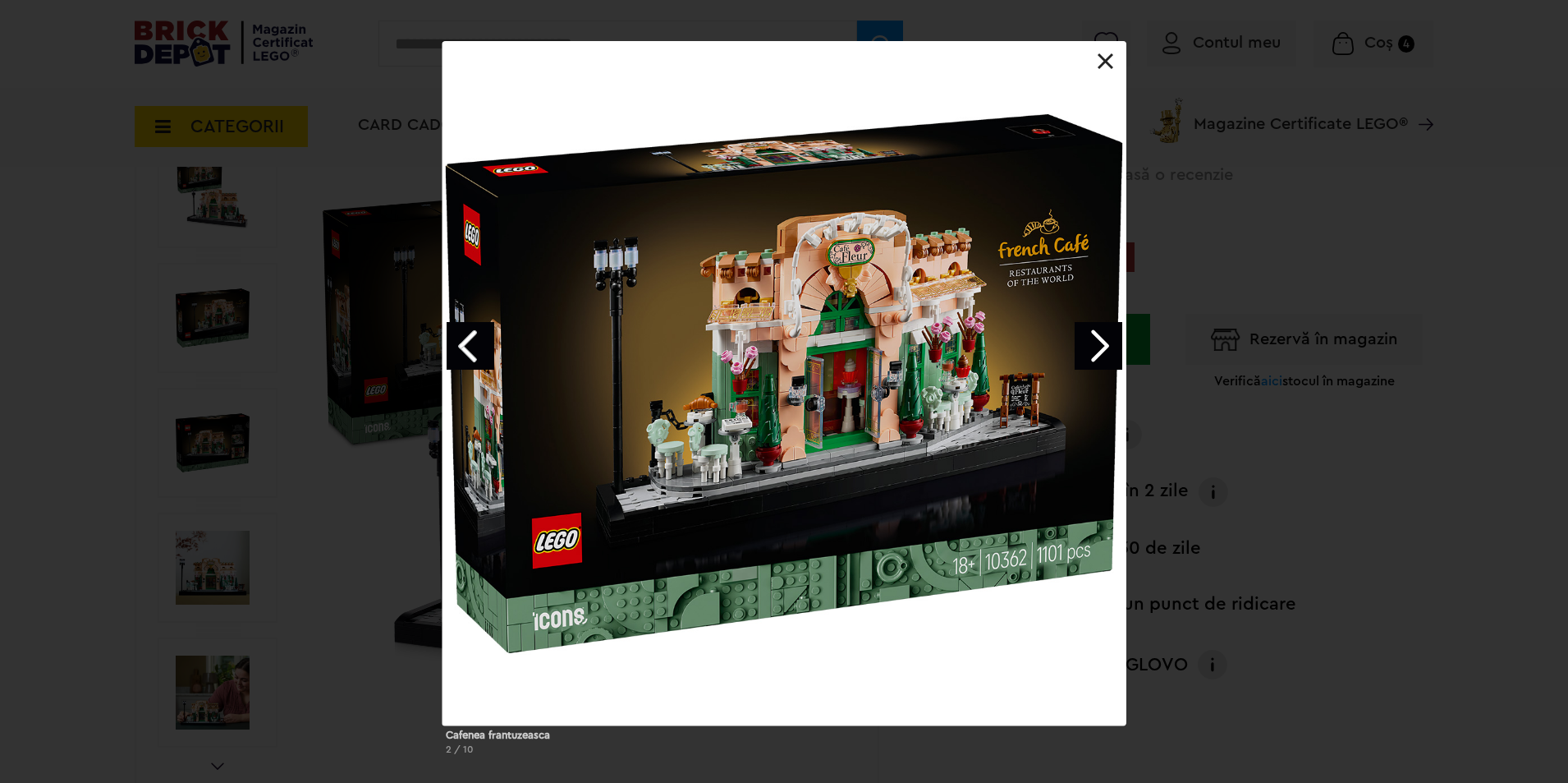
click at [1091, 328] on link "Next image" at bounding box center [1099, 346] width 48 height 48
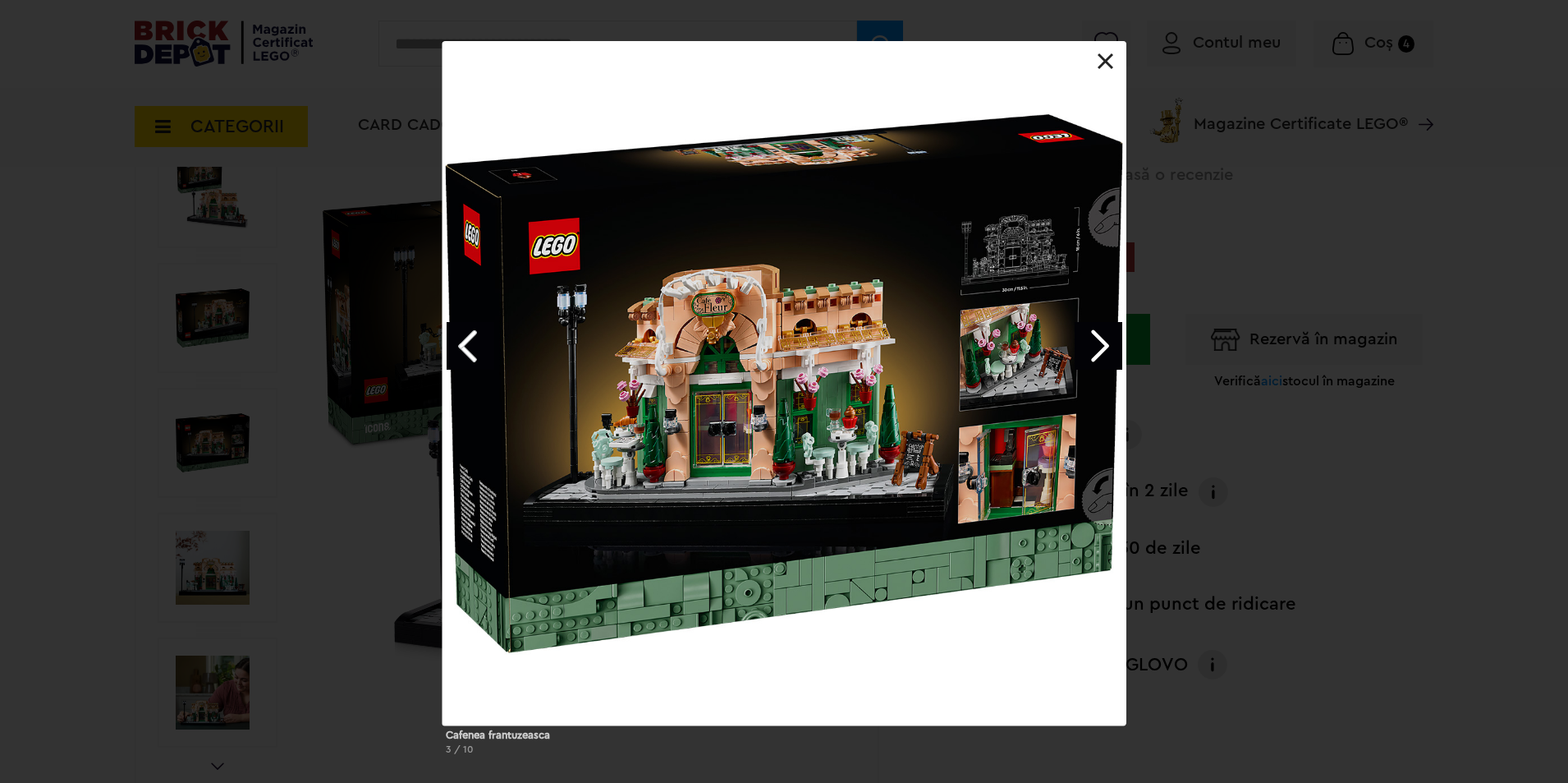
drag, startPoint x: 1355, startPoint y: 456, endPoint x: 1326, endPoint y: 442, distance: 32.2
click at [1354, 456] on div "Cafenea frantuzeasca 3 / 10" at bounding box center [784, 404] width 1568 height 727
